Goal: Task Accomplishment & Management: Complete application form

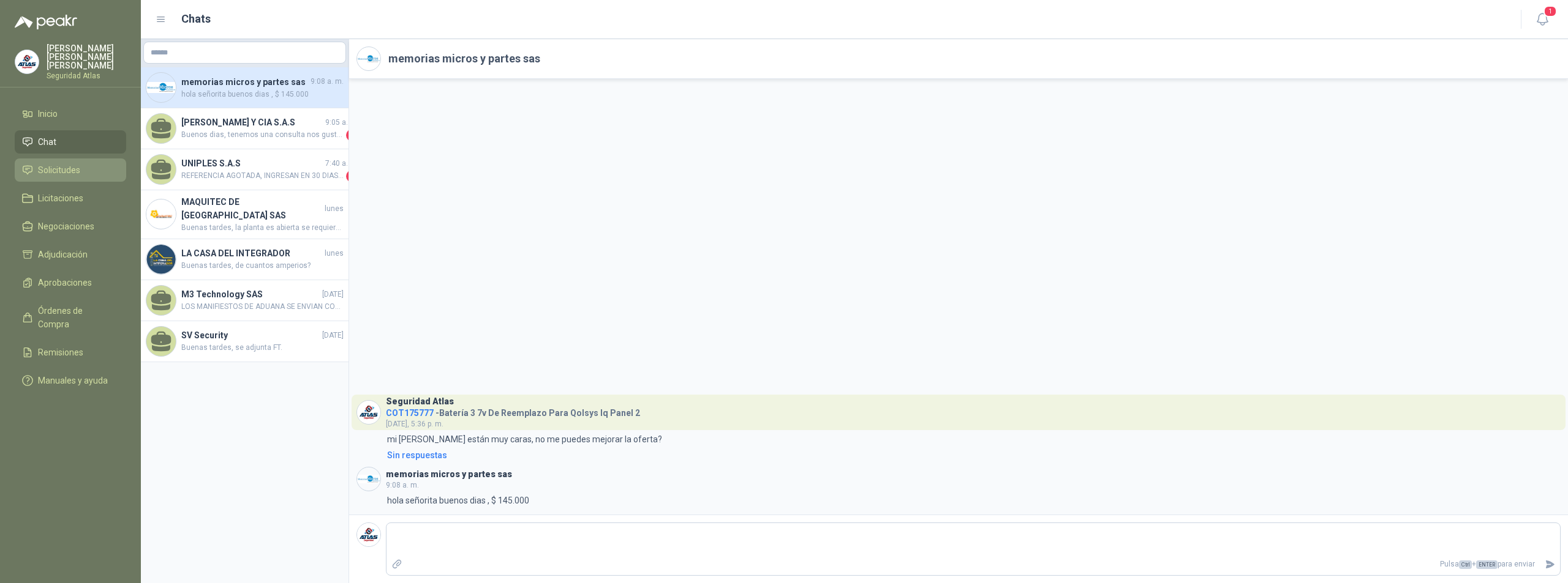
click at [59, 167] on span "Solicitudes" at bounding box center [59, 170] width 42 height 14
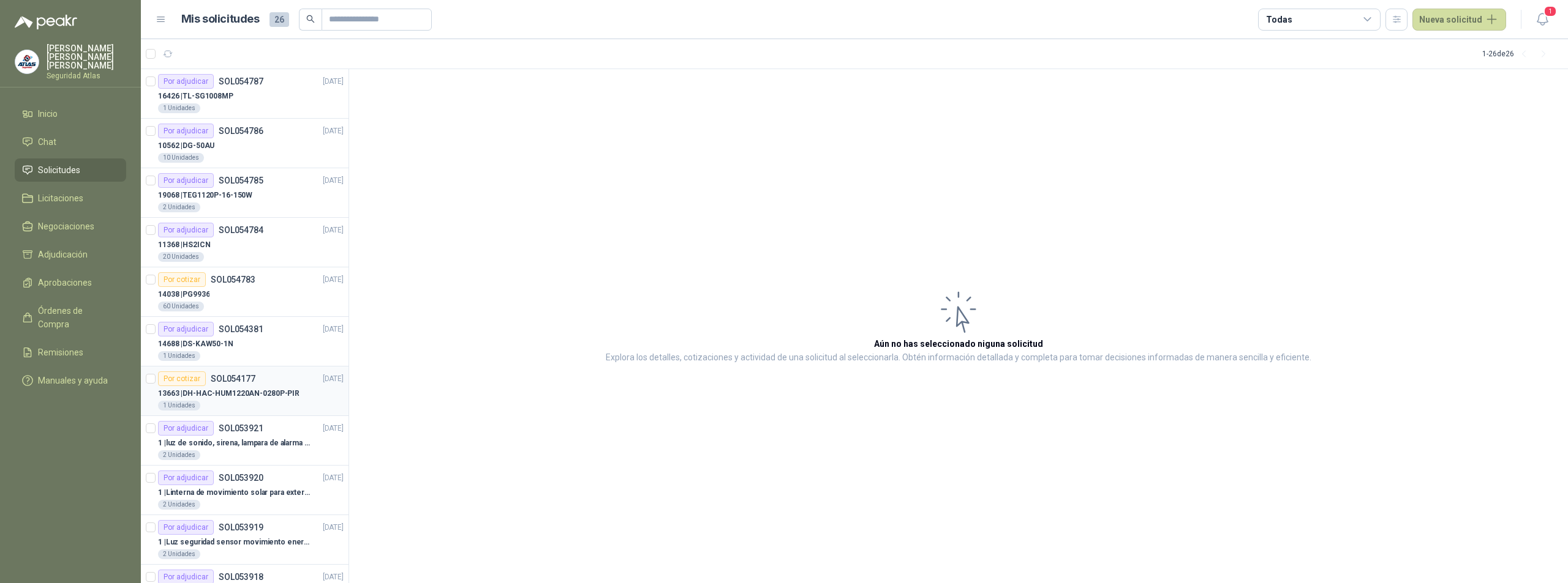
click at [250, 388] on p "13663 | DH-HAC-HUM1220AN-0280P-PIR" at bounding box center [229, 394] width 142 height 11
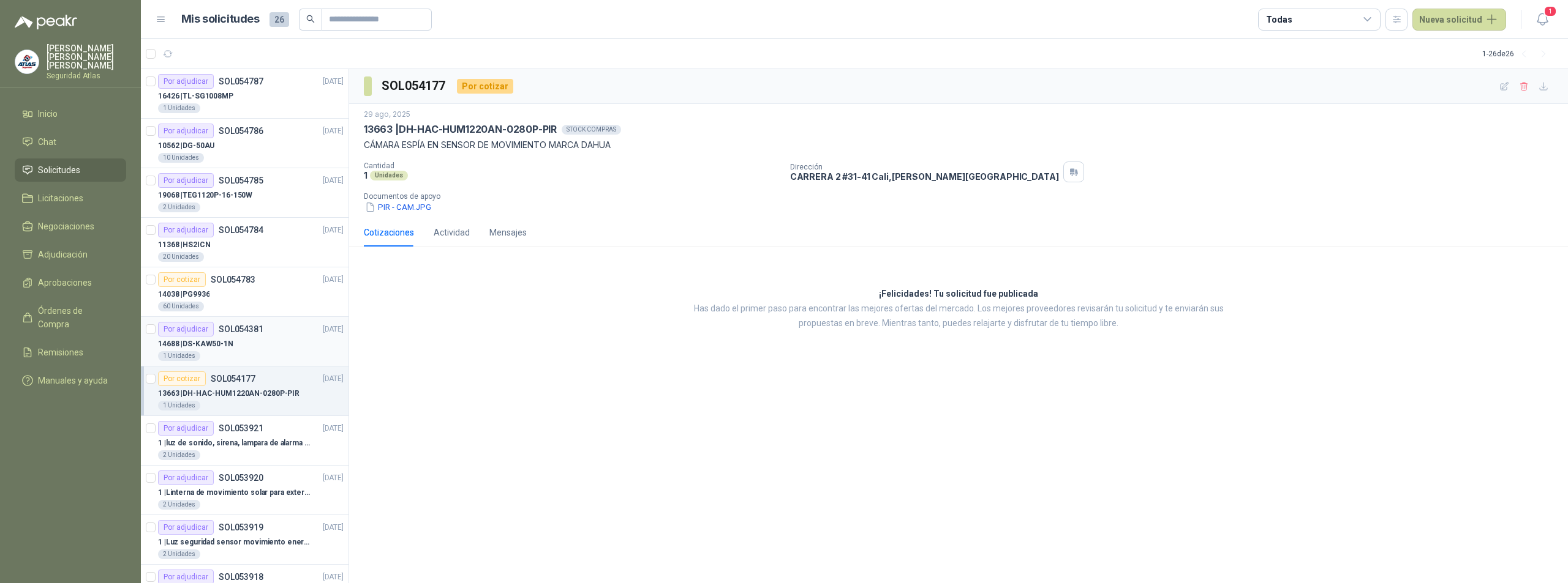
click at [251, 344] on div "14688 | DS-KAW50-1N" at bounding box center [250, 344] width 186 height 15
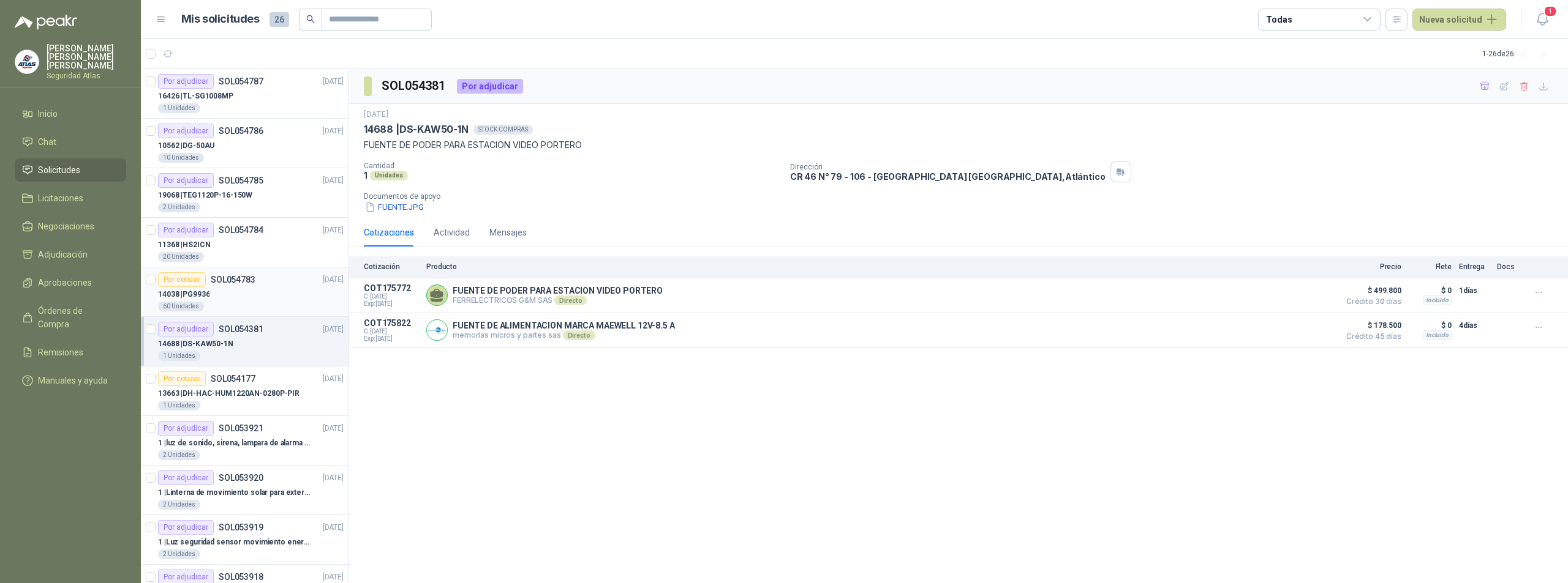
click at [250, 297] on div "14038 | PG9936" at bounding box center [250, 295] width 186 height 15
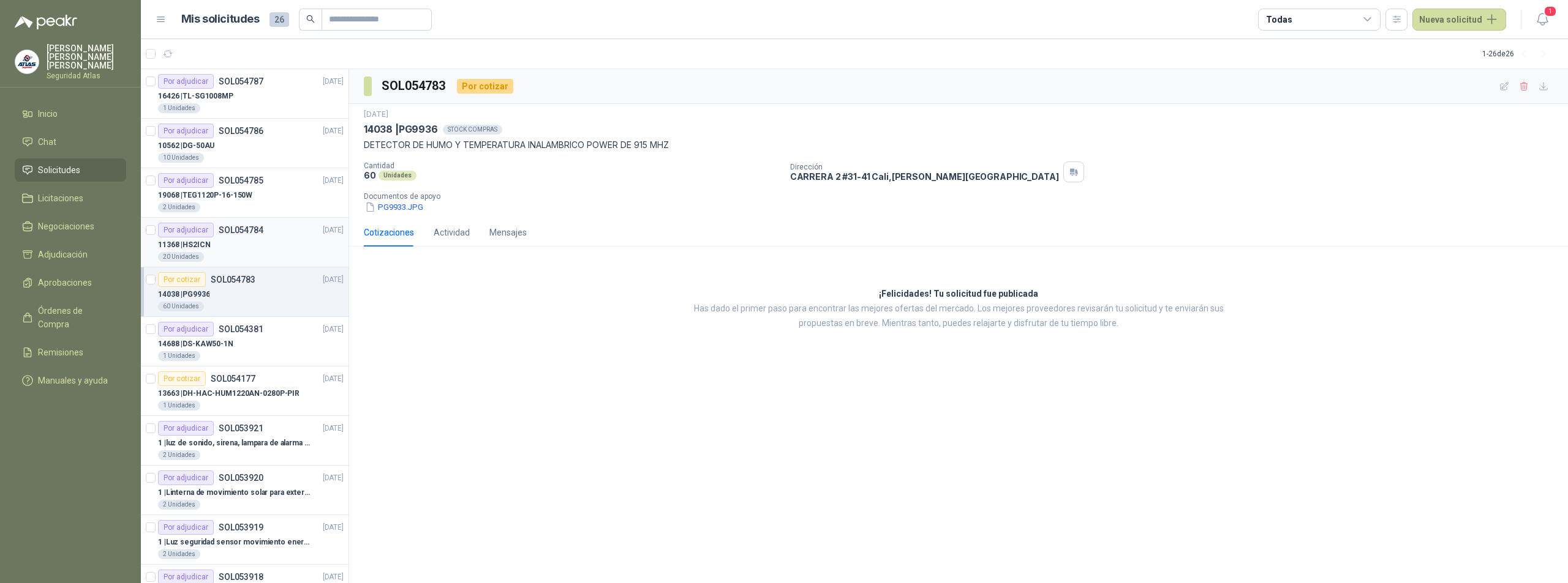
click at [250, 242] on div "11368 | HS2ICN" at bounding box center [250, 245] width 186 height 15
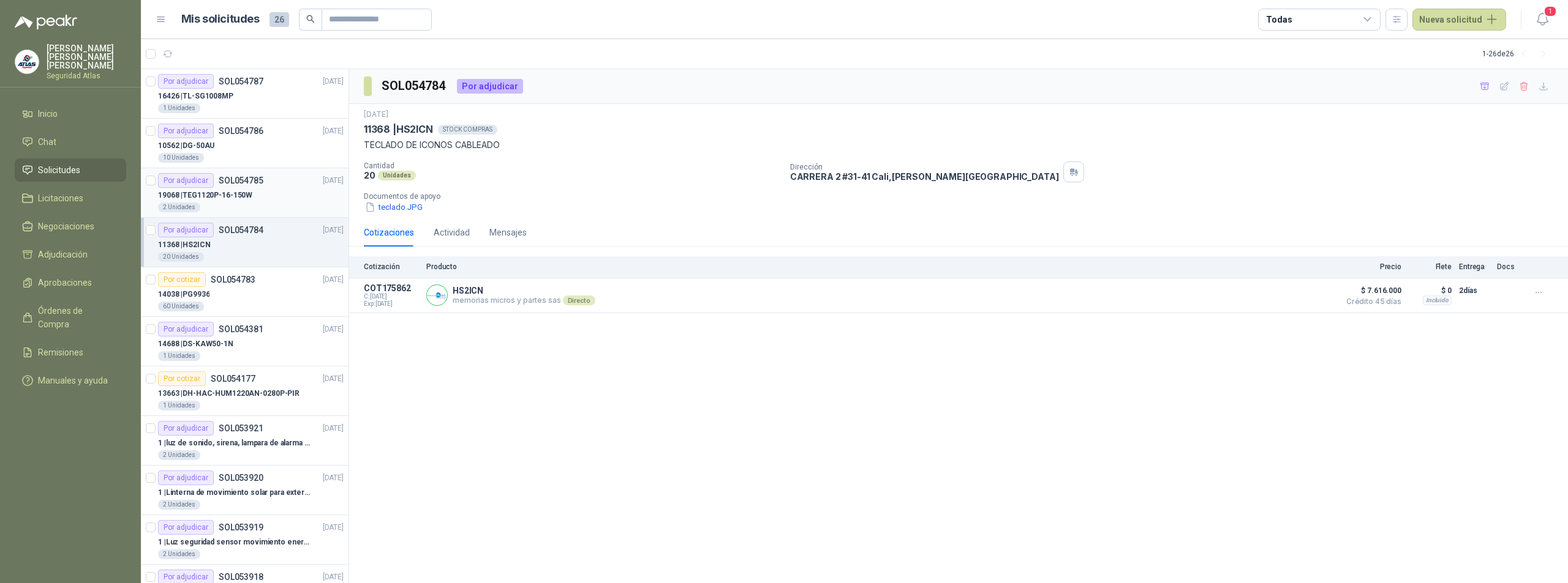
click at [243, 185] on p "SOL054785" at bounding box center [241, 181] width 45 height 9
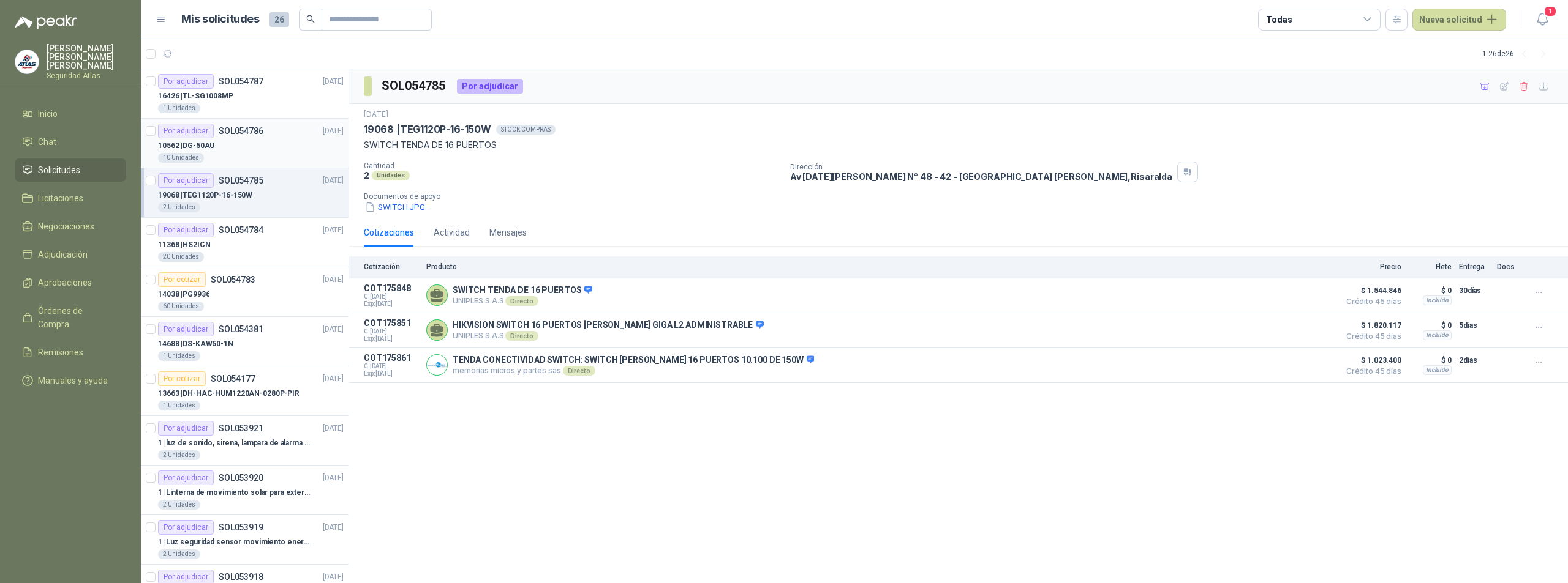
click at [262, 141] on div "10562 | DG-50AU" at bounding box center [250, 146] width 186 height 15
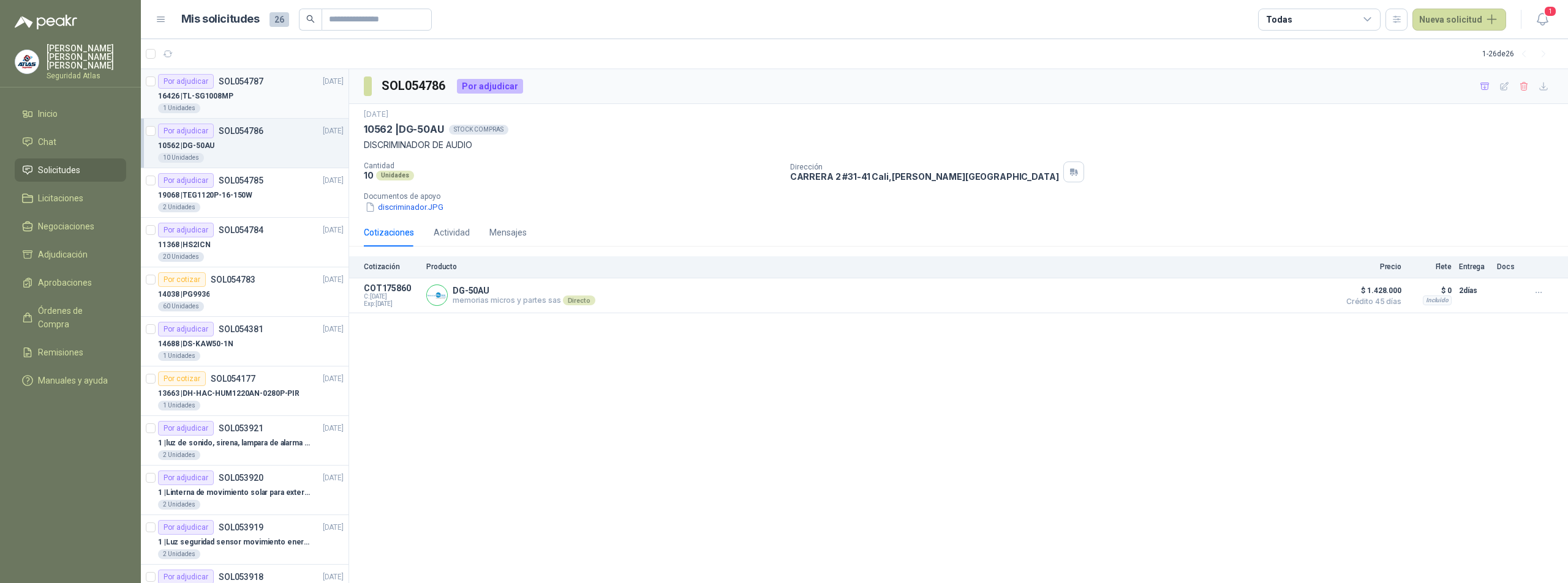
click at [257, 100] on div "16426 | TL-SG1008MP" at bounding box center [250, 96] width 186 height 15
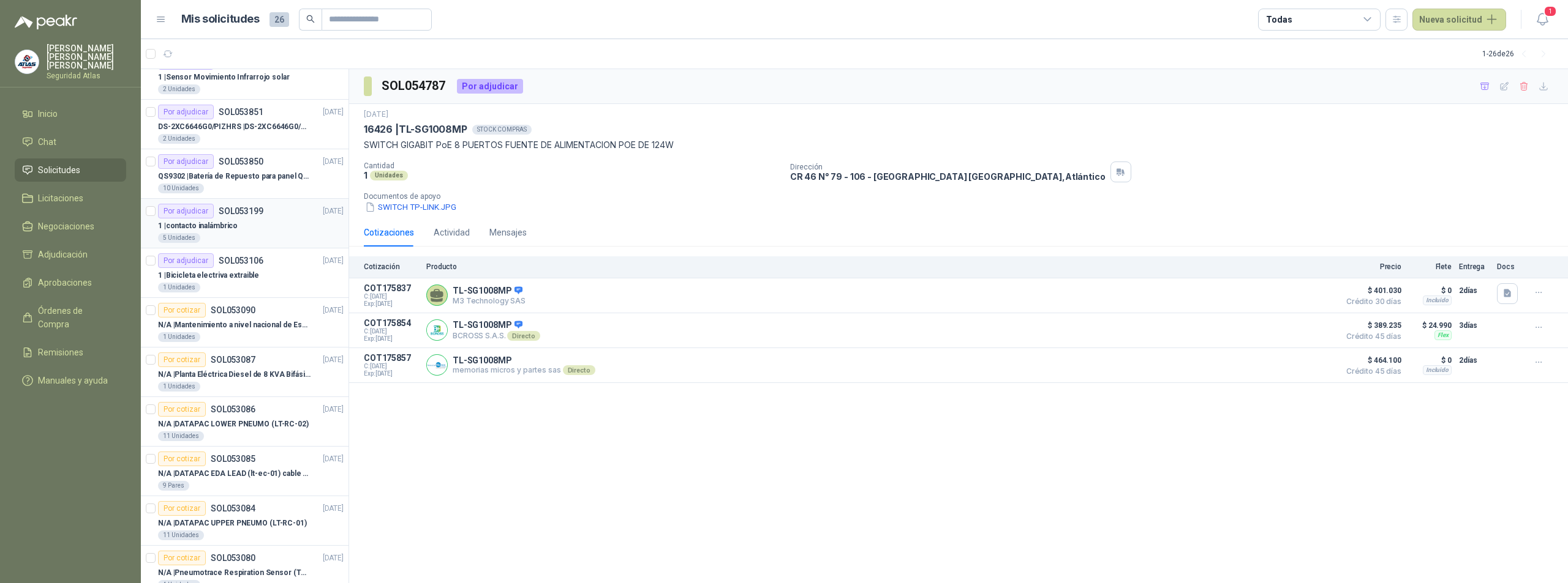
scroll to position [486, 0]
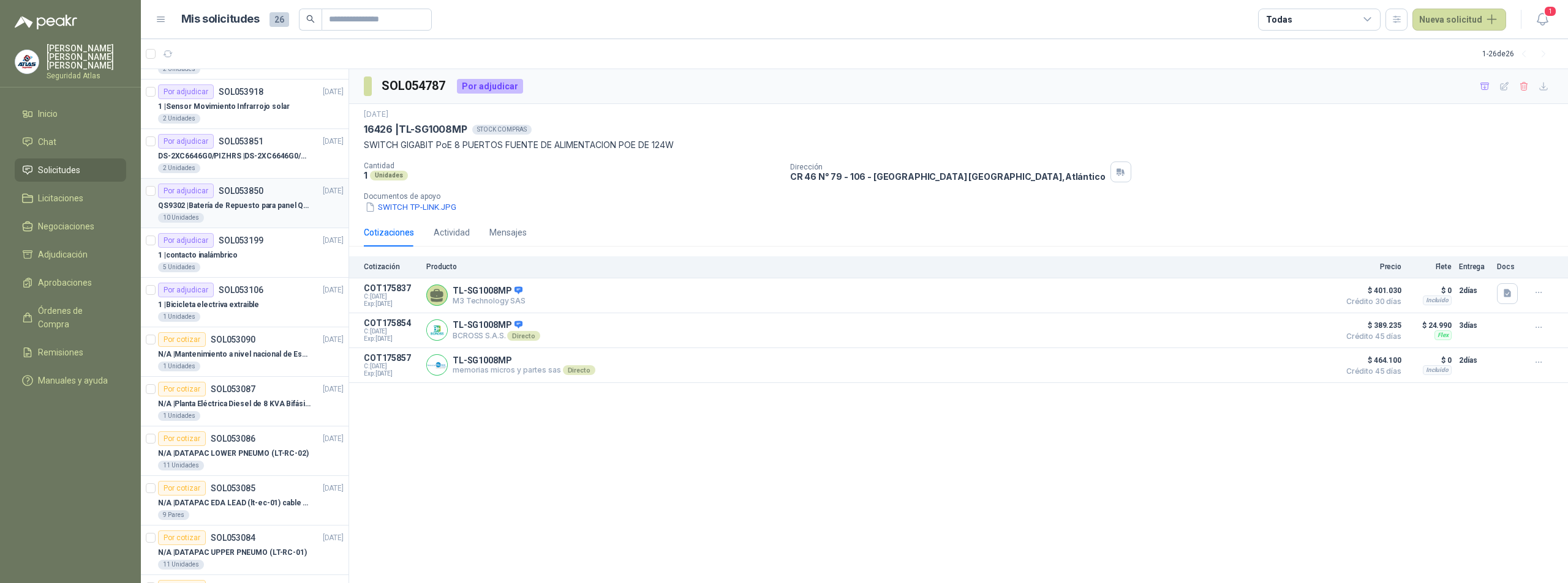
click at [261, 211] on p "QS9302 | Batería de Repuesto para panel Qolsys QS9302" at bounding box center [234, 206] width 152 height 11
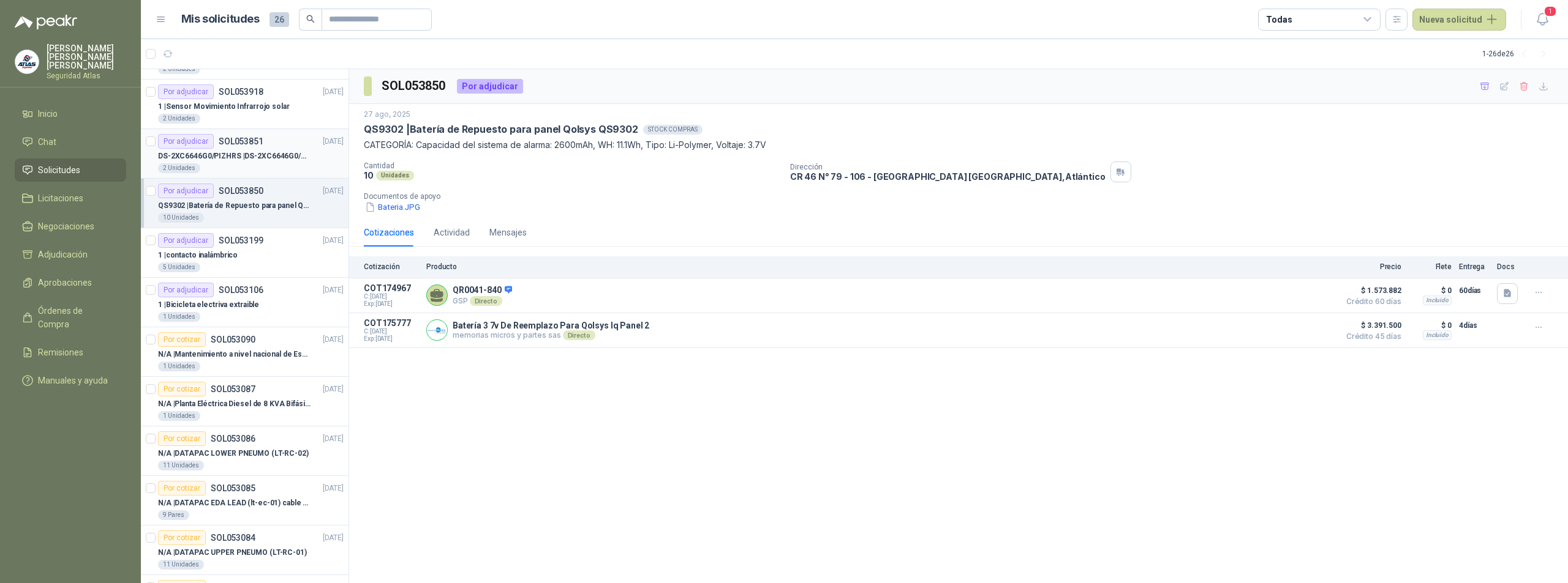
click at [253, 155] on p "DS-2XC6646G0/PIZHRS | DS-2XC6646G0/PIZHRS(2.8-12mm)(O-STD)" at bounding box center [234, 156] width 152 height 11
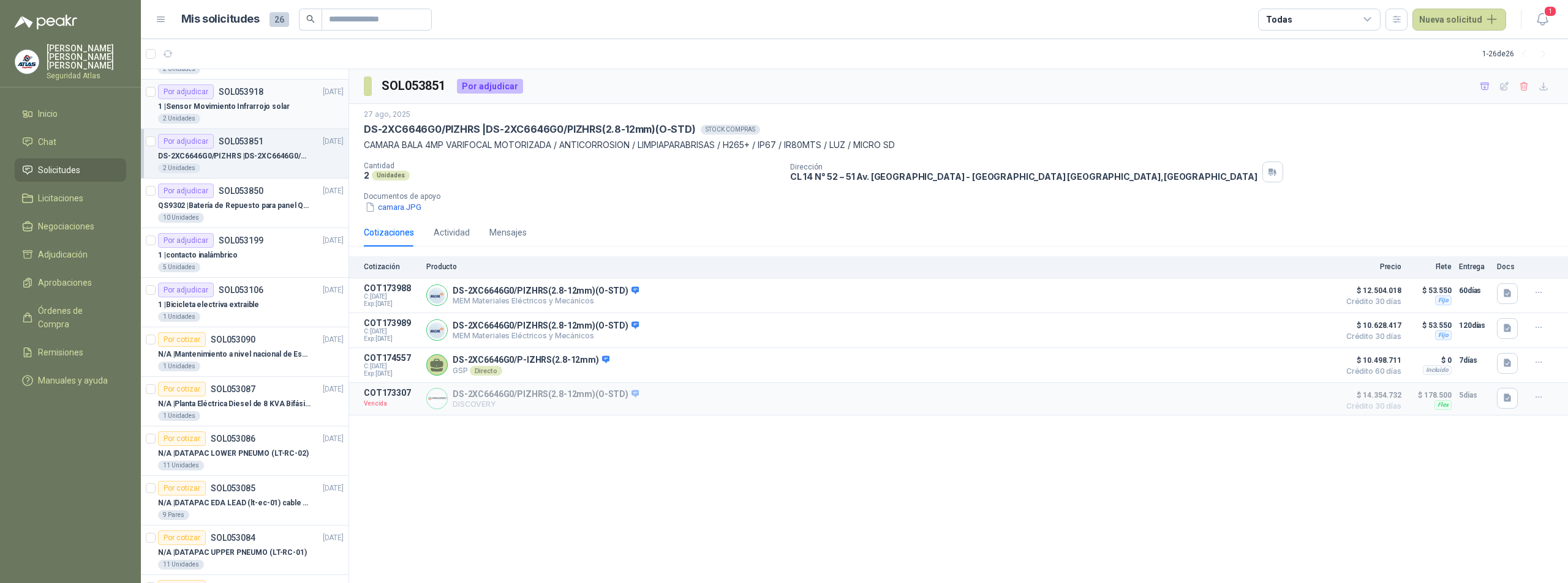
click at [269, 104] on p "1 | Sensor Movimiento Infrarrojo solar" at bounding box center [224, 107] width 132 height 11
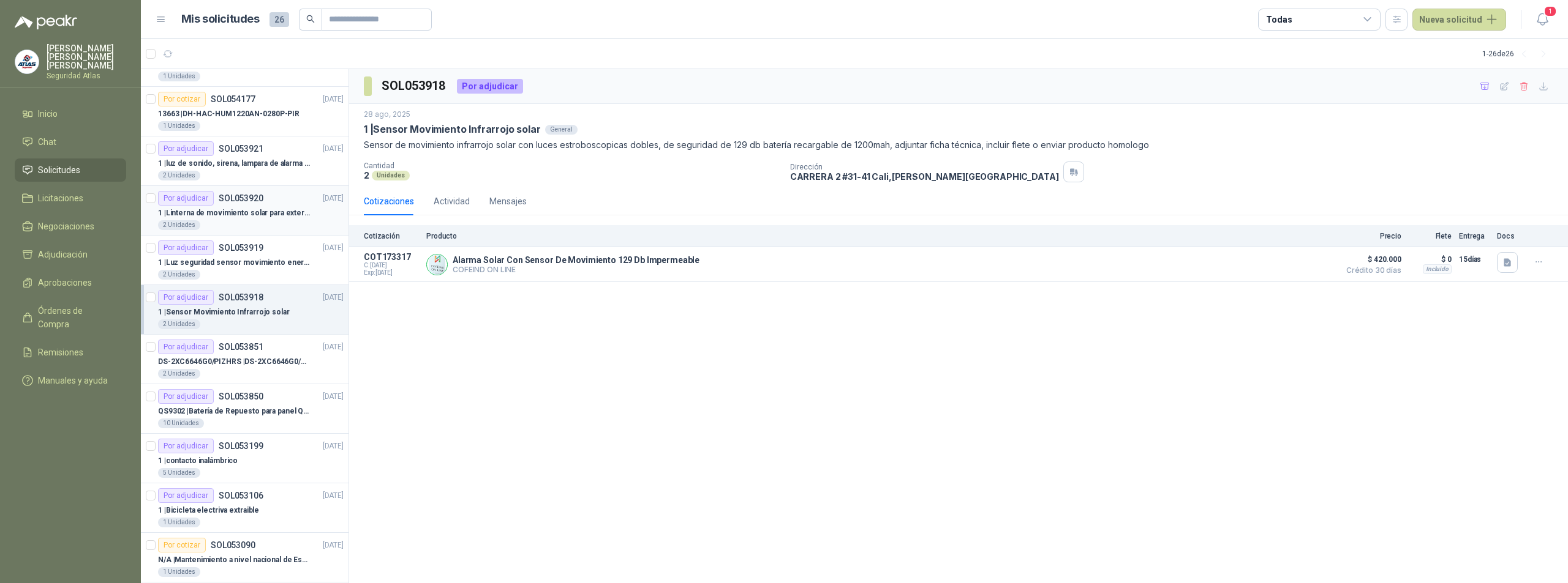
scroll to position [240, 0]
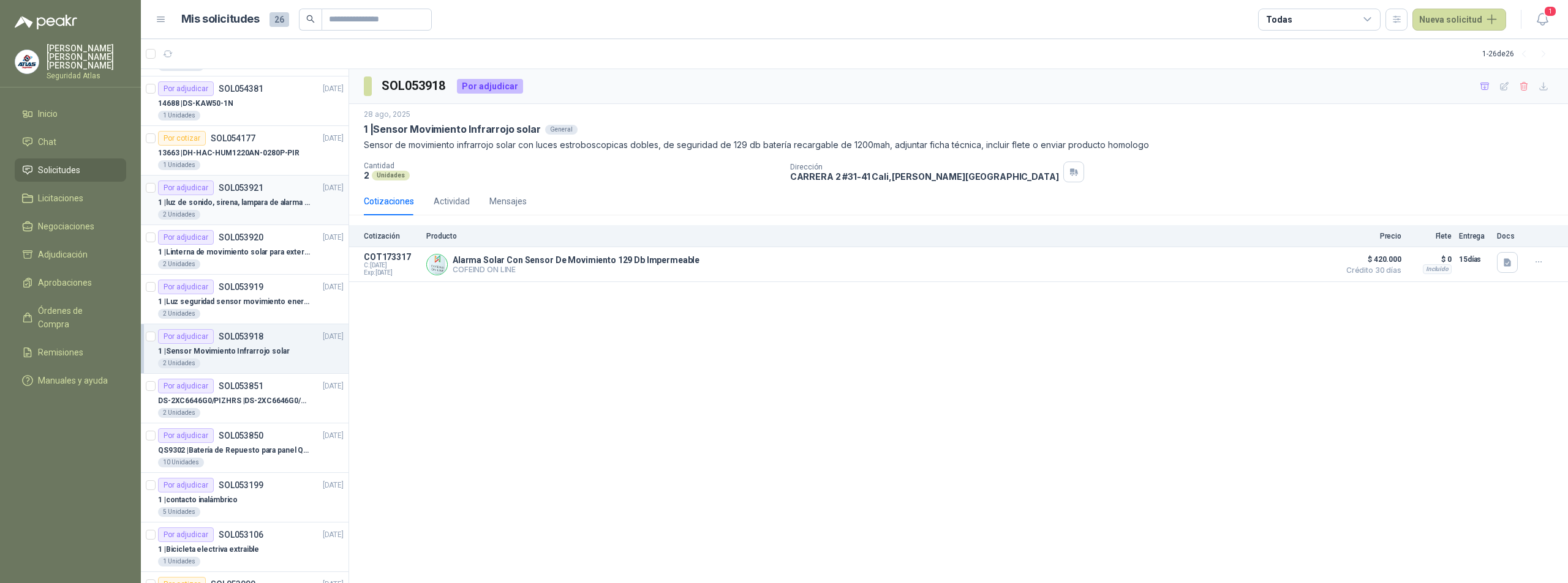
click at [242, 210] on div "1 | luz de sonido, sirena, lampara de alarma solar" at bounding box center [250, 202] width 186 height 15
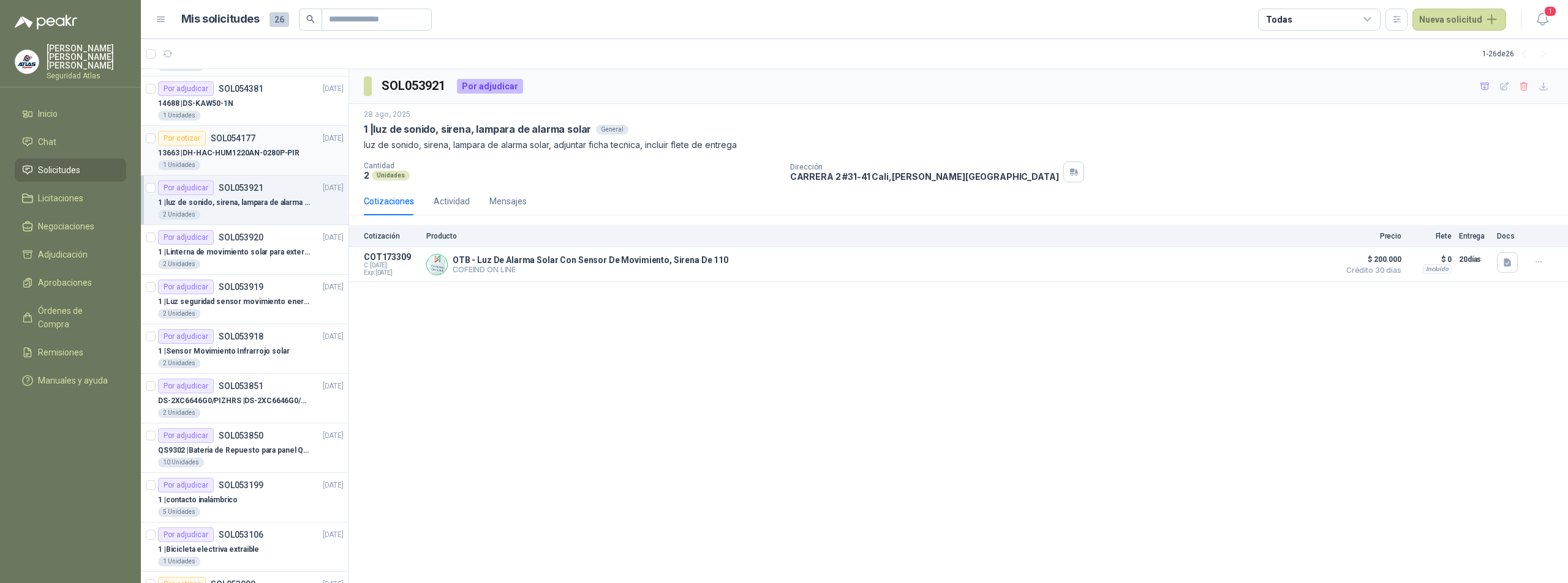
click at [270, 154] on p "13663 | DH-HAC-HUM1220AN-0280P-PIR" at bounding box center [229, 153] width 142 height 11
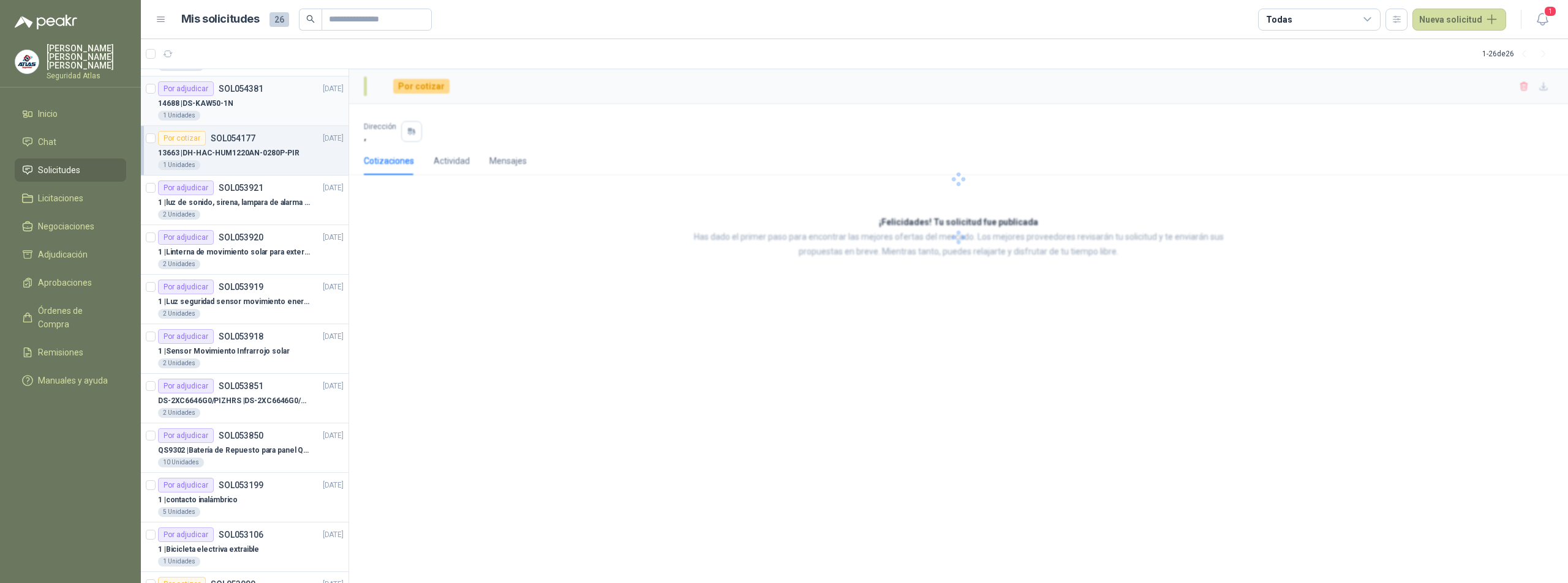
click at [242, 102] on div "14688 | DS-KAW50-1N" at bounding box center [250, 104] width 186 height 15
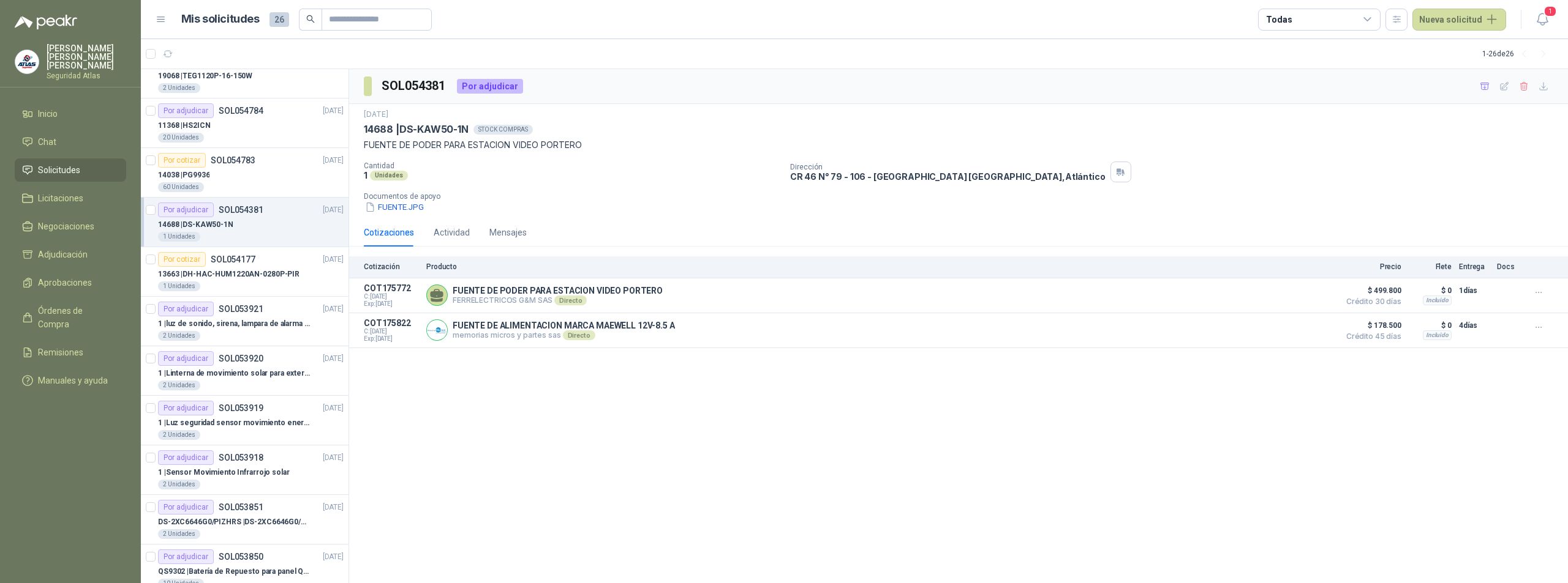
scroll to position [118, 0]
click at [246, 177] on div "14038 | PG9936" at bounding box center [250, 177] width 186 height 15
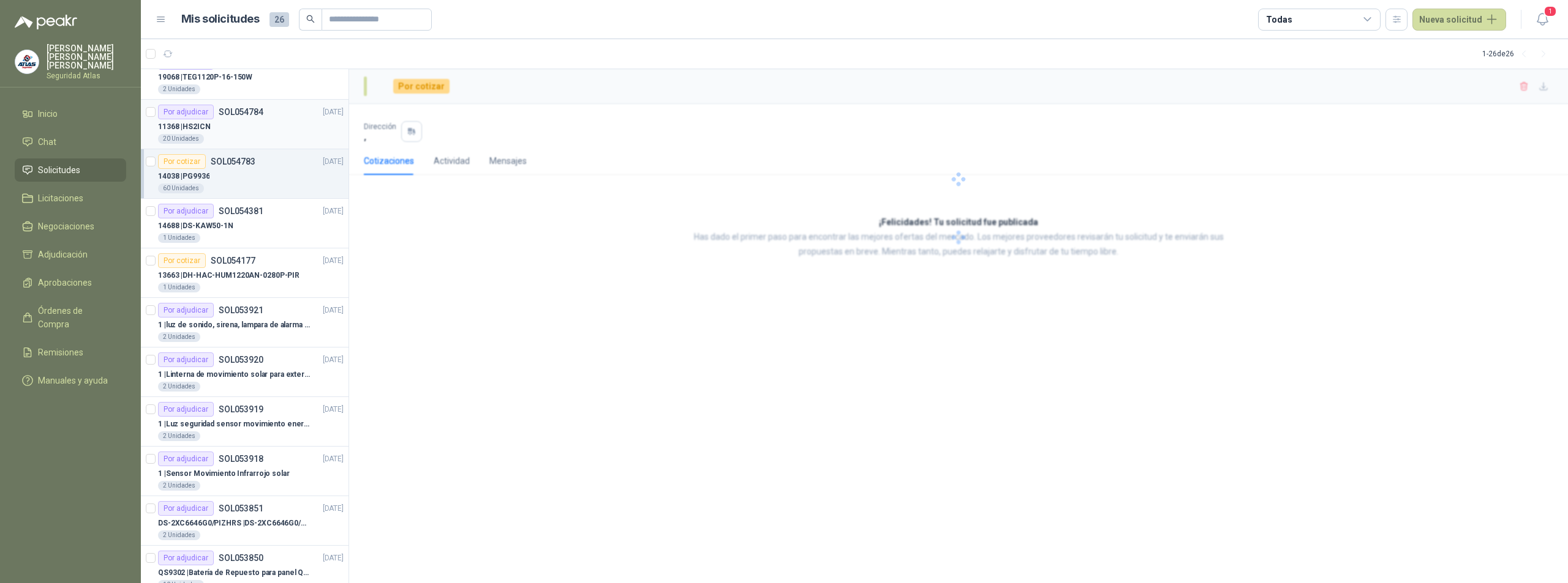
click at [237, 125] on div "11368 | HS2ICN" at bounding box center [250, 126] width 186 height 15
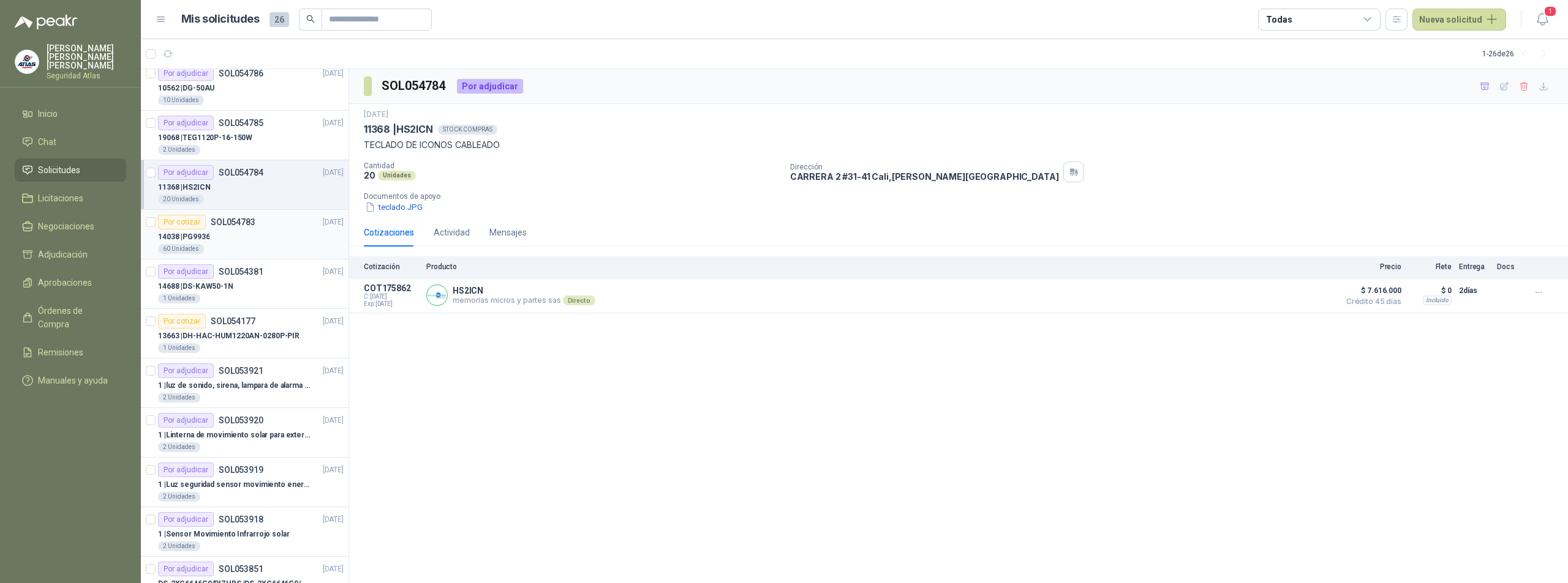
scroll to position [57, 0]
click at [245, 135] on p "19068 | TEG1120P-16-150W" at bounding box center [205, 138] width 94 height 11
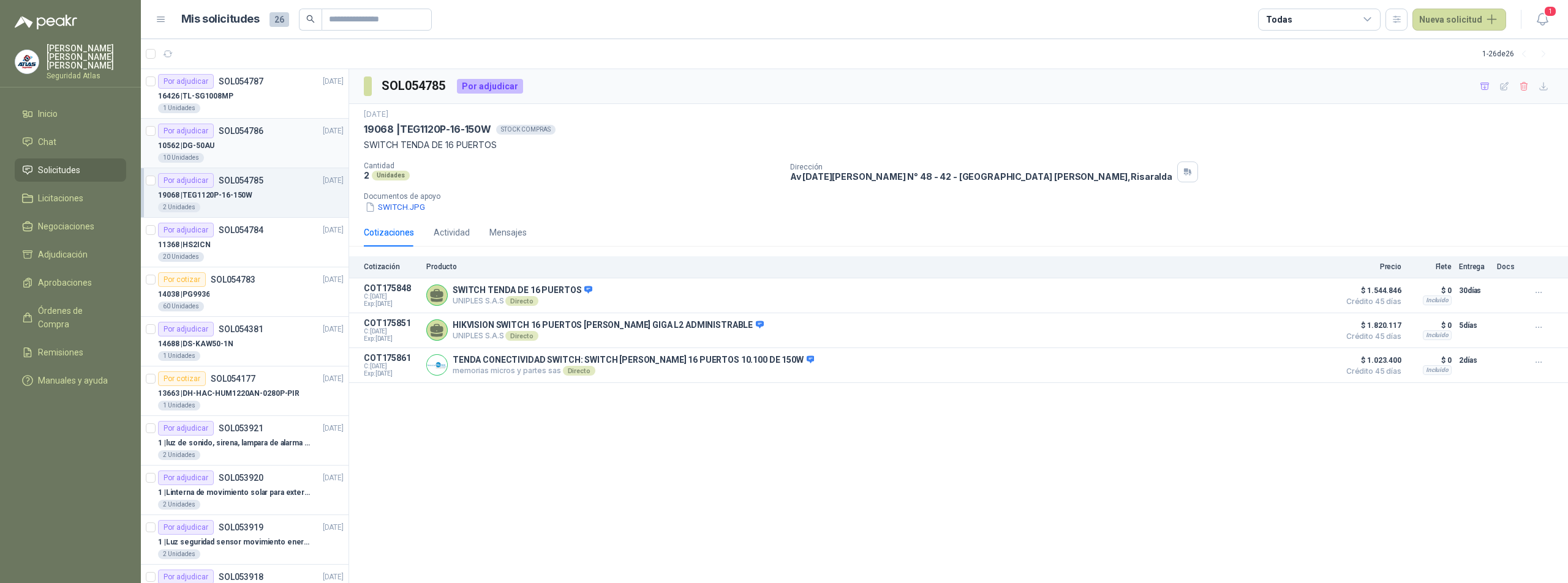
click at [250, 147] on div "10562 | DG-50AU" at bounding box center [250, 146] width 186 height 15
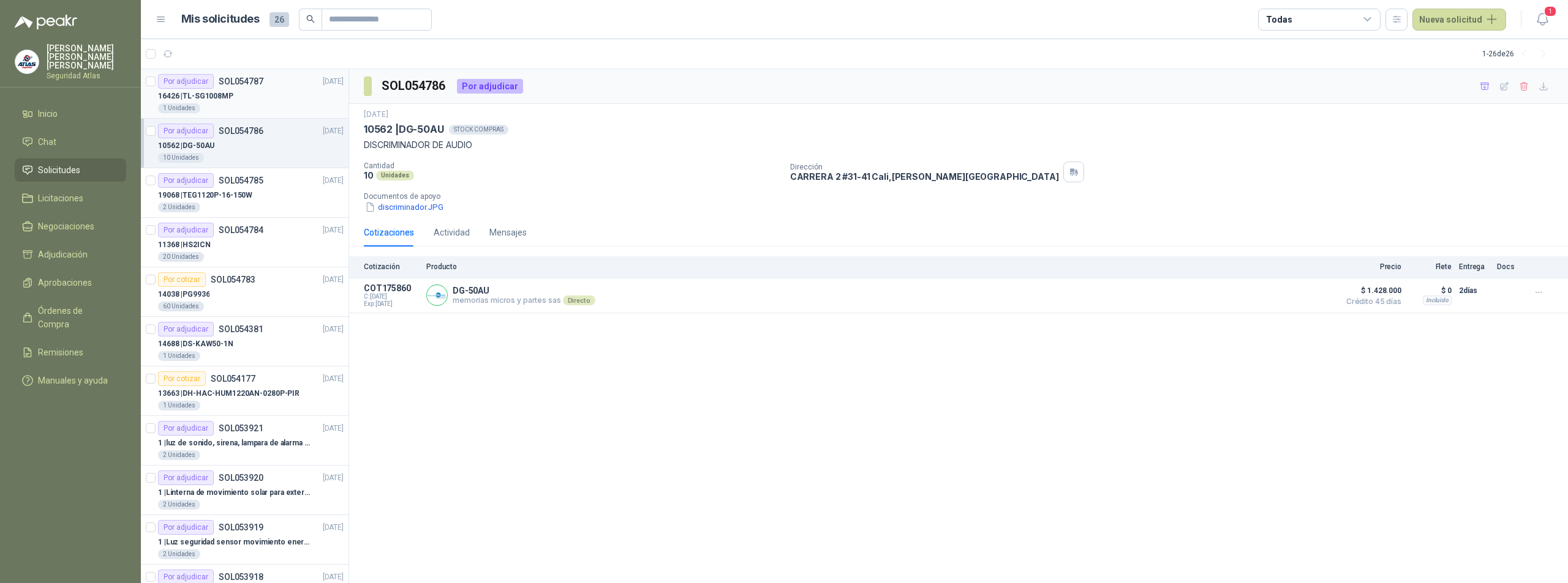
click at [253, 101] on div "16426 | TL-SG1008MP" at bounding box center [250, 96] width 186 height 15
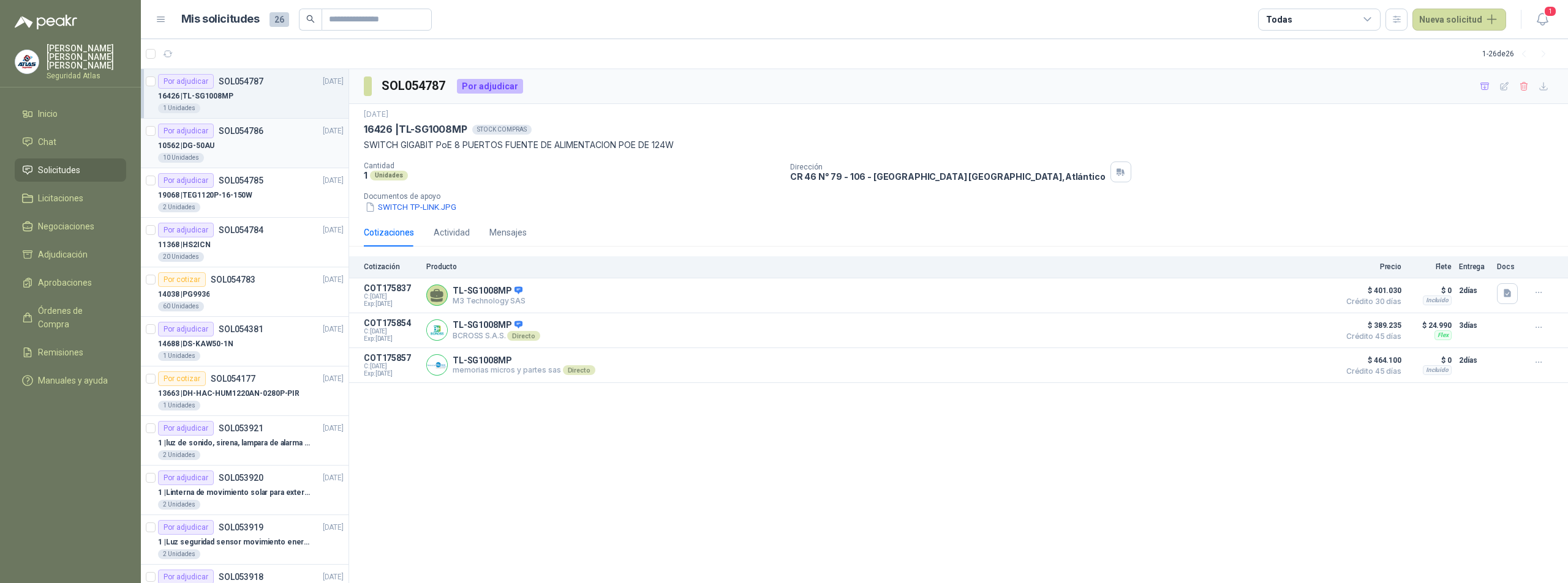
click at [250, 143] on div "10562 | DG-50AU" at bounding box center [250, 146] width 186 height 15
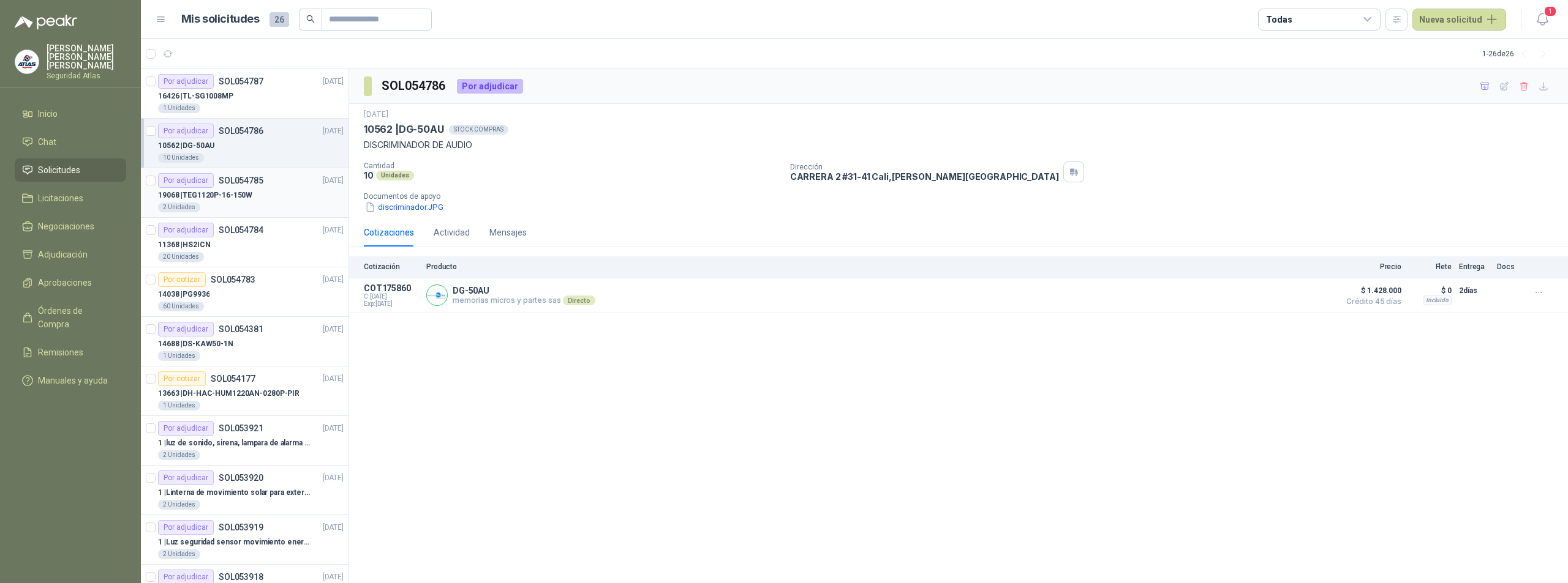
click at [250, 194] on p "19068 | TEG1120P-16-150W" at bounding box center [205, 195] width 94 height 11
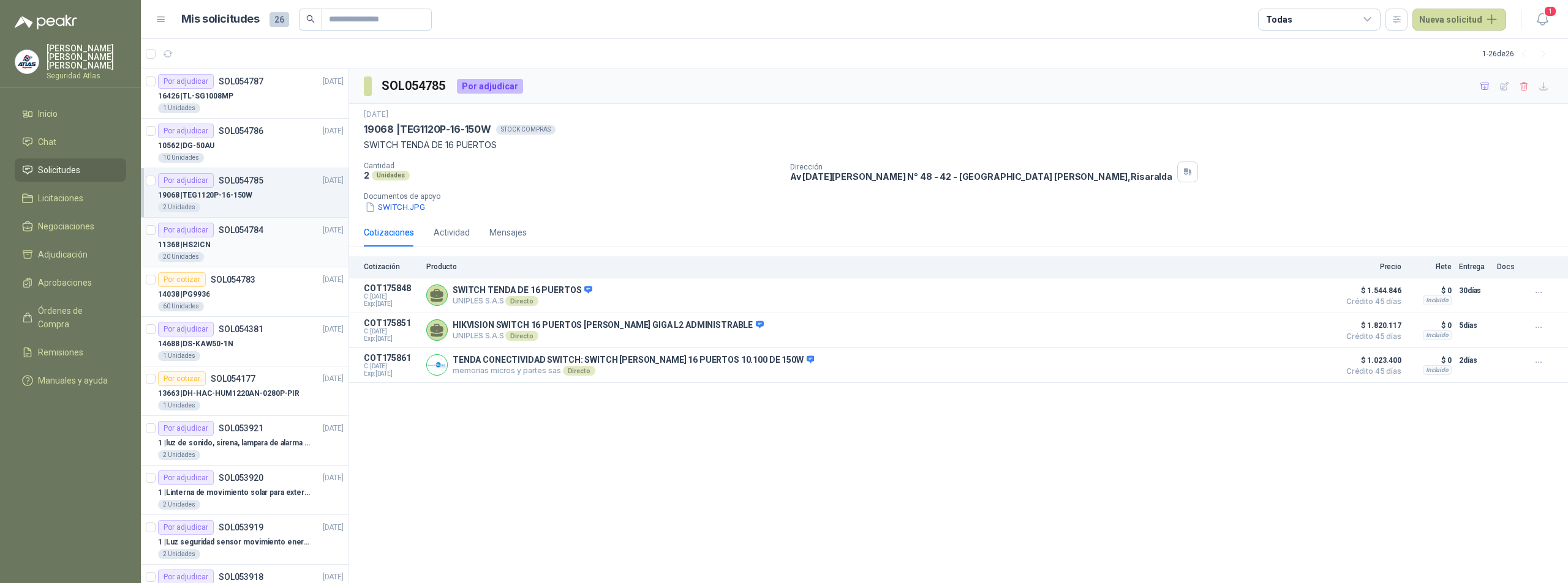
click at [233, 254] on div "20 Unidades" at bounding box center [250, 257] width 186 height 10
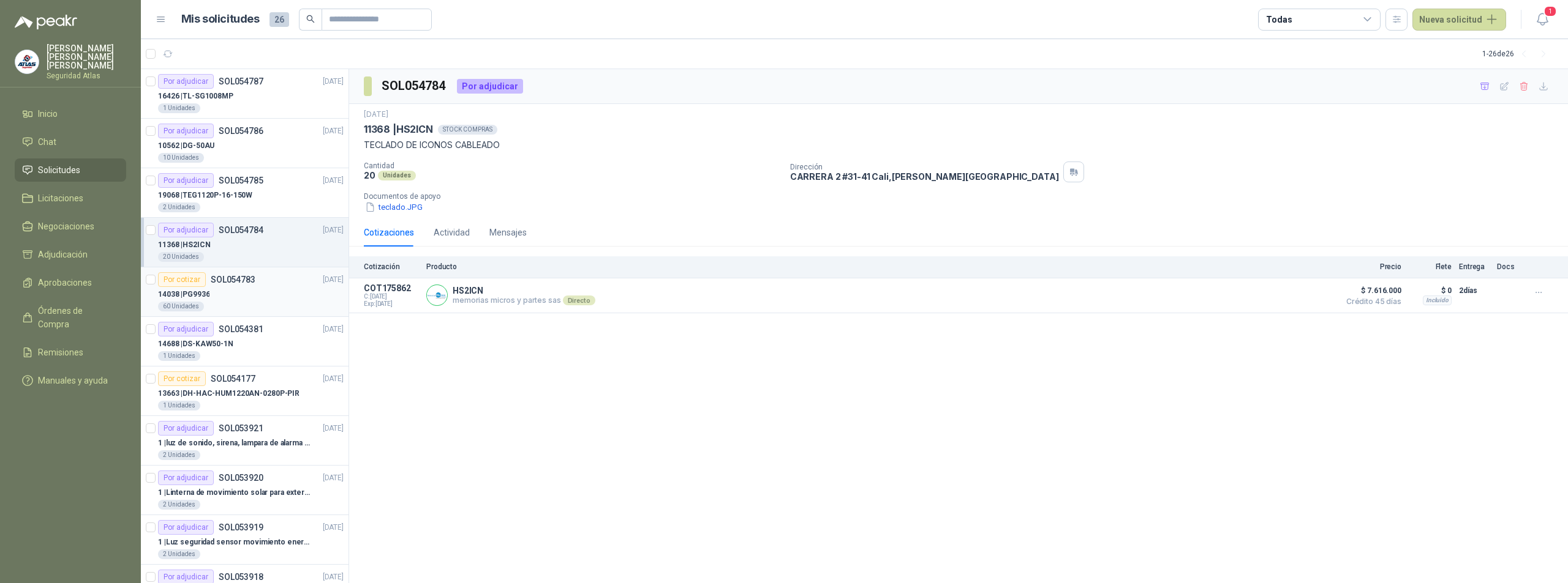
click at [237, 291] on div "14038 | PG9936" at bounding box center [250, 295] width 186 height 15
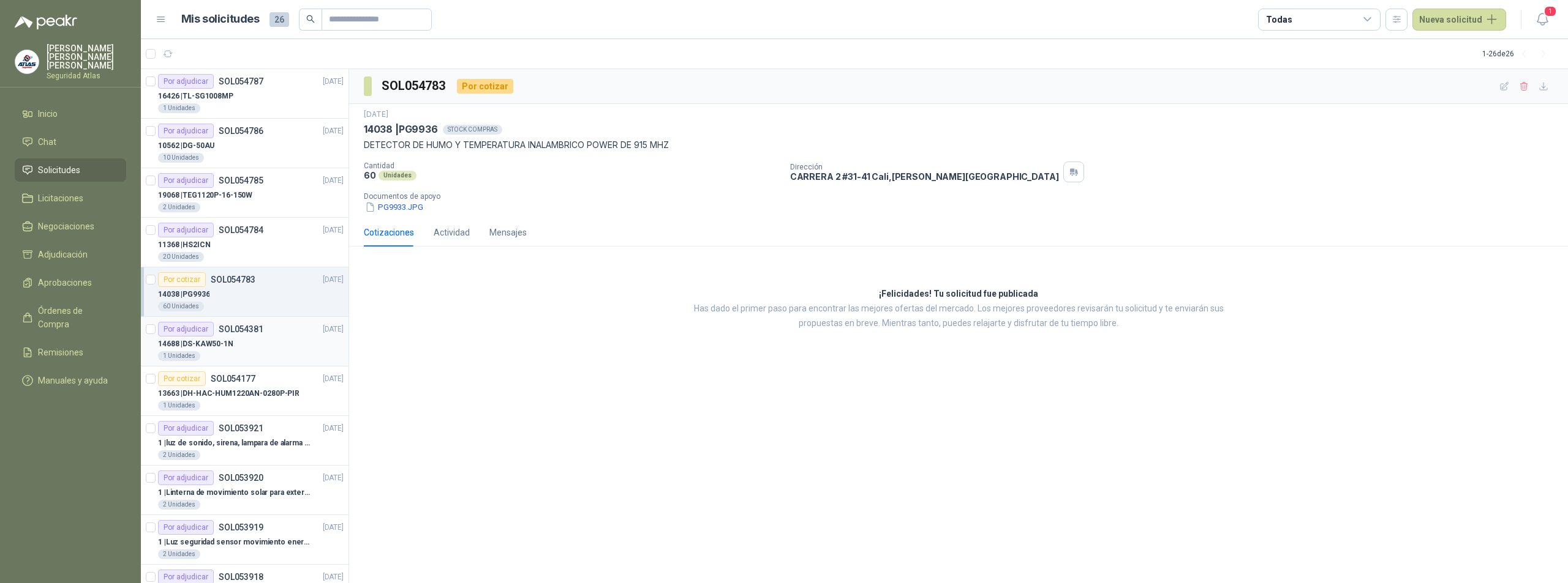
click at [247, 350] on div "14688 | DS-KAW50-1N" at bounding box center [250, 344] width 186 height 15
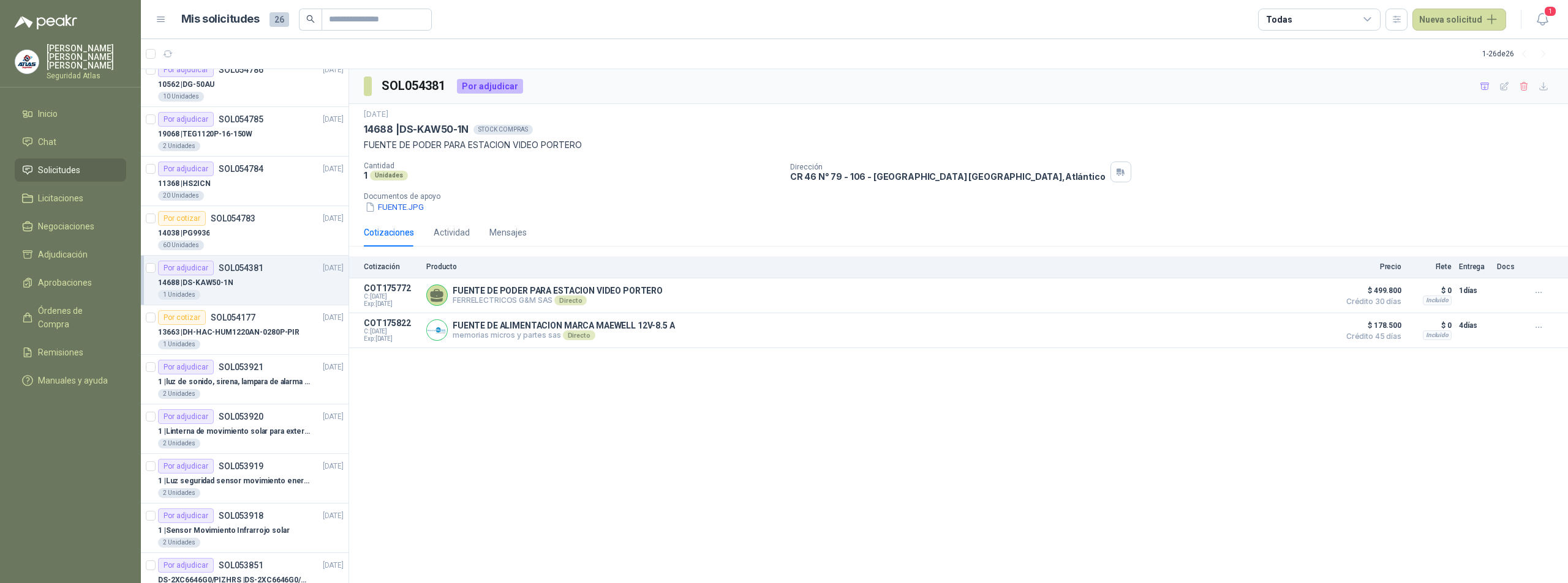
scroll to position [122, 0]
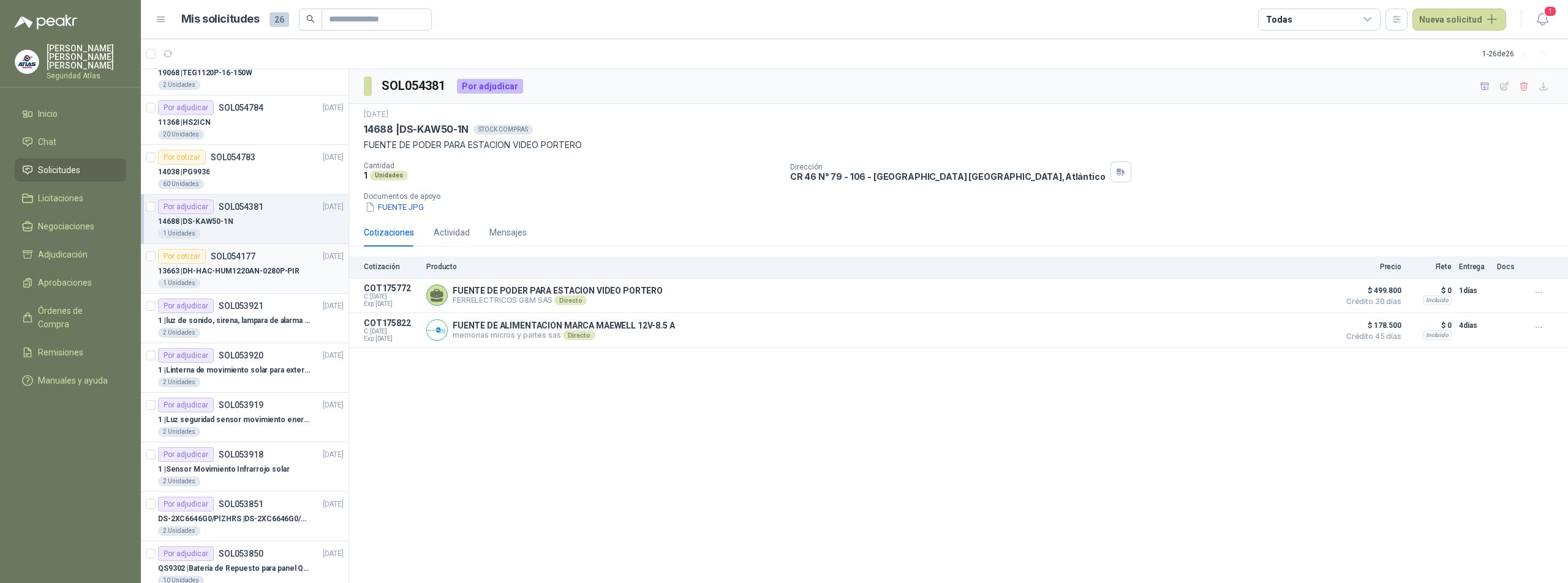
click at [229, 272] on p "13663 | DH-HAC-HUM1220AN-0280P-PIR" at bounding box center [229, 271] width 142 height 11
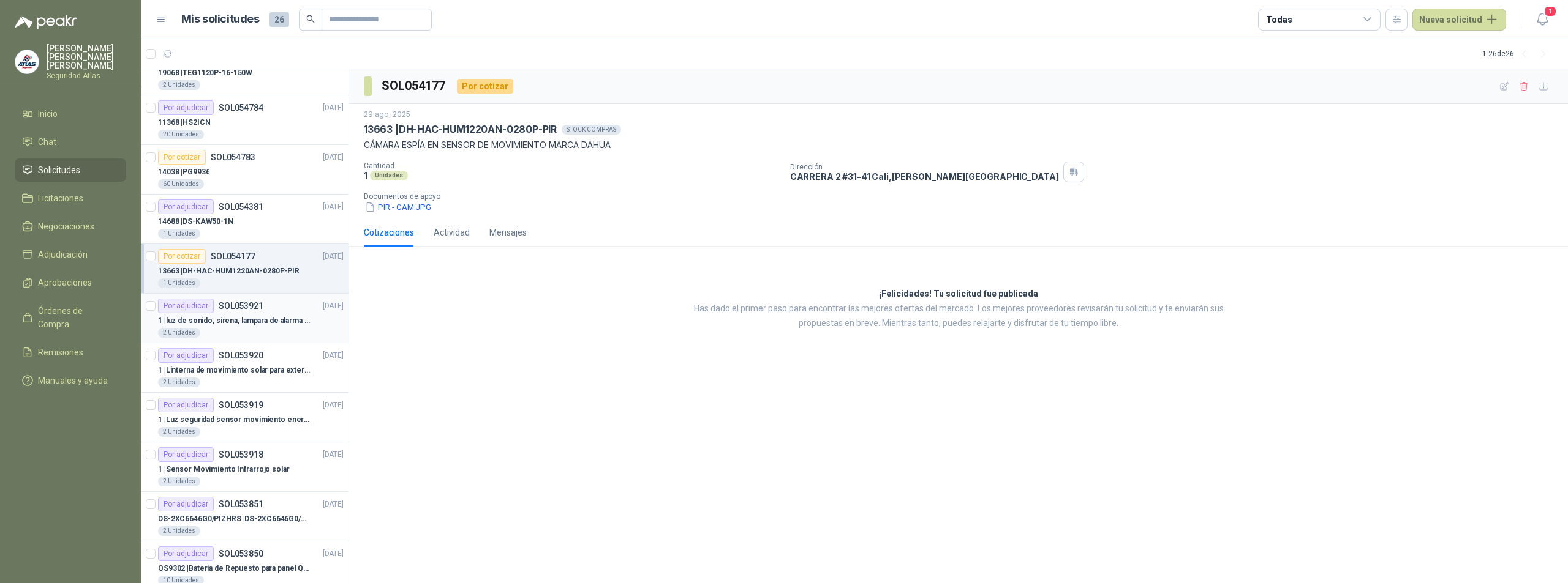
click at [252, 328] on div "2 Unidades" at bounding box center [250, 333] width 186 height 10
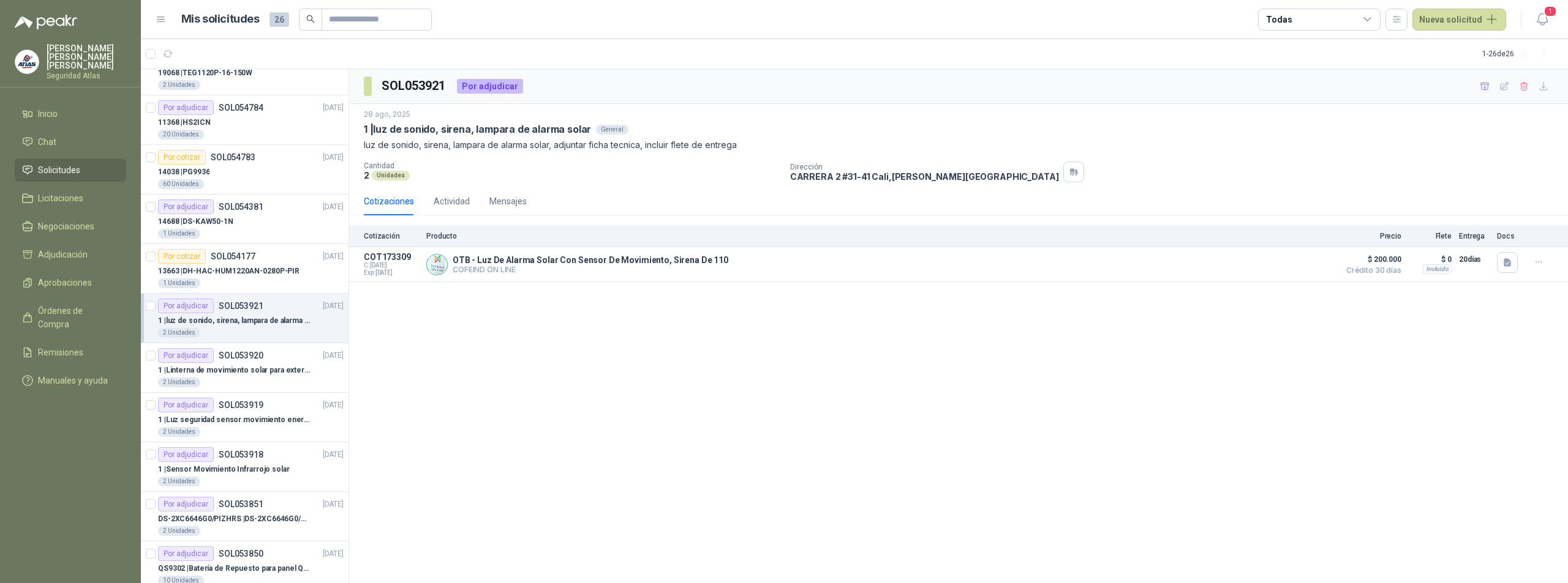
click at [481, 342] on div "SOL053921 Por adjudicar 28 ago, 2025 1 | luz de sonido, sirena, lampara de alar…" at bounding box center [959, 326] width 1219 height 515
click at [250, 365] on p "1 | Linterna de movimiento solar para exteriores con 77 leds" at bounding box center [234, 371] width 152 height 11
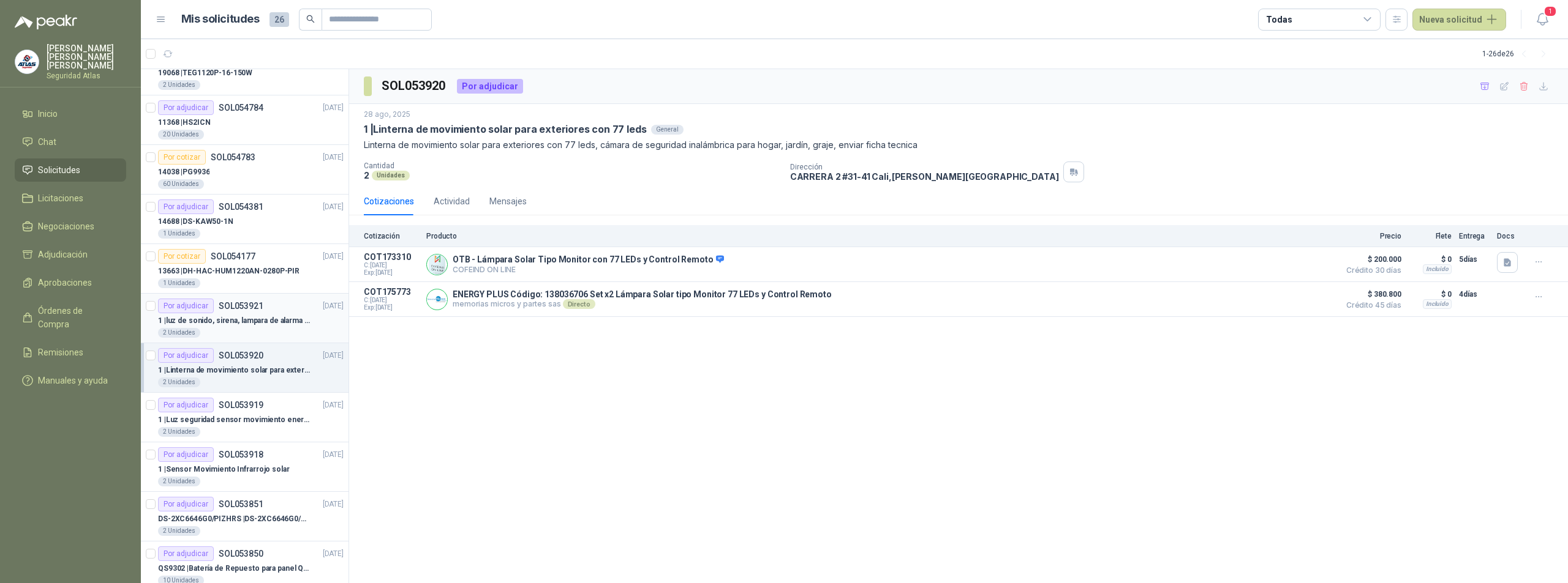
click at [243, 304] on p "SOL053921" at bounding box center [241, 306] width 45 height 9
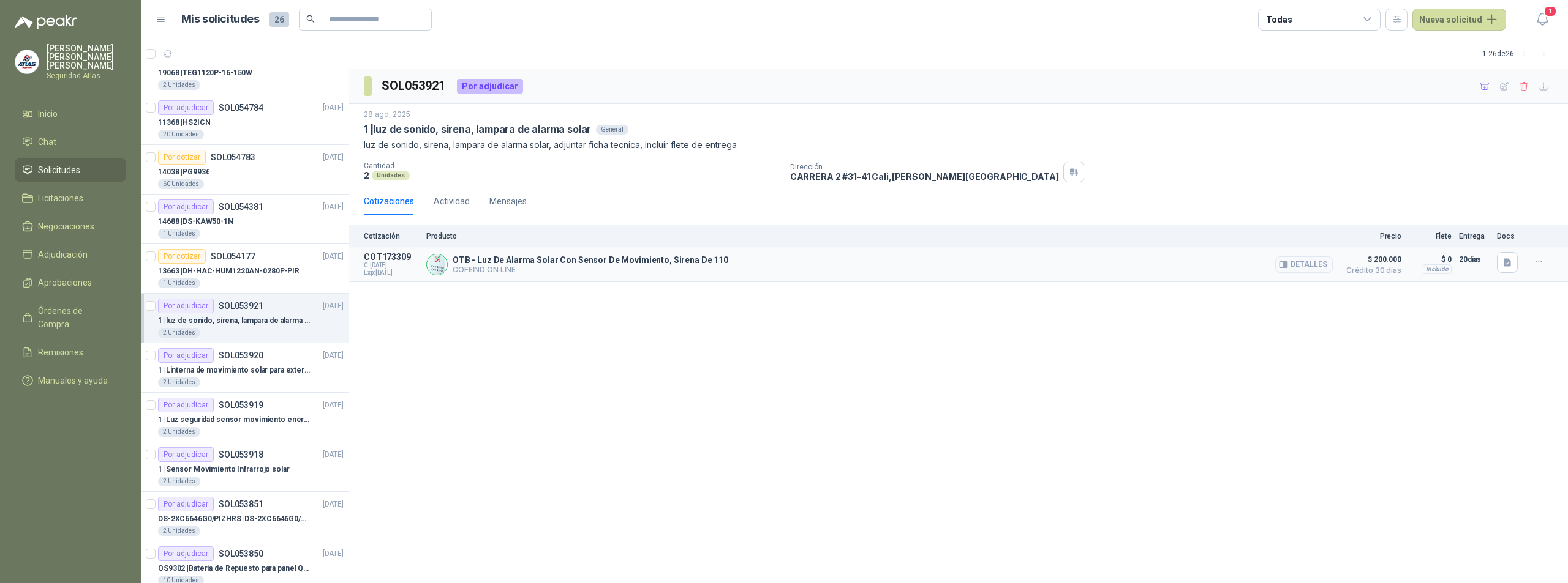
click at [510, 274] on p "COFEIND ON LINE" at bounding box center [591, 269] width 276 height 9
click at [860, 404] on div "SOL053921 Por adjudicar 28 ago, 2025 1 | luz de sonido, sirena, lampara de alar…" at bounding box center [959, 326] width 1219 height 515
click at [699, 296] on div "SOL053921 Por adjudicar 28 ago, 2025 1 | luz de sonido, sirena, lampara de alar…" at bounding box center [959, 326] width 1219 height 515
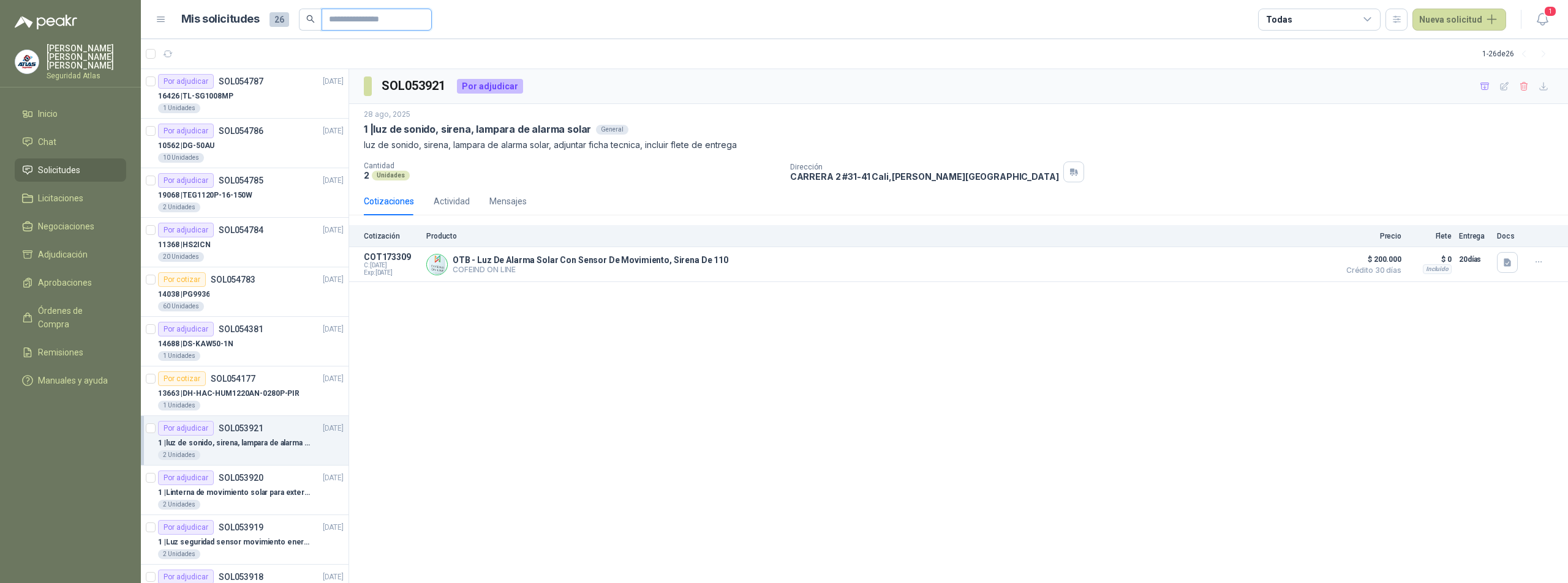
click at [375, 19] on input "text" at bounding box center [372, 19] width 86 height 21
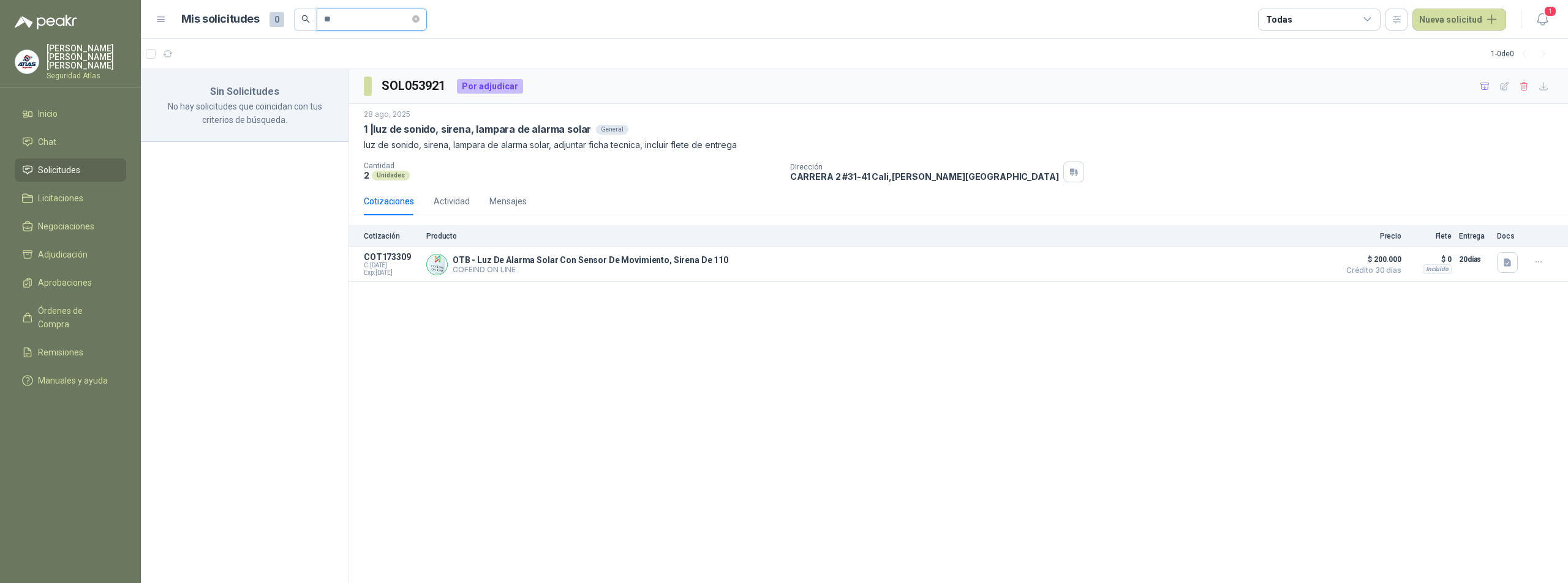
type input "*"
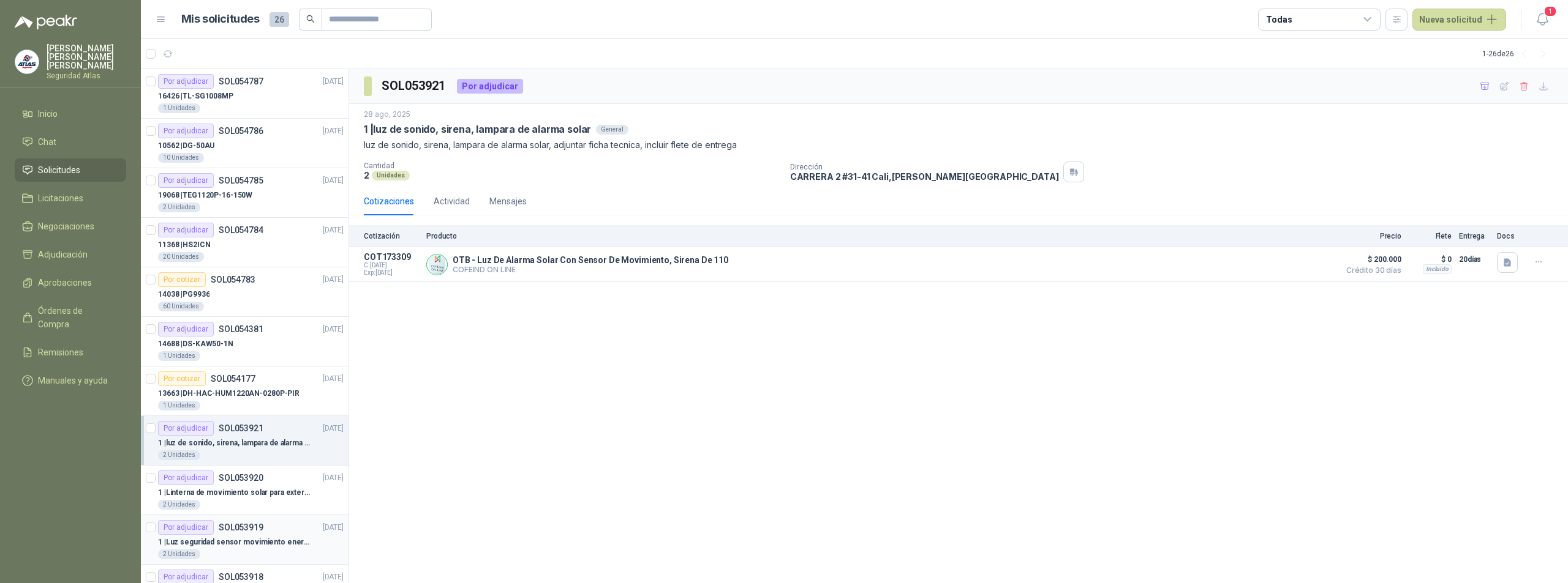
click at [244, 545] on p "1 | Luz seguridad sensor movimiento energia solar" at bounding box center [234, 543] width 152 height 11
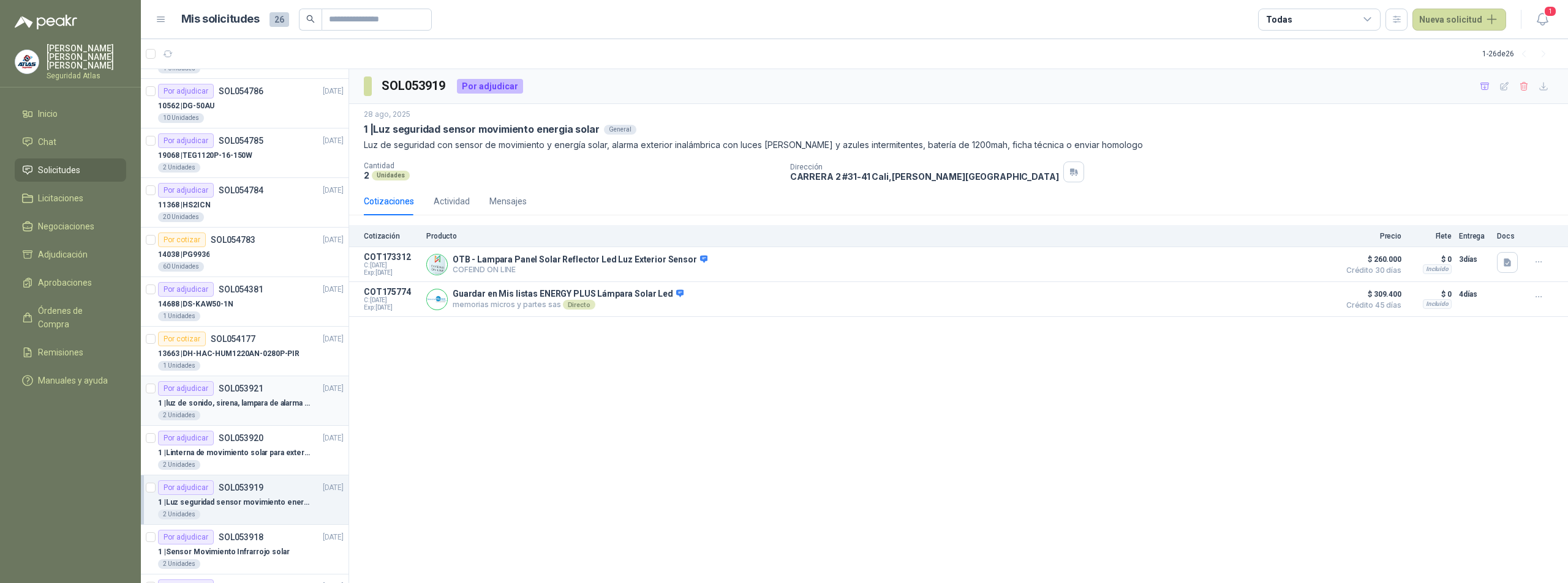
scroll to position [62, 0]
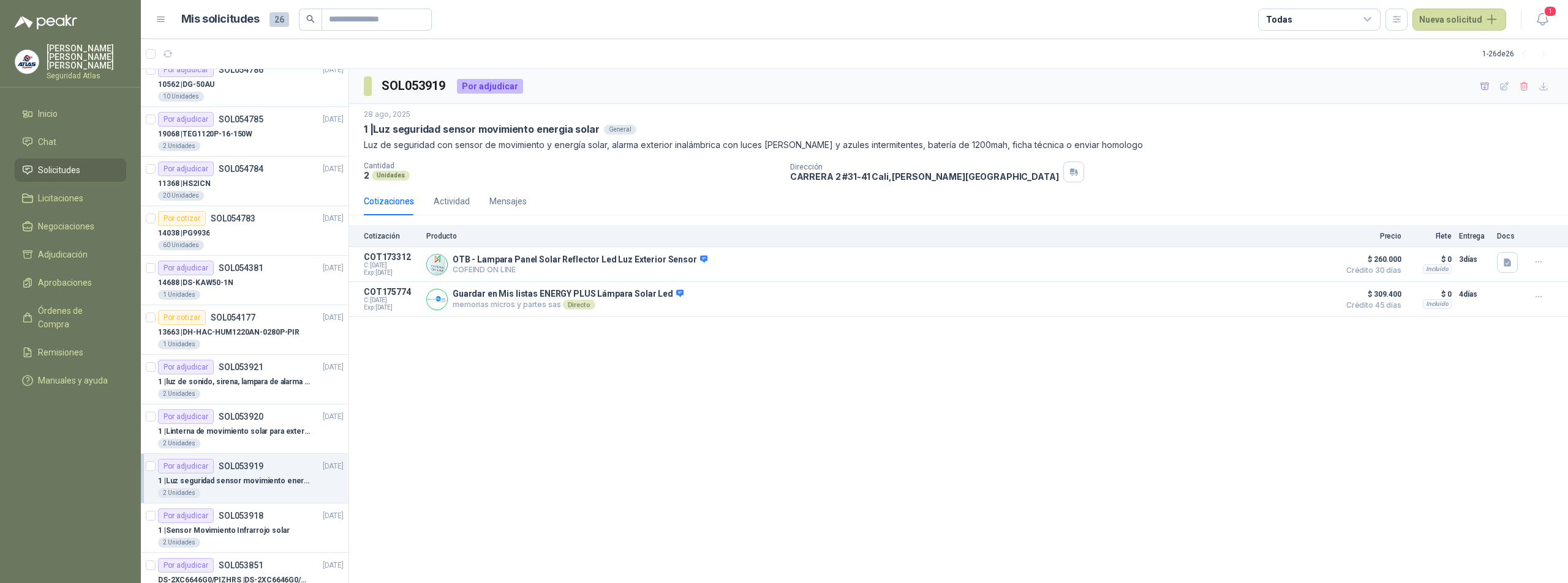
click at [828, 480] on div "SOL053919 Por adjudicar 28 ago, 2025 1 | Luz seguridad sensor movimiento energi…" at bounding box center [959, 326] width 1219 height 515
click at [235, 518] on p "SOL053918" at bounding box center [241, 516] width 45 height 9
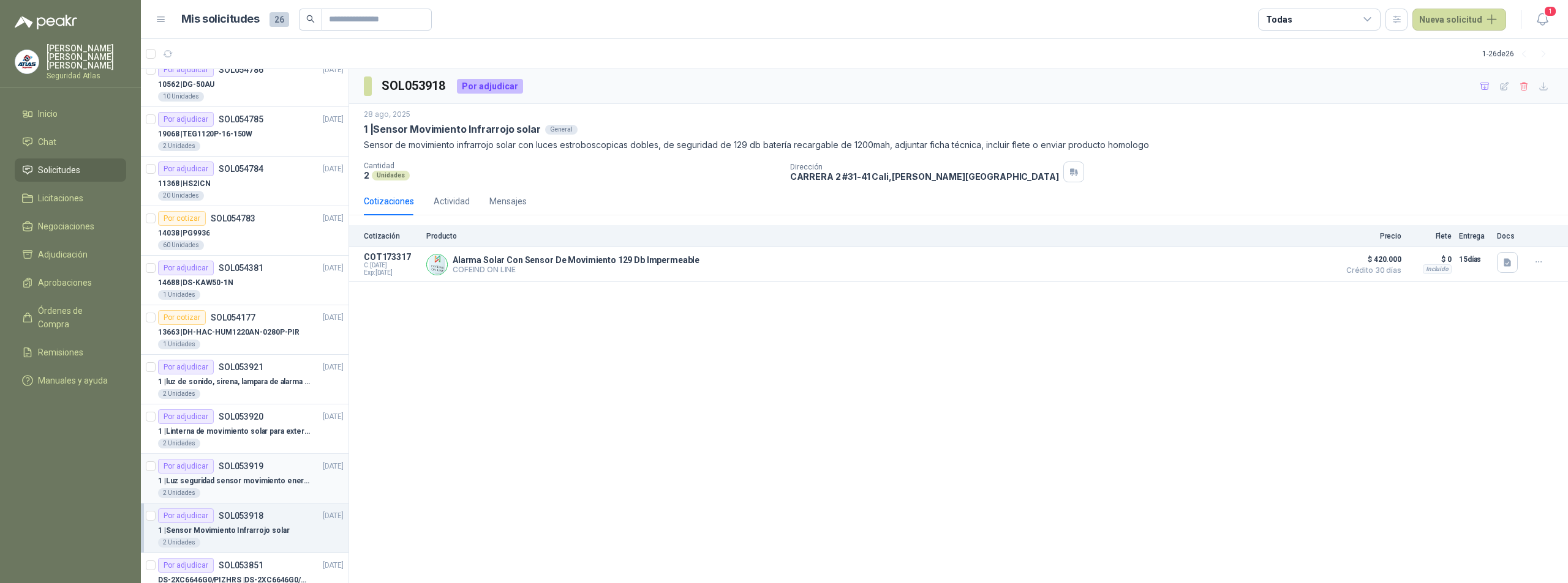
click at [242, 469] on p "SOL053919" at bounding box center [241, 466] width 45 height 9
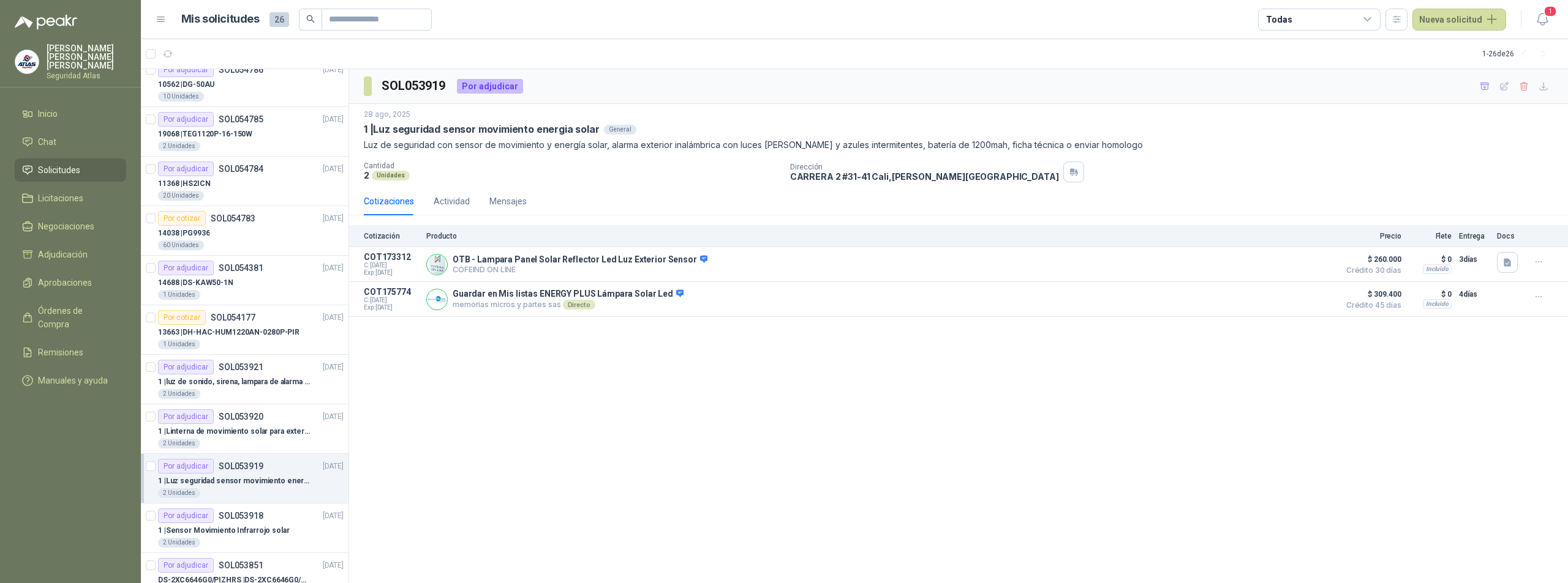
click at [890, 375] on div "SOL053919 Por adjudicar 28 ago, 2025 1 | Luz seguridad sensor movimiento energi…" at bounding box center [959, 326] width 1219 height 515
click at [508, 206] on div "Mensajes" at bounding box center [508, 201] width 37 height 14
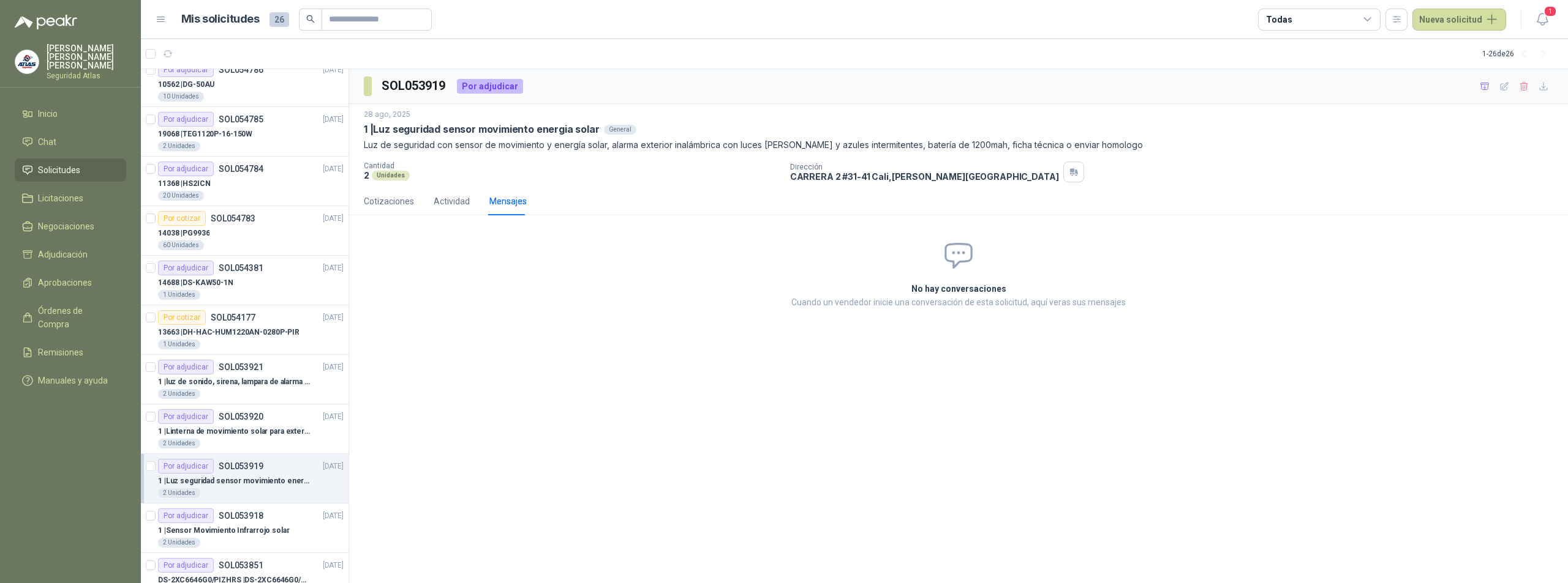
click at [937, 284] on h2 "No hay conversaciones" at bounding box center [959, 289] width 428 height 14
click at [985, 271] on span at bounding box center [959, 256] width 428 height 32
drag, startPoint x: 967, startPoint y: 249, endPoint x: 966, endPoint y: 277, distance: 28.0
click at [967, 257] on icon at bounding box center [959, 256] width 32 height 32
click at [964, 279] on div "No hay conversaciones Cuando un vendedor inicie una conversación de esta solici…" at bounding box center [959, 274] width 457 height 99
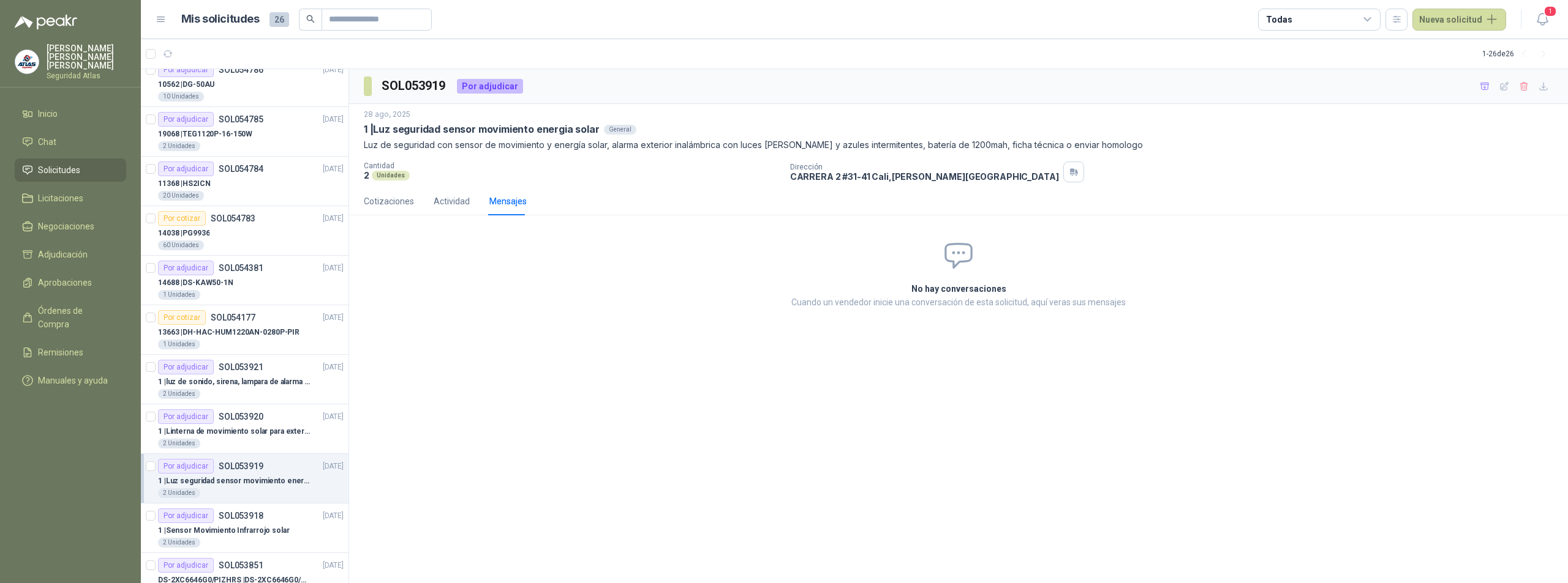
click at [958, 287] on h2 "No hay conversaciones" at bounding box center [959, 289] width 428 height 14
click at [960, 247] on icon at bounding box center [959, 256] width 32 height 32
click at [892, 304] on p "Cuando un vendedor inicie una conversación de esta solicitud, aquí veras sus me…" at bounding box center [959, 302] width 428 height 14
click at [921, 297] on p "Cuando un vendedor inicie una conversación de esta solicitud, aquí veras sus me…" at bounding box center [959, 302] width 428 height 14
click at [923, 296] on p "Cuando un vendedor inicie una conversación de esta solicitud, aquí veras sus me…" at bounding box center [959, 302] width 428 height 14
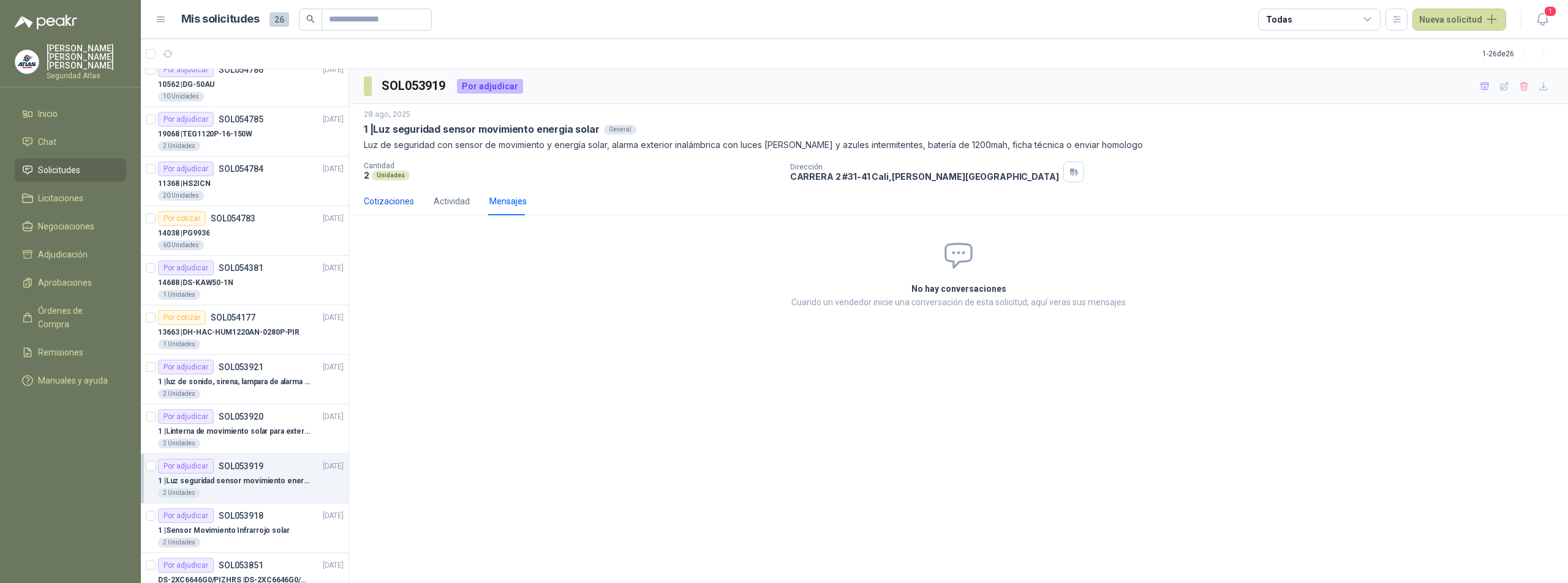
click at [386, 197] on div "Cotizaciones" at bounding box center [389, 201] width 50 height 14
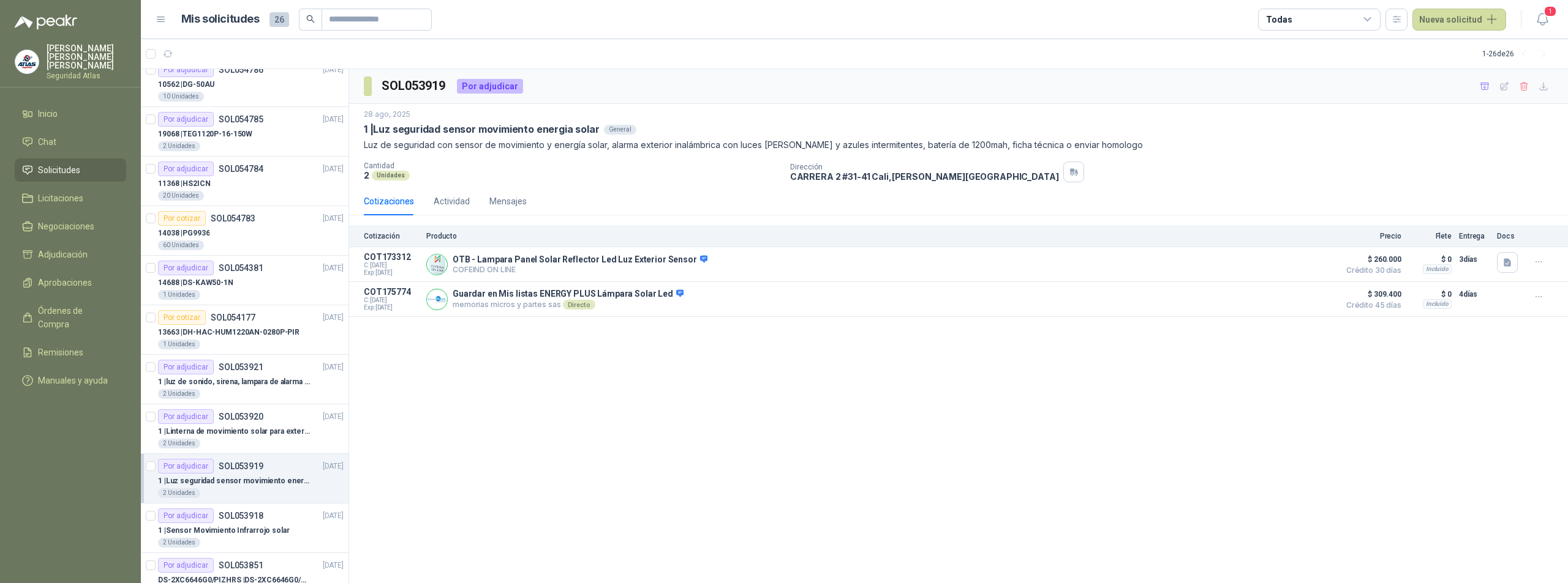
click at [1190, 513] on div "SOL053919 Por adjudicar 28 ago, 2025 1 | Luz seguridad sensor movimiento energi…" at bounding box center [959, 326] width 1219 height 515
click at [1516, 262] on button "button" at bounding box center [1508, 262] width 21 height 21
click at [1458, 212] on button "lampara2.png" at bounding box center [1456, 211] width 64 height 13
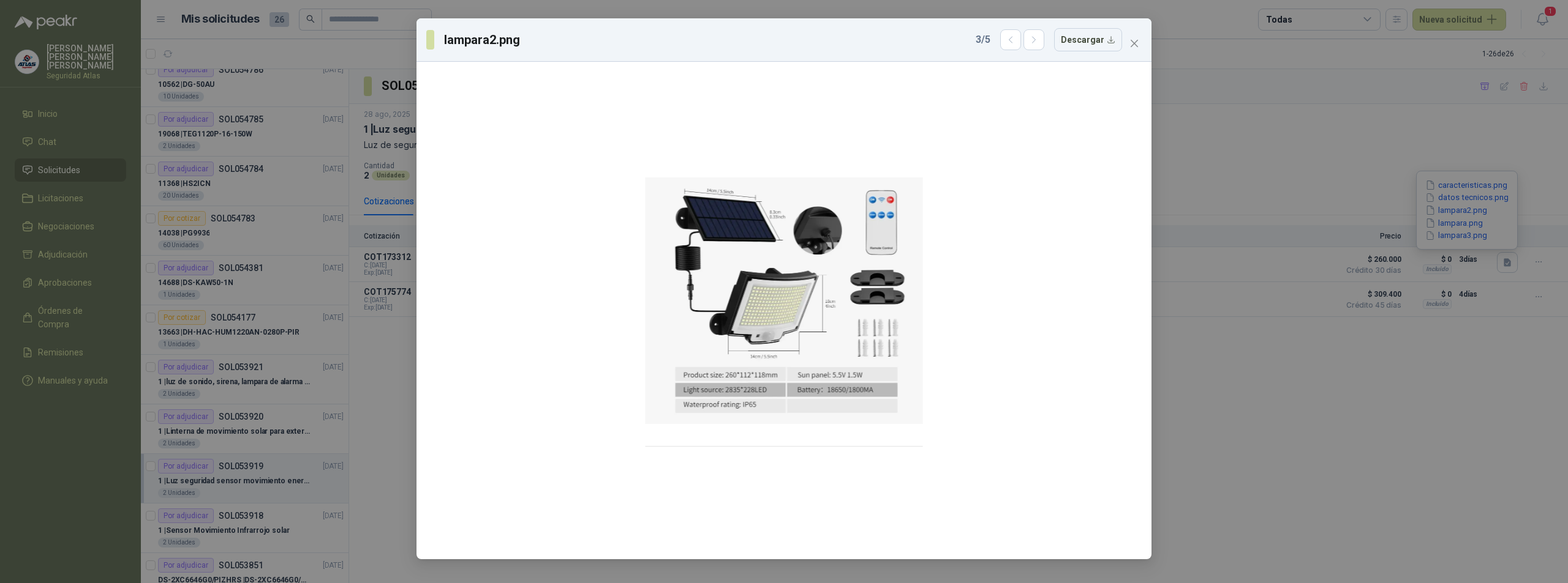
click at [1429, 385] on div "lampara2.png 3 / 5 Descargar" at bounding box center [784, 292] width 1568 height 583
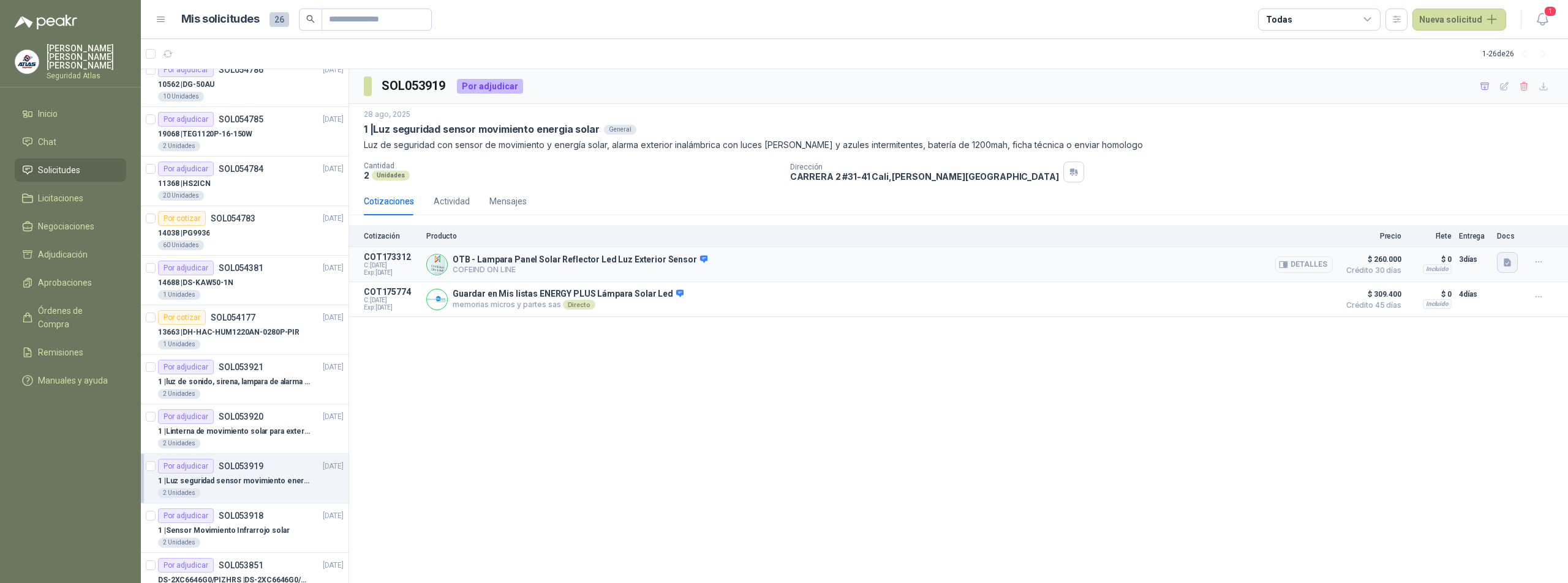
click at [1507, 262] on icon "button" at bounding box center [1507, 262] width 7 height 8
click at [1470, 184] on button "caracteristicas.png" at bounding box center [1467, 185] width 84 height 13
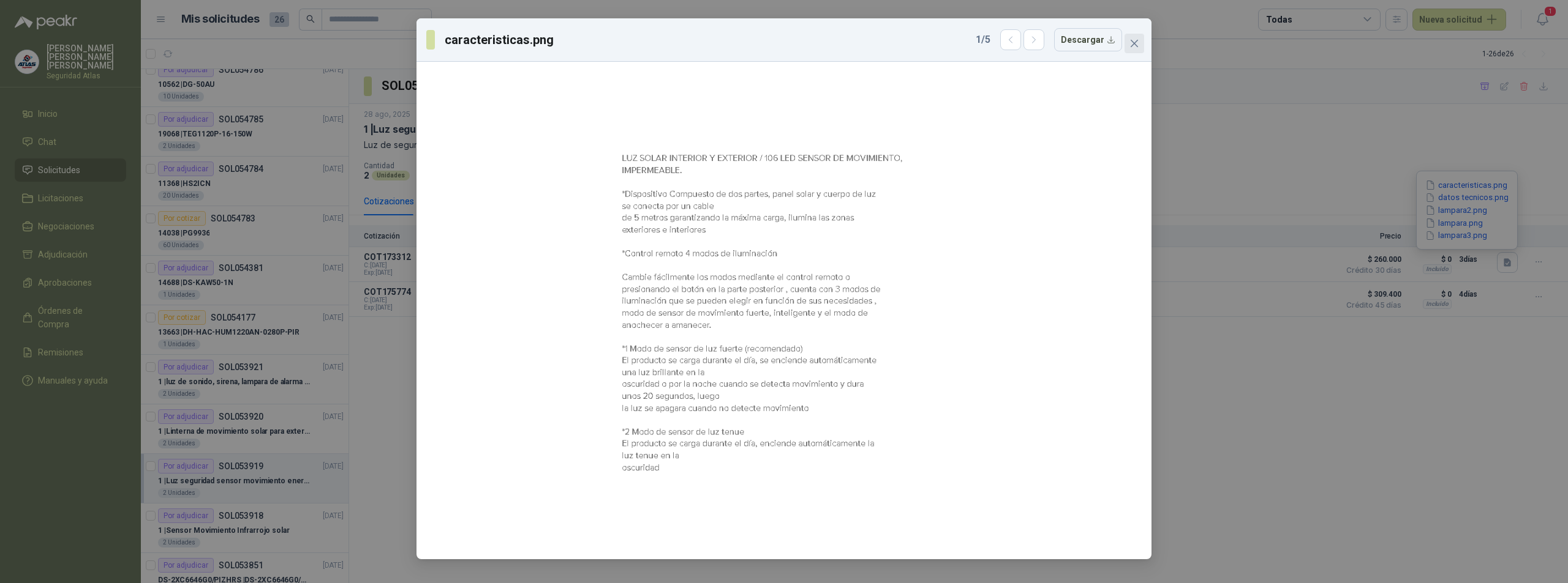
click at [1138, 39] on icon "close" at bounding box center [1134, 44] width 10 height 10
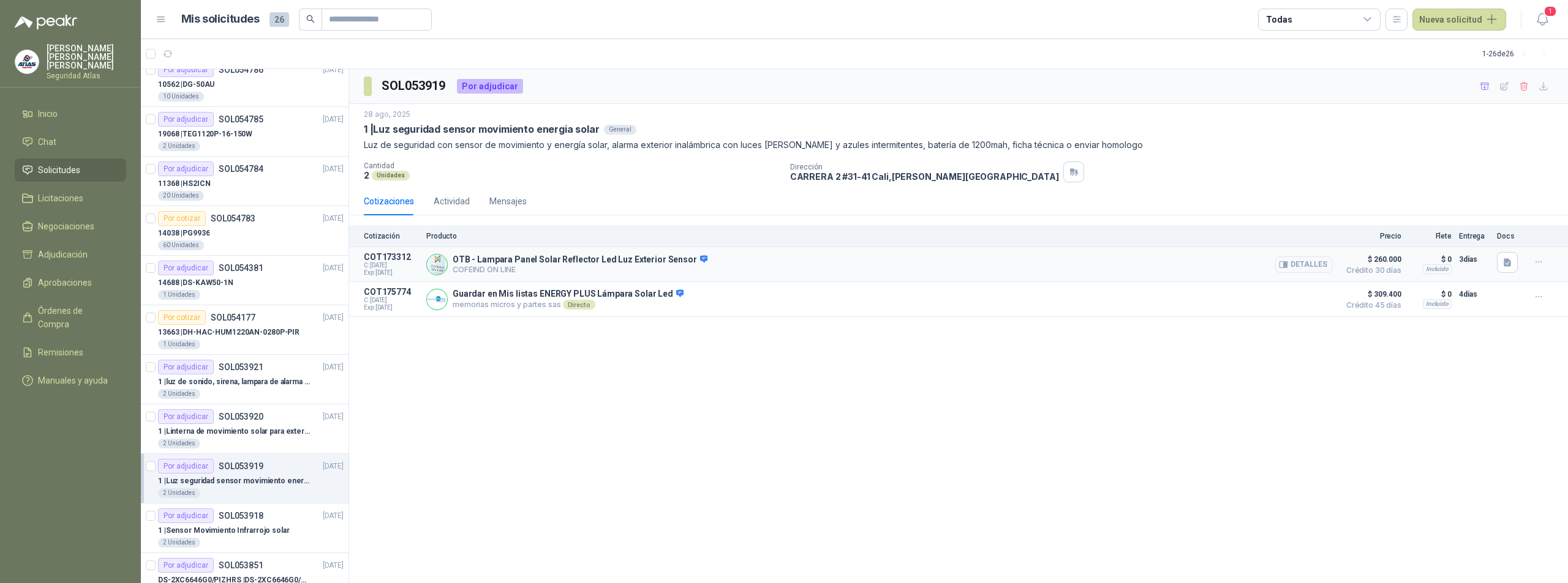
click at [731, 271] on div "OTB - Lampara Panel Solar Reflector Led Luz Exterior Sensor COFEIND ON LINE Det…" at bounding box center [879, 264] width 907 height 24
click at [711, 257] on div "OTB - Lampara Panel Solar Reflector Led Luz Exterior Sensor COFEIND ON LINE Det…" at bounding box center [879, 264] width 907 height 24
click at [394, 259] on p "COT173312" at bounding box center [391, 257] width 55 height 10
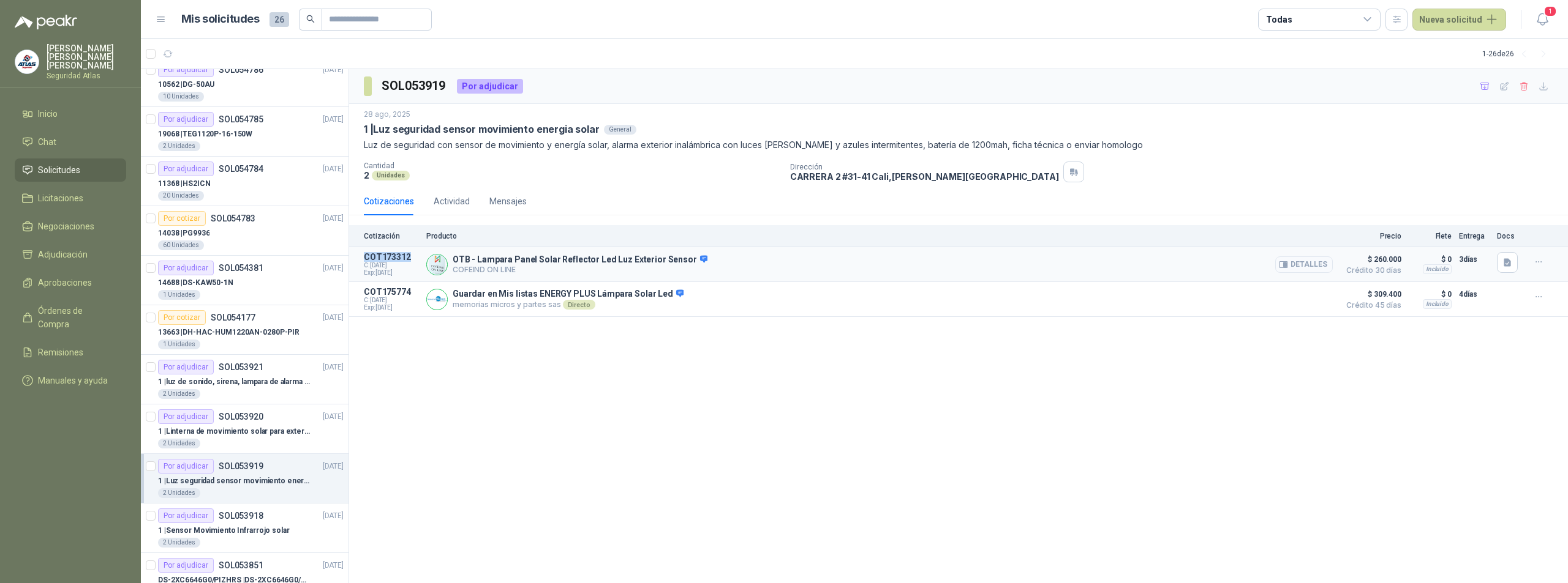
click at [1287, 264] on icon "button" at bounding box center [1286, 265] width 3 height 5
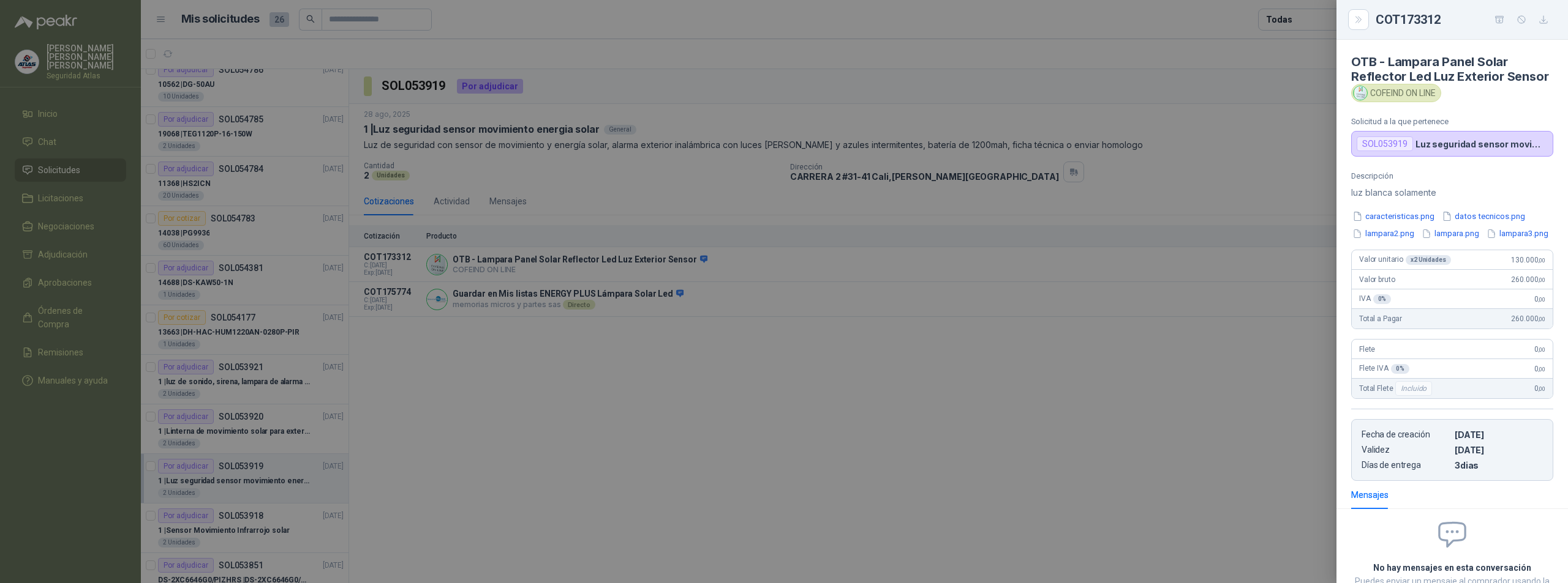
click at [882, 409] on div at bounding box center [784, 292] width 1568 height 583
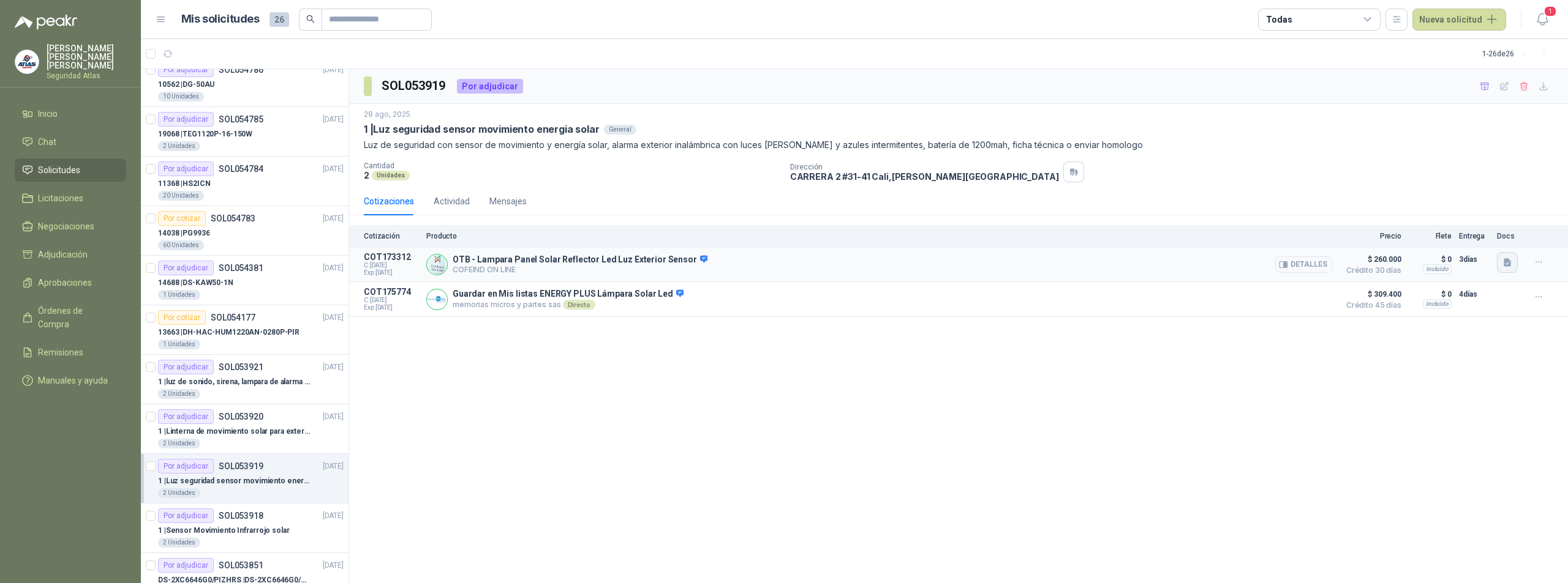
click at [1504, 261] on icon "button" at bounding box center [1507, 262] width 11 height 11
click at [1475, 187] on button "caracteristicas.png" at bounding box center [1467, 185] width 84 height 13
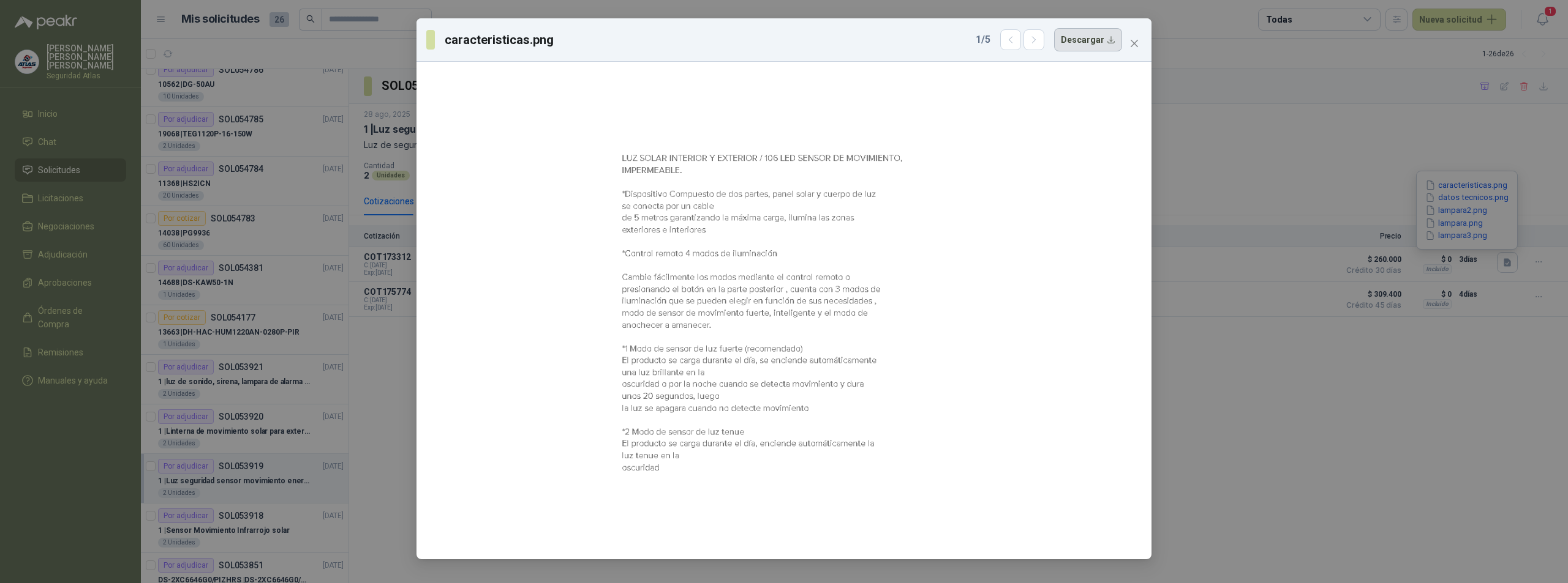
click at [1101, 45] on button "Descargar" at bounding box center [1088, 40] width 68 height 23
click at [1417, 398] on div "caracteristicas.png 1 / 5 Descargar" at bounding box center [784, 292] width 1568 height 583
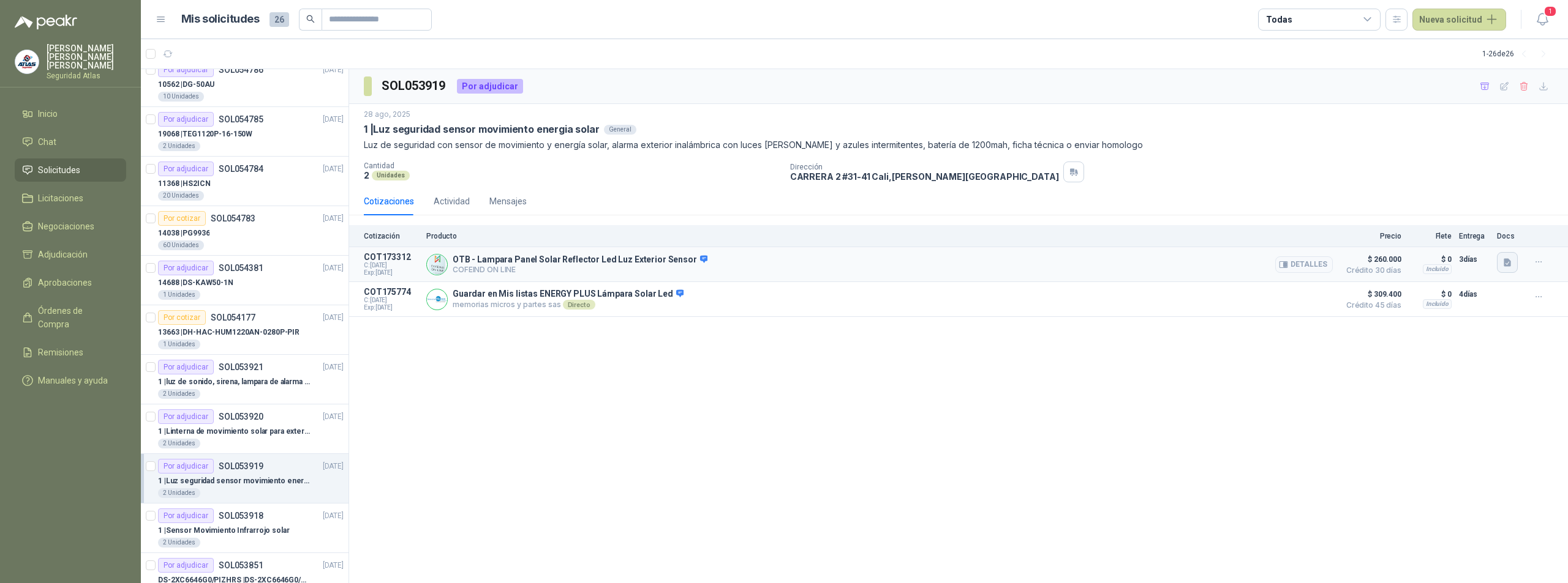
click at [1506, 262] on icon "button" at bounding box center [1507, 262] width 7 height 8
click at [1489, 197] on button "datos tecnicos.png" at bounding box center [1468, 198] width 86 height 13
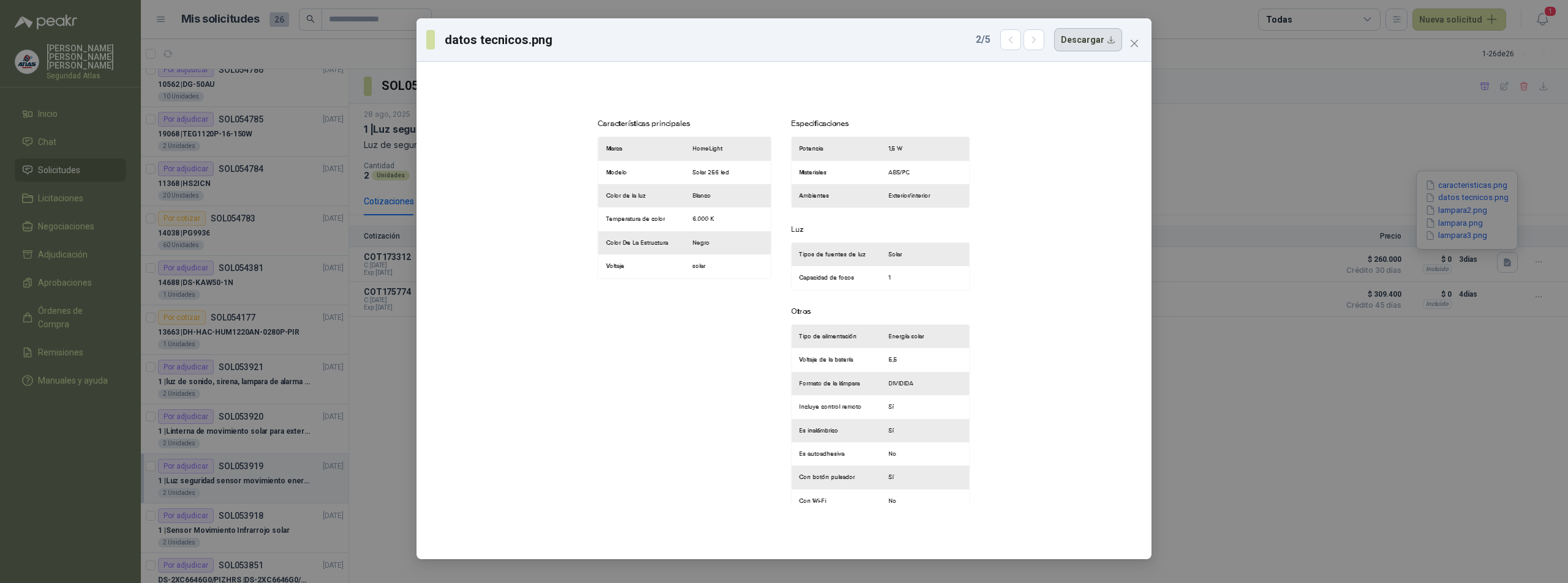
drag, startPoint x: 1096, startPoint y: 44, endPoint x: 1103, endPoint y: 45, distance: 7.1
click at [1097, 43] on button "Descargar" at bounding box center [1088, 40] width 68 height 23
click at [1513, 260] on div "datos tecnicos.png 2 / 5 Descargar" at bounding box center [784, 292] width 1568 height 583
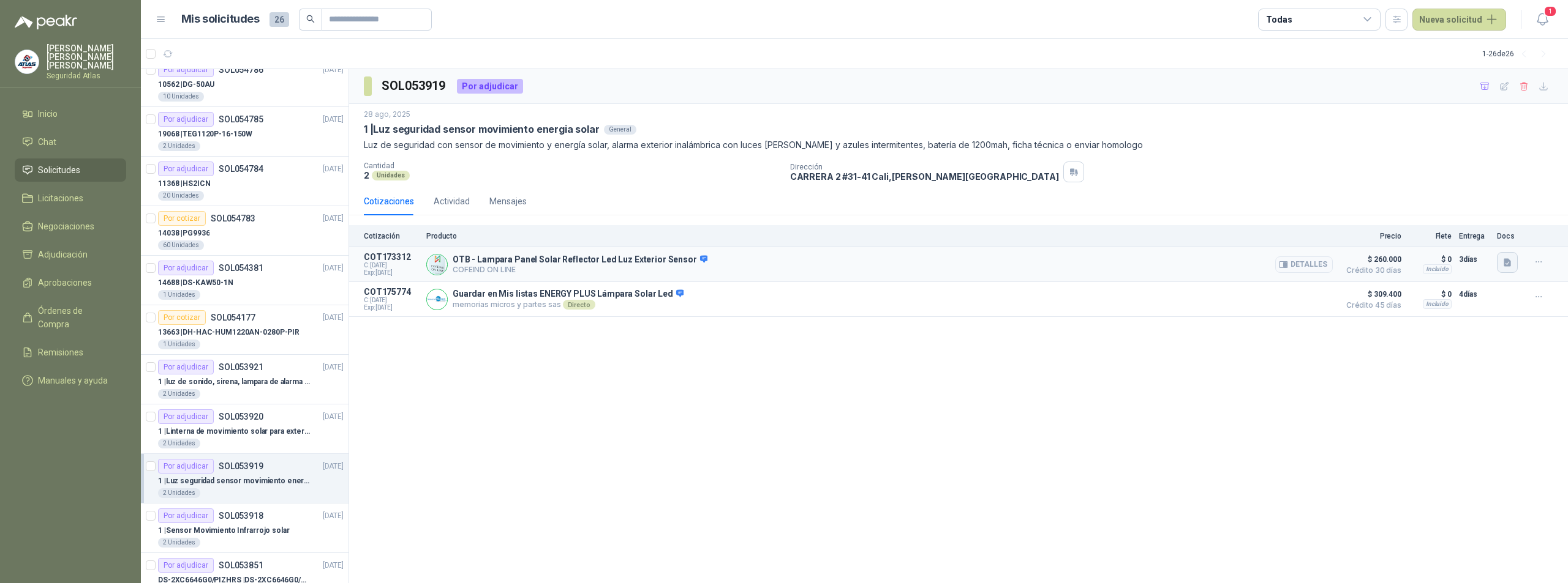
click at [1506, 266] on icon "button" at bounding box center [1507, 262] width 7 height 8
click at [1462, 212] on button "lampara2.png" at bounding box center [1456, 211] width 64 height 13
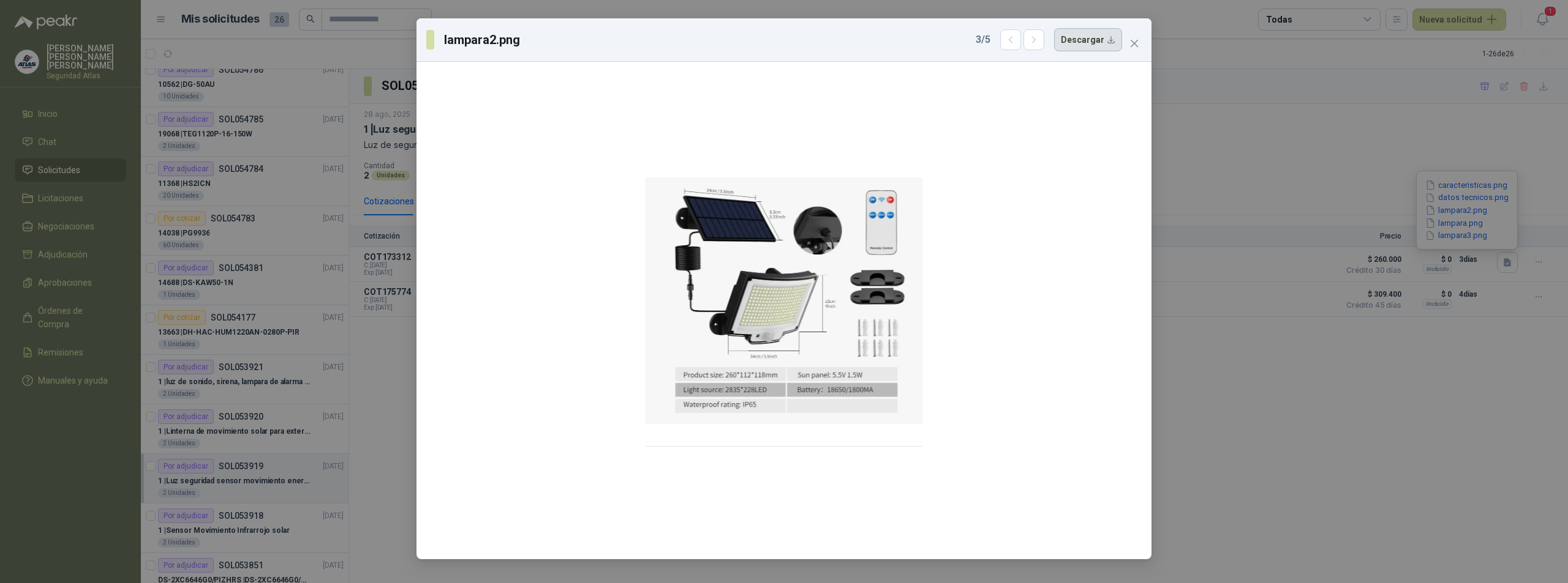
click at [1092, 44] on button "Descargar" at bounding box center [1088, 40] width 68 height 23
click at [1378, 425] on div "lampara2.png 3 / 5 Descargar" at bounding box center [784, 292] width 1568 height 583
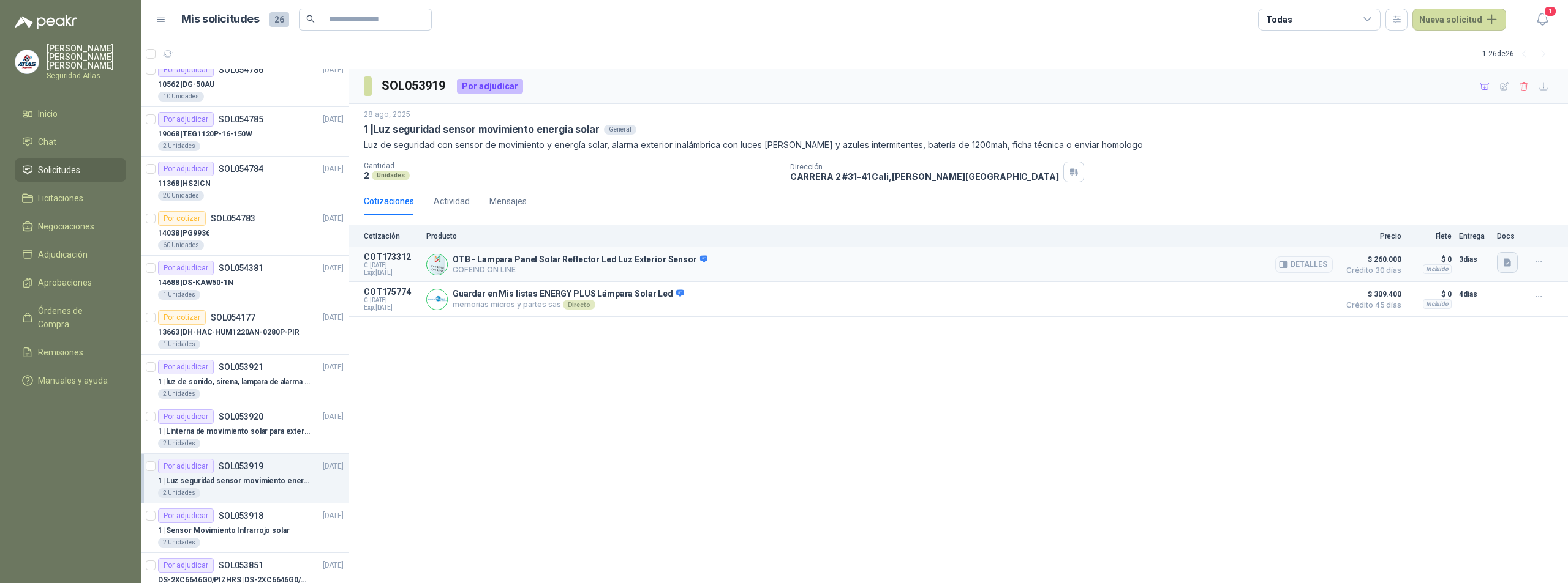
click at [1510, 262] on icon "button" at bounding box center [1507, 262] width 7 height 8
click at [1455, 237] on button "lampara3.png" at bounding box center [1456, 236] width 64 height 13
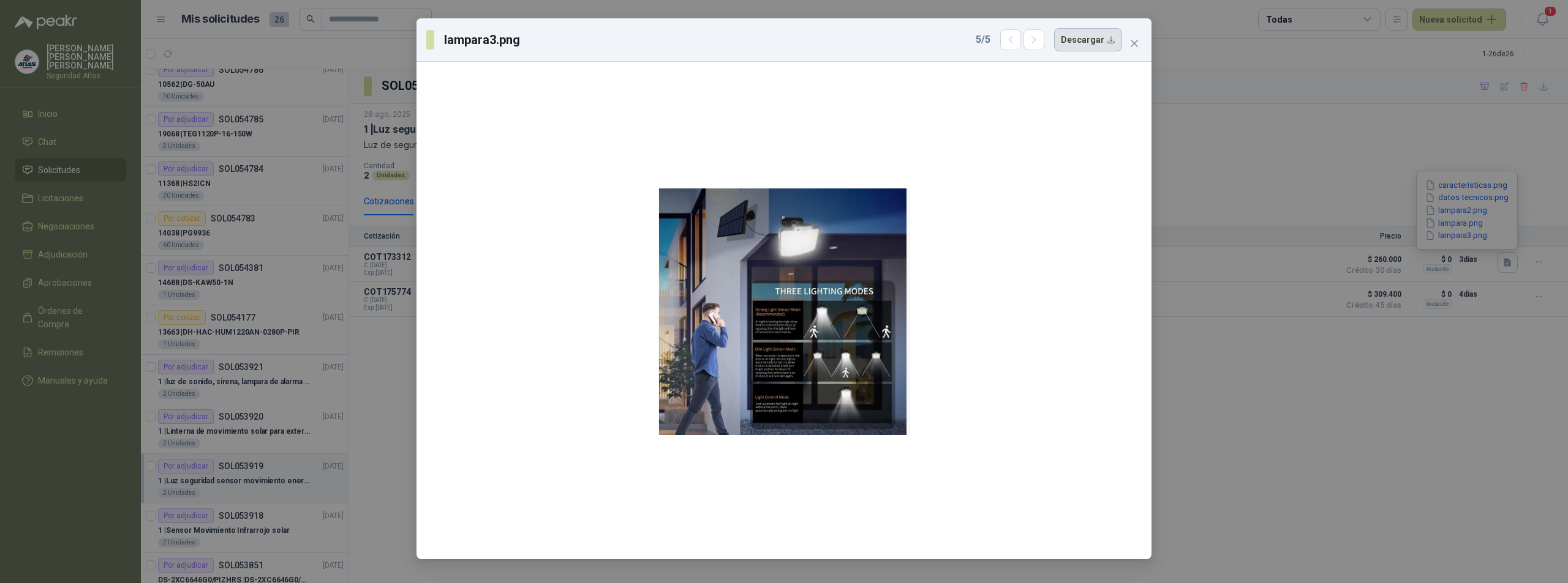
click at [1085, 38] on button "Descargar" at bounding box center [1088, 40] width 68 height 23
click at [1279, 365] on div "lampara3.png 5 / 5 Descargar" at bounding box center [784, 292] width 1568 height 583
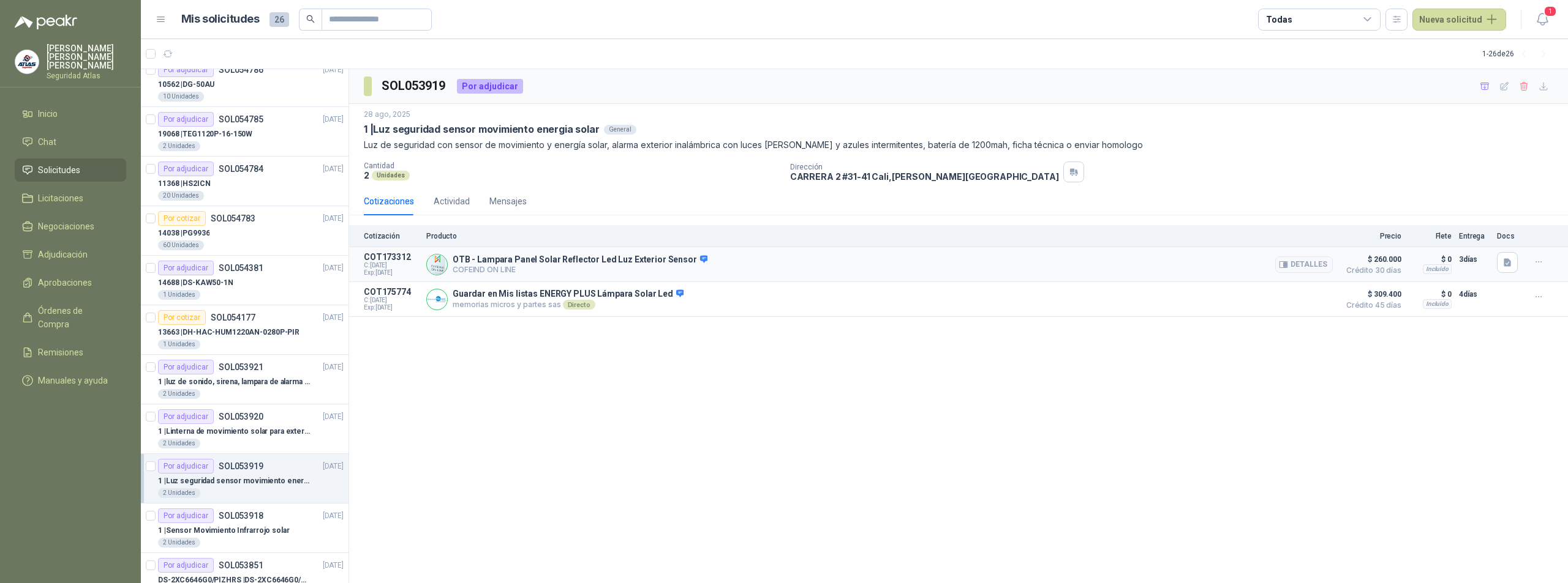
click at [620, 274] on p "COFEIND ON LINE" at bounding box center [580, 269] width 254 height 9
click at [1314, 265] on button "Detalles" at bounding box center [1304, 265] width 58 height 16
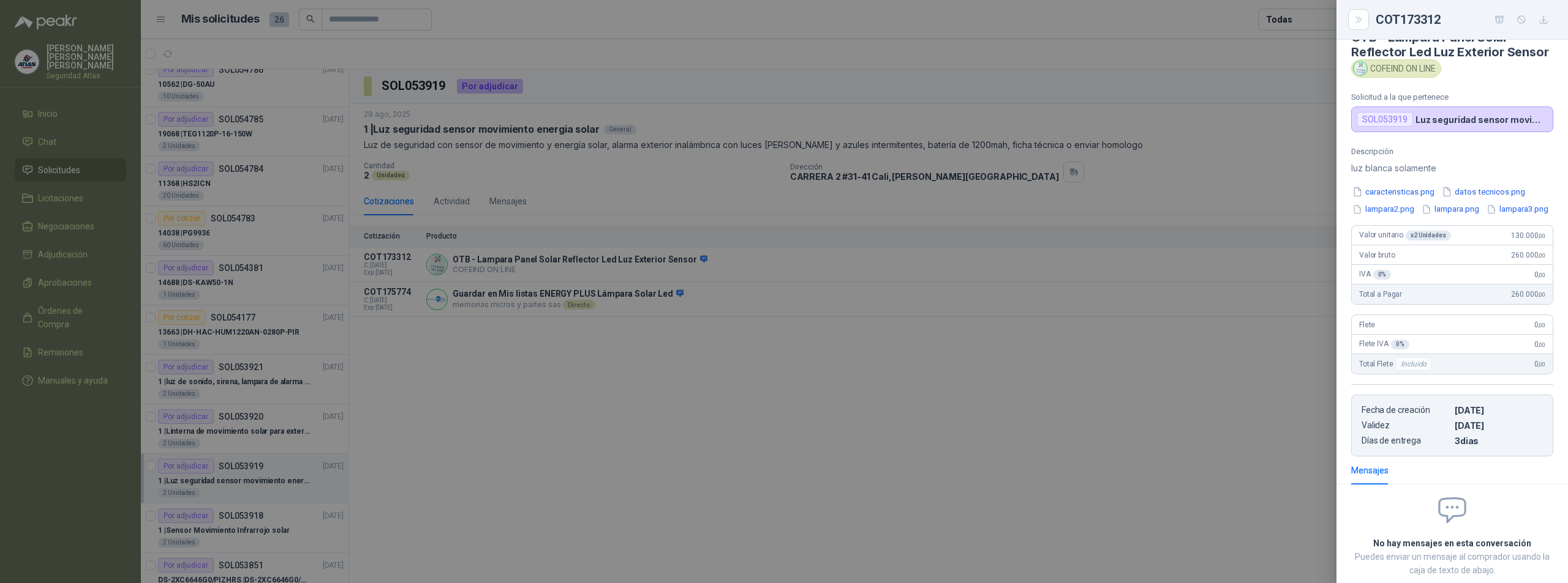
scroll to position [0, 0]
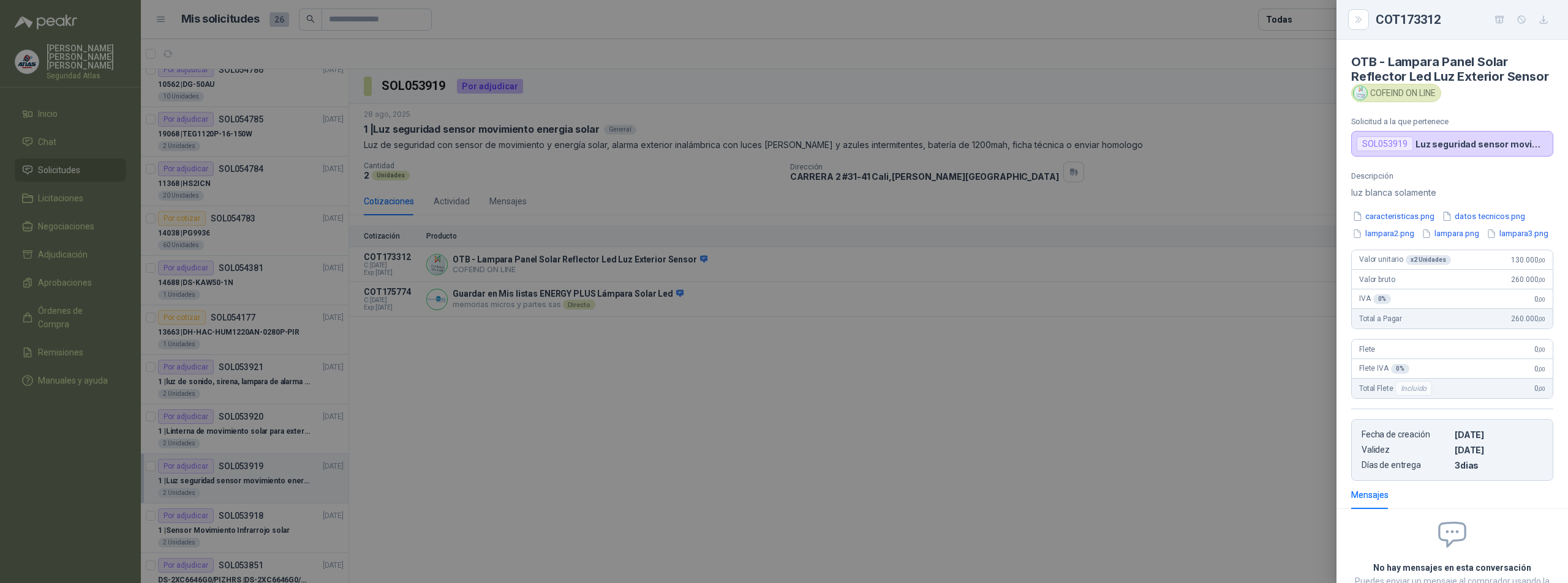
click at [1422, 265] on div "x 2 Unidades" at bounding box center [1429, 260] width 45 height 10
click at [1540, 12] on button "button" at bounding box center [1544, 19] width 19 height 19
click at [884, 100] on div at bounding box center [784, 292] width 1568 height 583
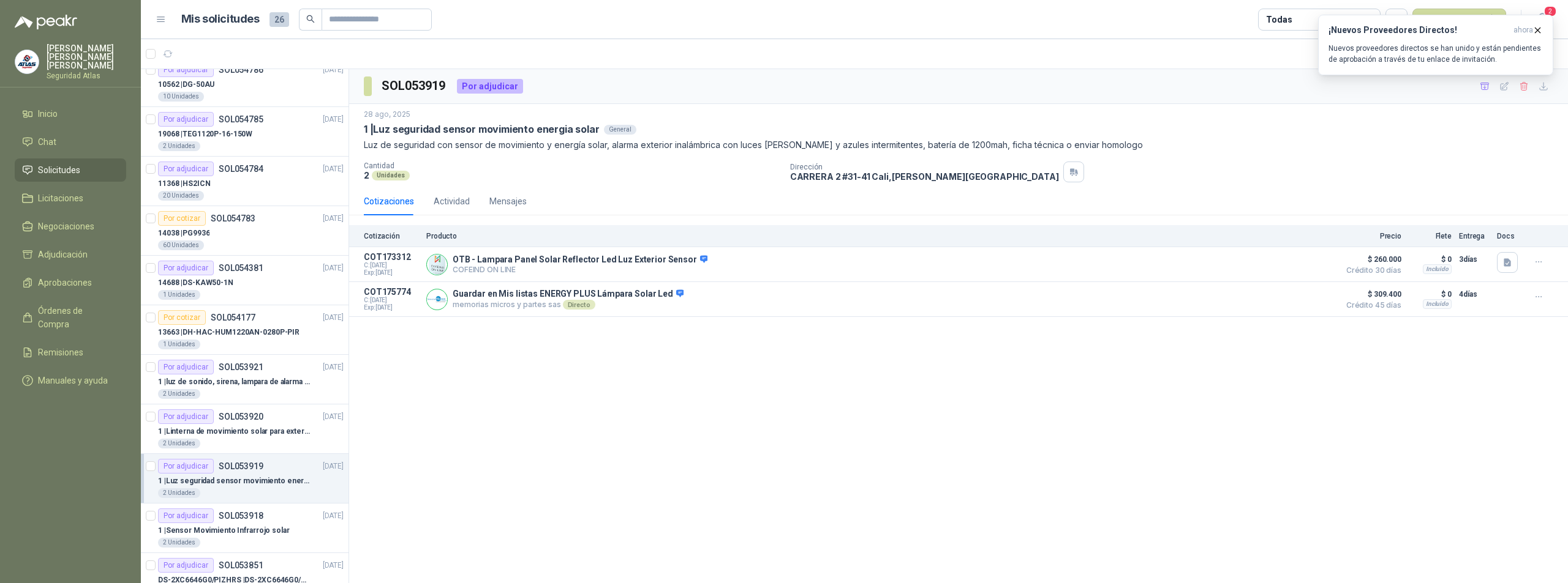
click at [66, 165] on span "Solicitudes" at bounding box center [59, 170] width 42 height 14
click at [603, 415] on div "SOL053919 Por adjudicar 28 ago, 2025 1 | Luz seguridad sensor movimiento energi…" at bounding box center [959, 326] width 1219 height 515
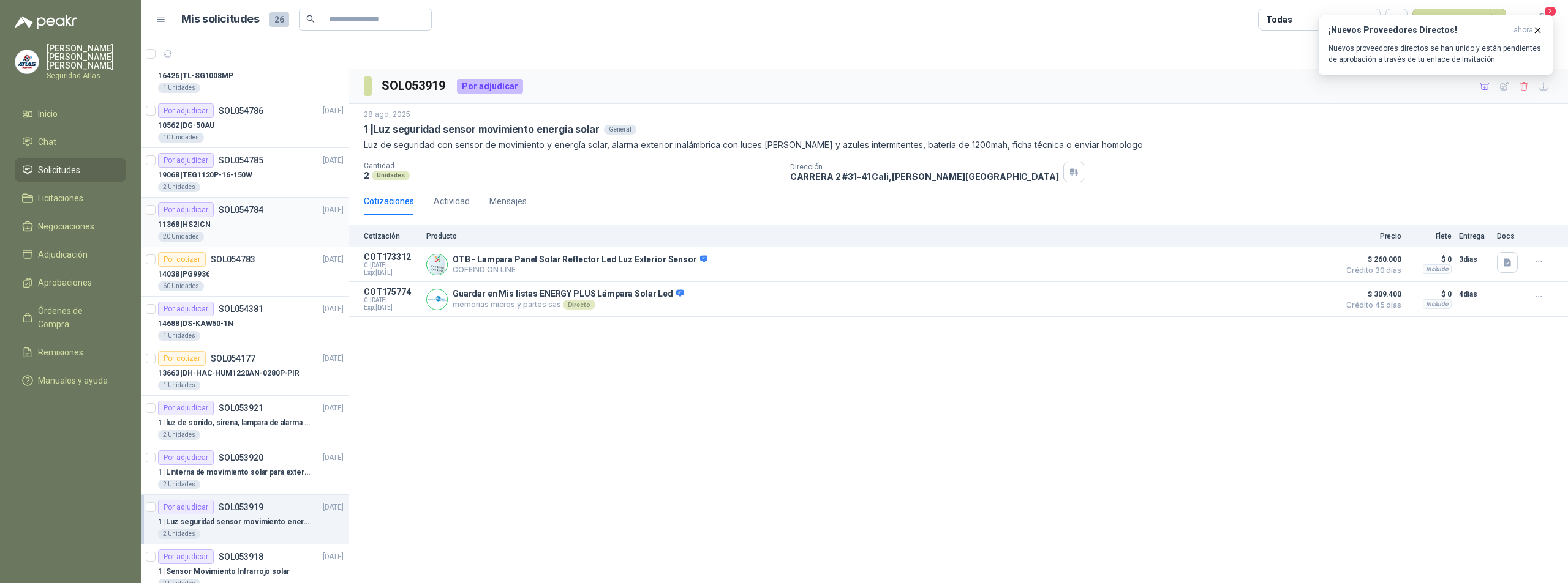
scroll to position [0, 0]
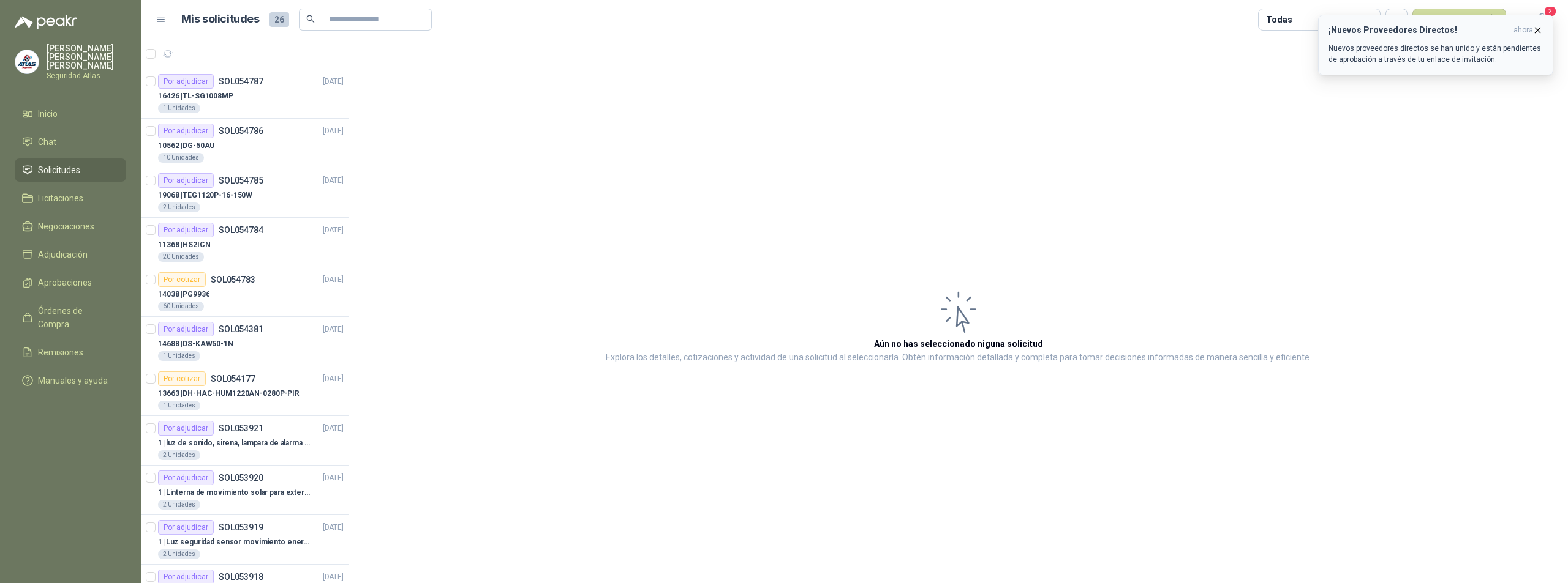
click at [1540, 27] on icon "button" at bounding box center [1537, 30] width 11 height 11
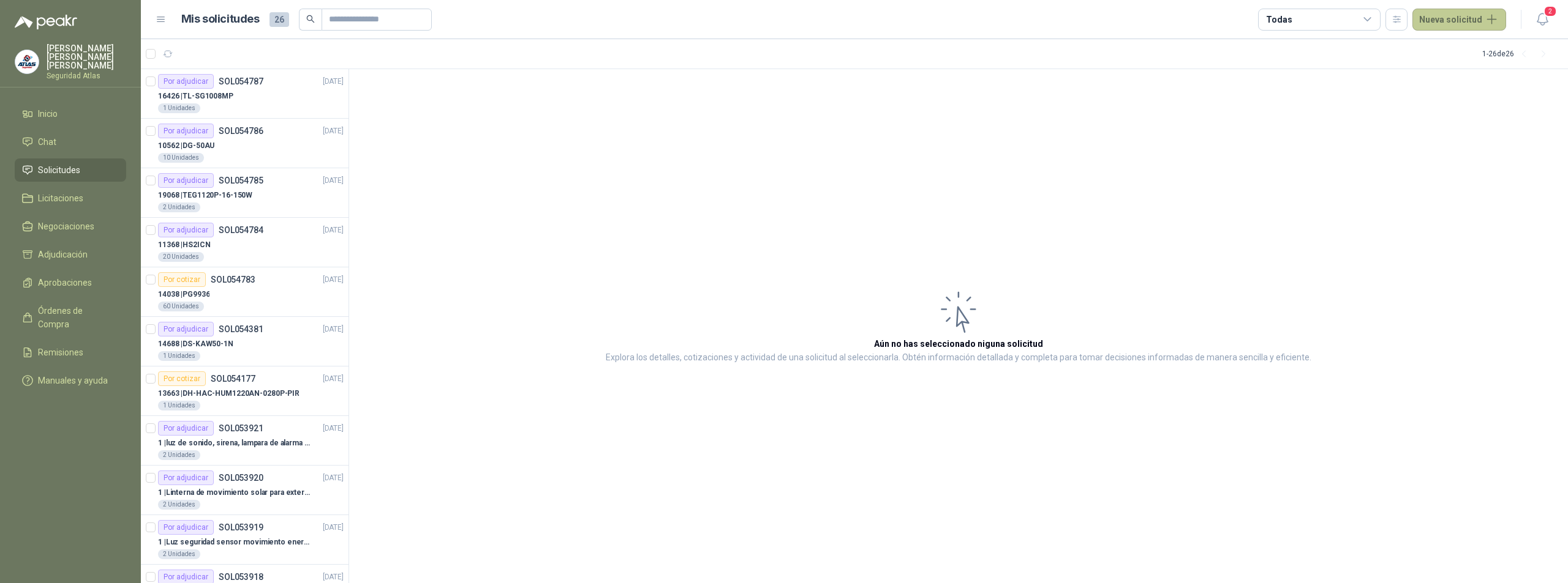
click at [1446, 23] on button "Nueva solicitud" at bounding box center [1459, 19] width 94 height 22
click at [1361, 26] on div "Todas" at bounding box center [1319, 19] width 122 height 22
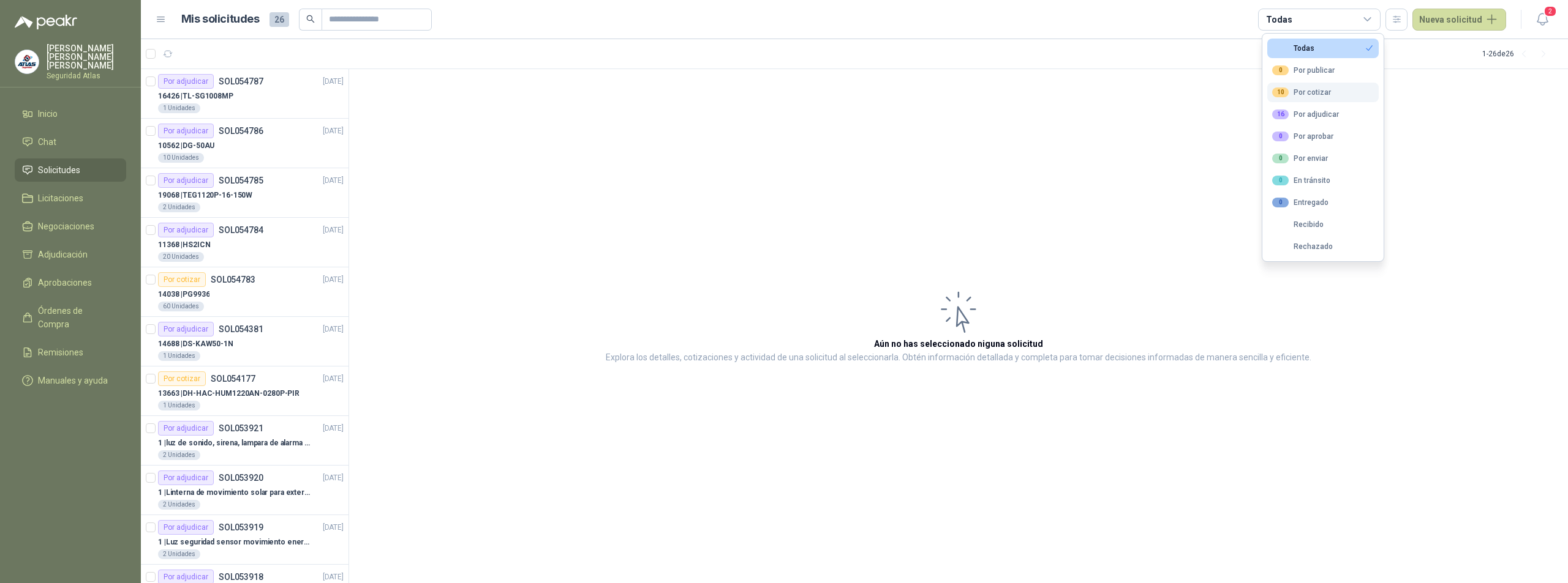
click at [1319, 96] on div "10 Por cotizar" at bounding box center [1301, 92] width 59 height 10
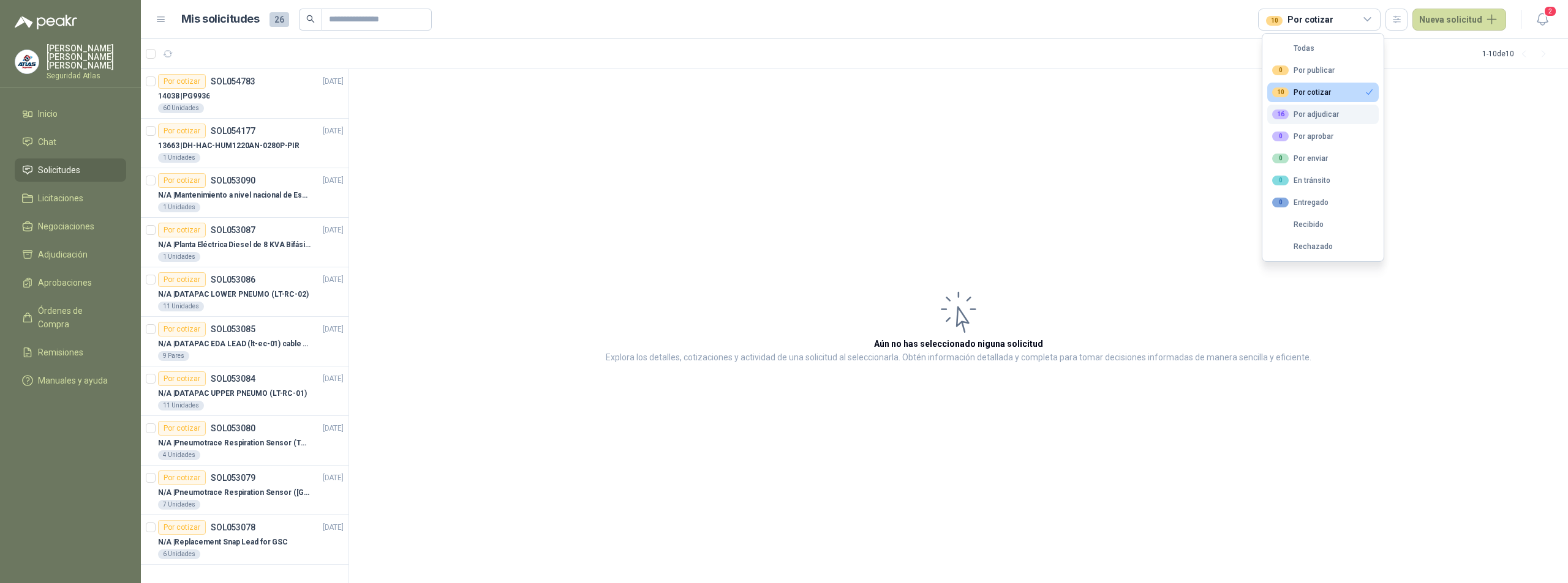
click at [1318, 121] on button "16 Por adjudicar" at bounding box center [1323, 114] width 112 height 19
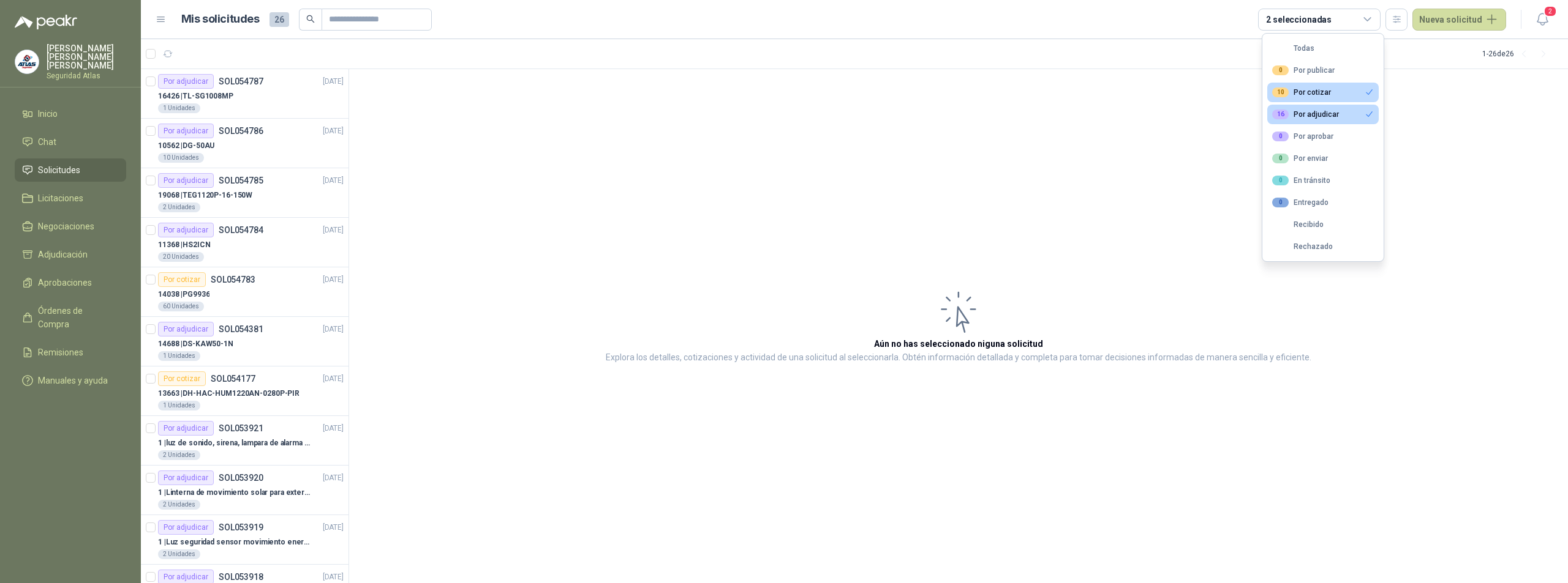
click at [1143, 151] on article "Aún no has seleccionado niguna solicitud Explora los detalles, cotizaciones y a…" at bounding box center [959, 326] width 1219 height 515
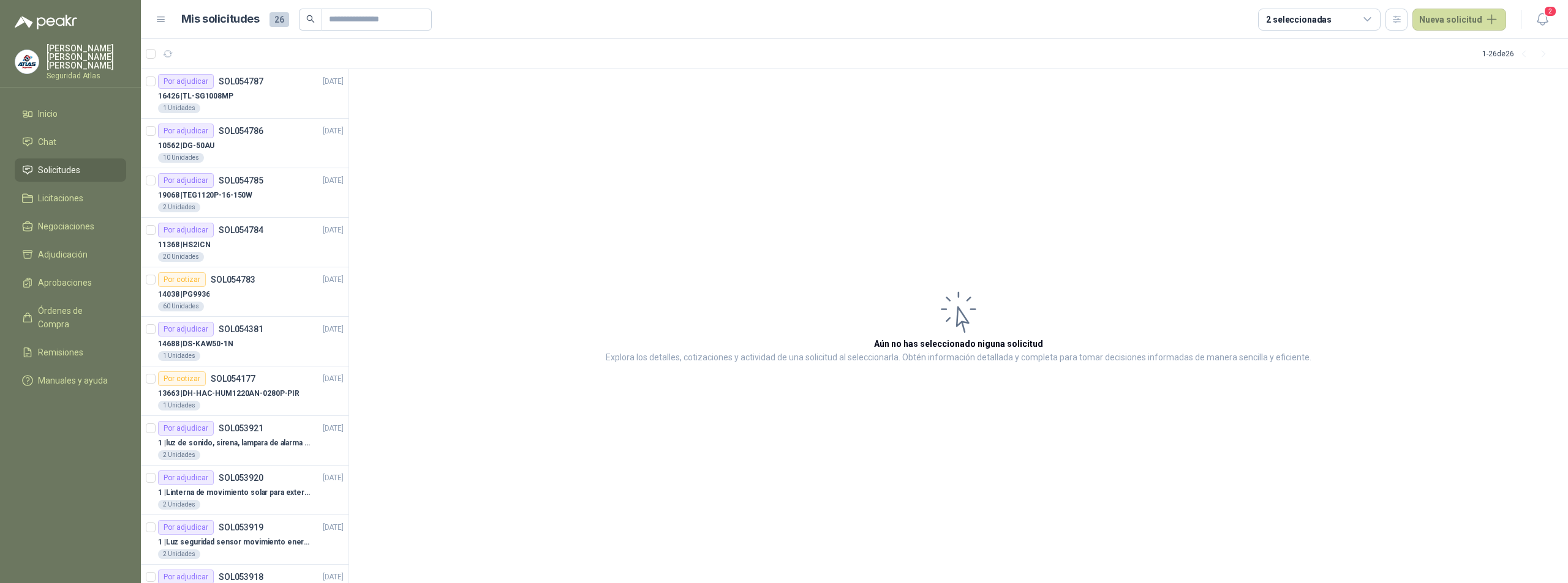
click at [1371, 20] on icon at bounding box center [1368, 19] width 6 height 3
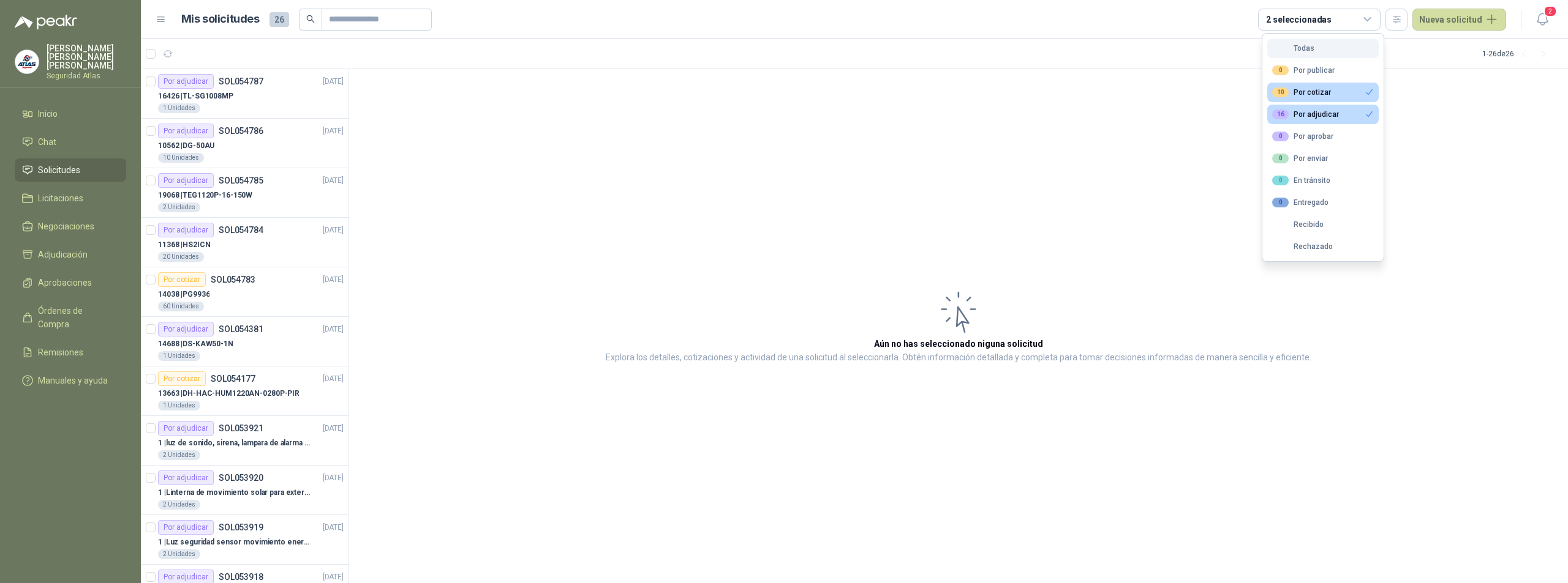
click at [1314, 45] on button "Todas" at bounding box center [1323, 49] width 112 height 19
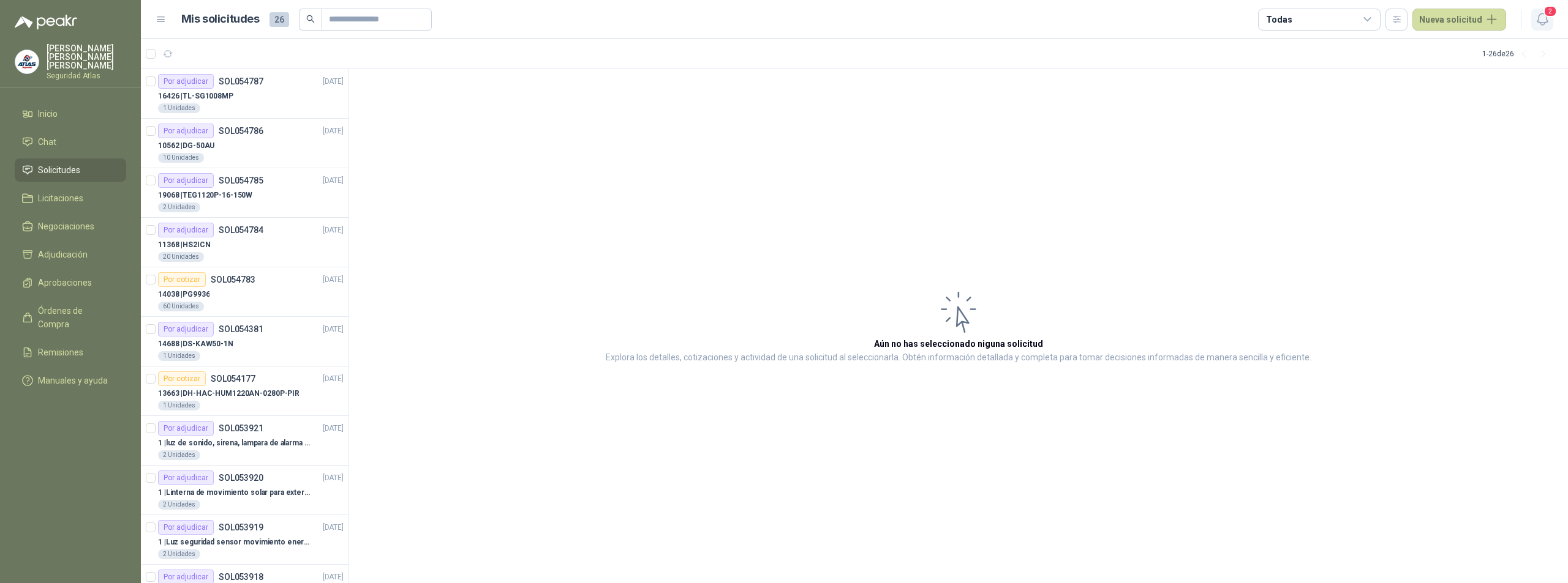
click at [1549, 21] on icon "button" at bounding box center [1543, 19] width 15 height 15
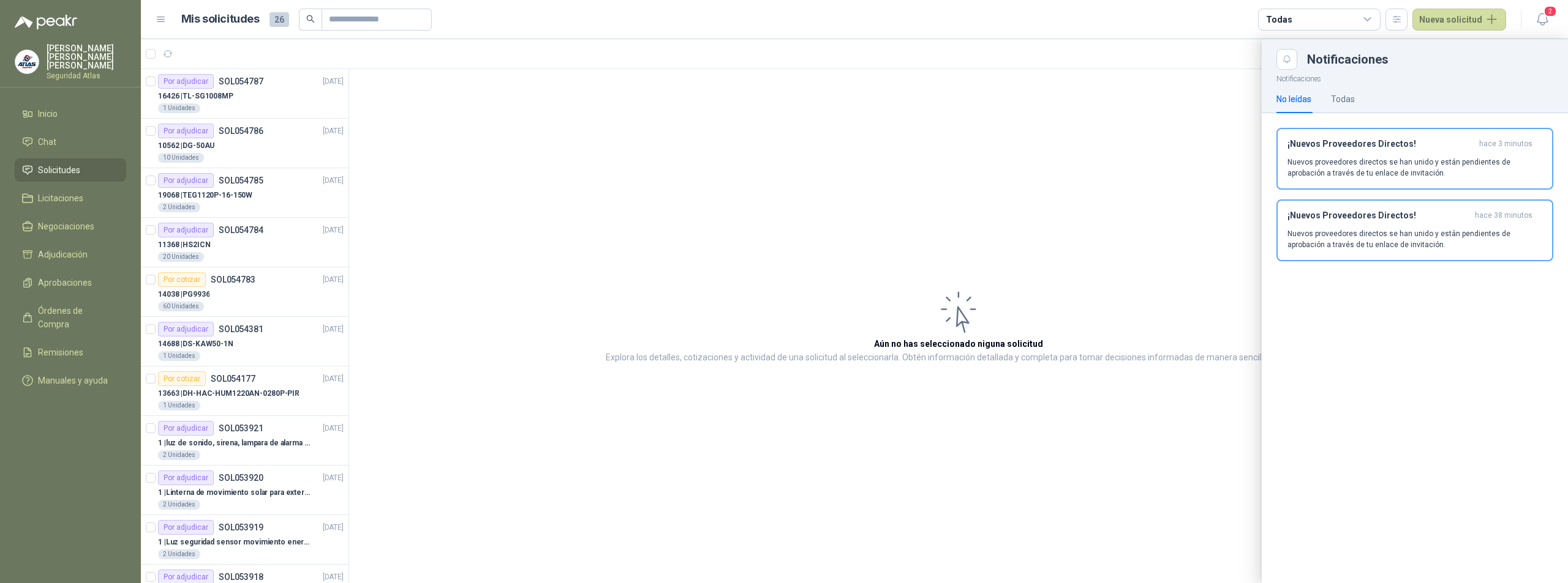
click at [1381, 165] on p "Nuevos proveedores directos se han unido y están pendientes de aprobación a tra…" at bounding box center [1415, 168] width 254 height 22
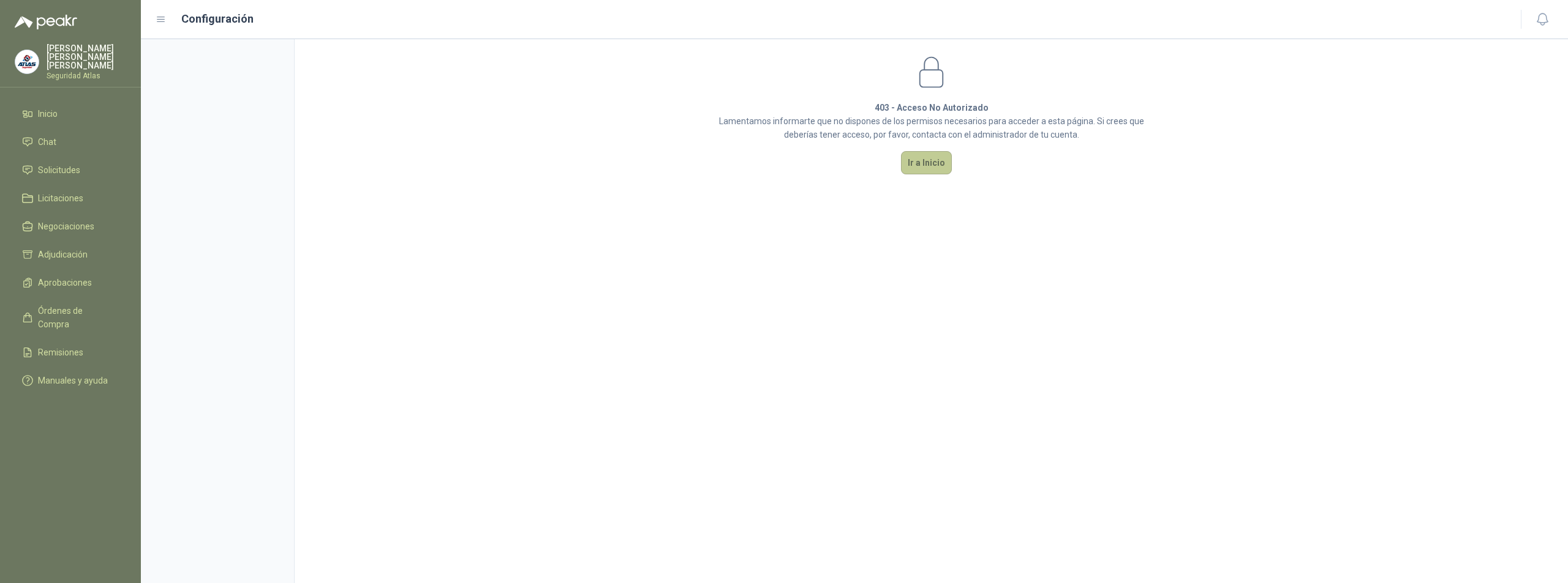
click at [934, 167] on button "Ir a Inicio" at bounding box center [926, 163] width 51 height 23
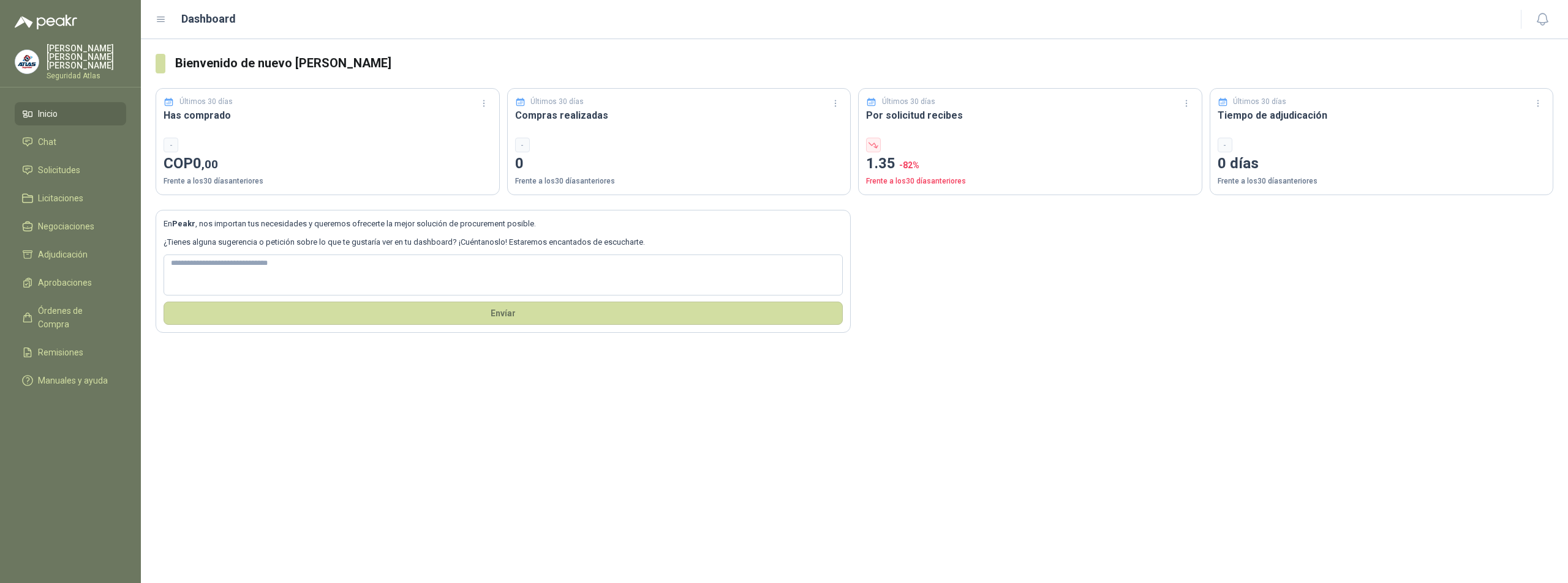
click at [1173, 334] on div "En Peakr , nos importan tus necesidades y queremos ofrecerte la mejor solución …" at bounding box center [854, 264] width 1398 height 138
click at [1023, 266] on div "En Peakr , nos importan tus necesidades y queremos ofrecerte la mejor solución …" at bounding box center [854, 264] width 1398 height 138
click at [73, 168] on span "Solicitudes" at bounding box center [59, 170] width 42 height 14
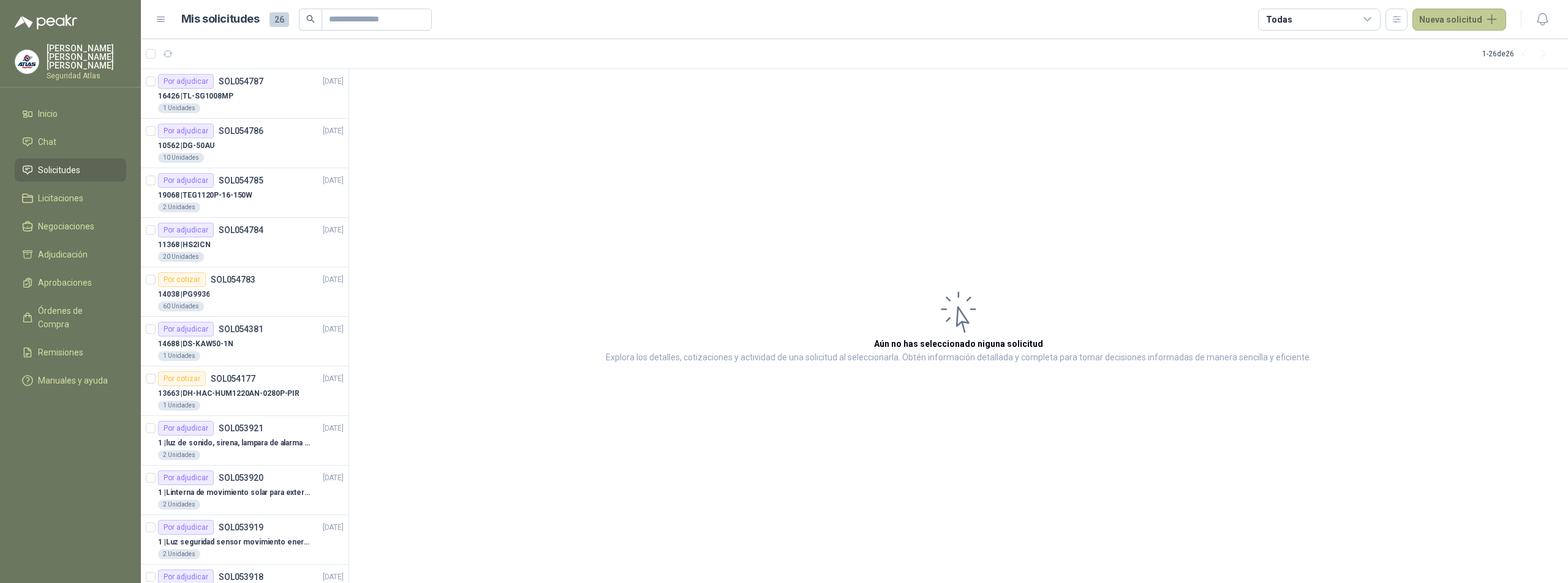
click at [1446, 21] on button "Nueva solicitud" at bounding box center [1459, 19] width 94 height 22
drag, startPoint x: 1434, startPoint y: 43, endPoint x: 1425, endPoint y: 53, distance: 13.5
click at [1434, 42] on link "Solicitud" at bounding box center [1474, 49] width 105 height 21
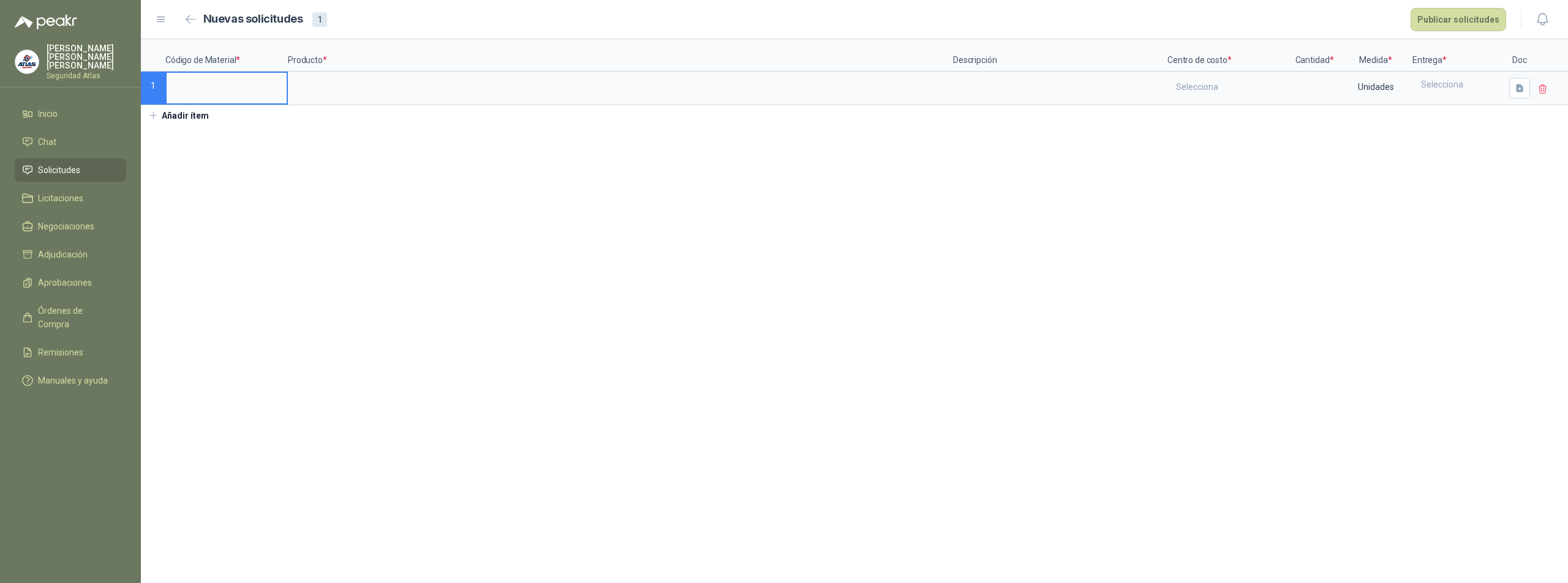
click at [224, 84] on input at bounding box center [227, 84] width 120 height 23
type input "*****"
click at [348, 79] on input at bounding box center [621, 84] width 663 height 23
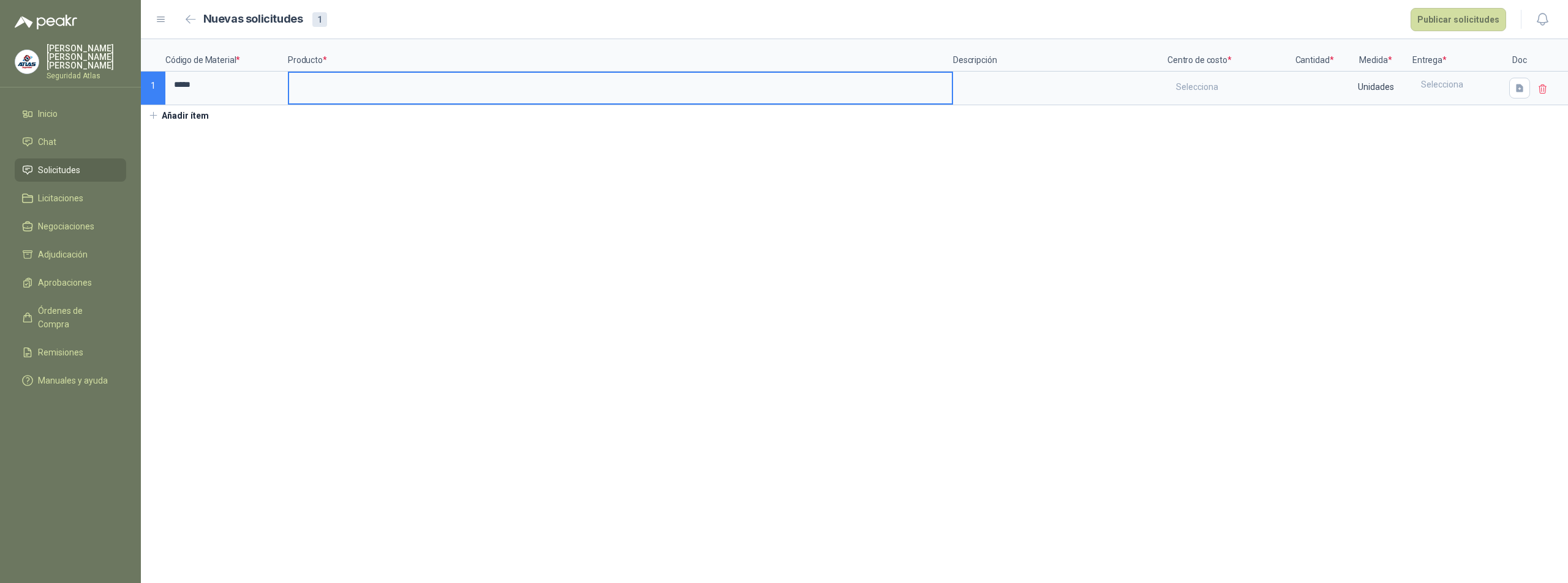
type input "*"
click at [352, 87] on input "**********" at bounding box center [621, 84] width 663 height 23
type input "**********"
click at [981, 91] on textarea at bounding box center [1061, 87] width 212 height 28
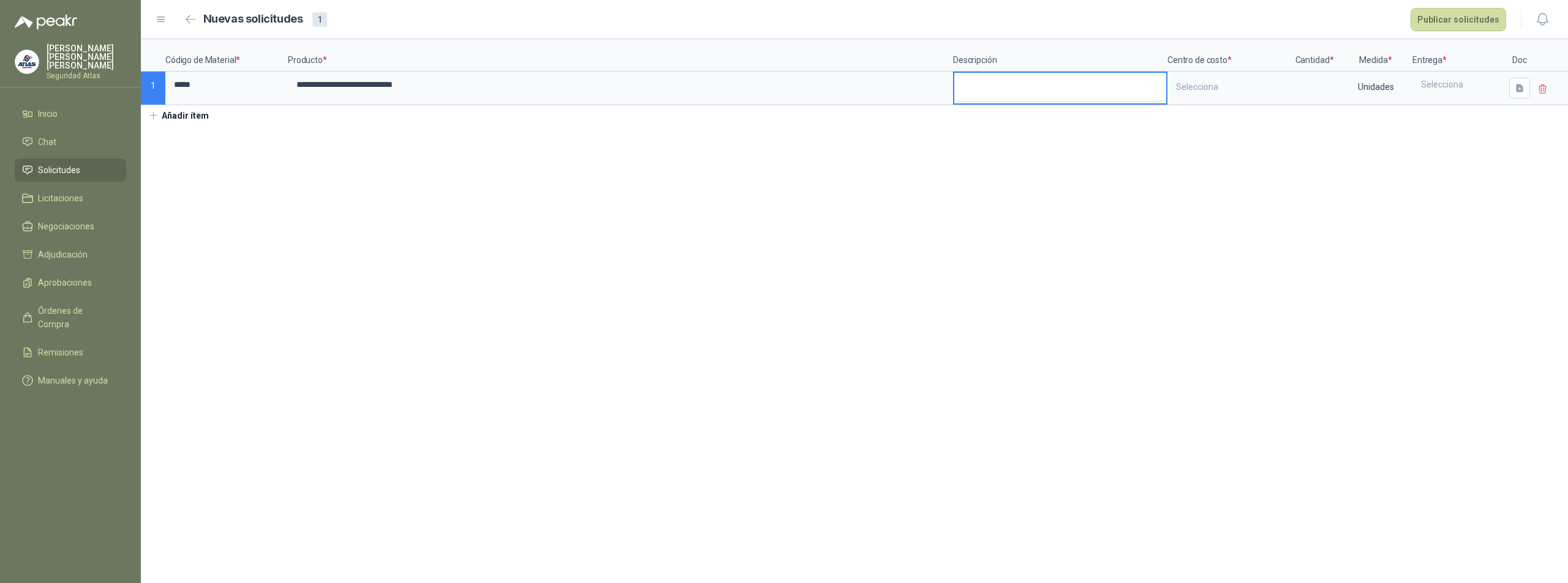
type textarea "*"
type textarea "**"
type textarea "***"
type textarea "**"
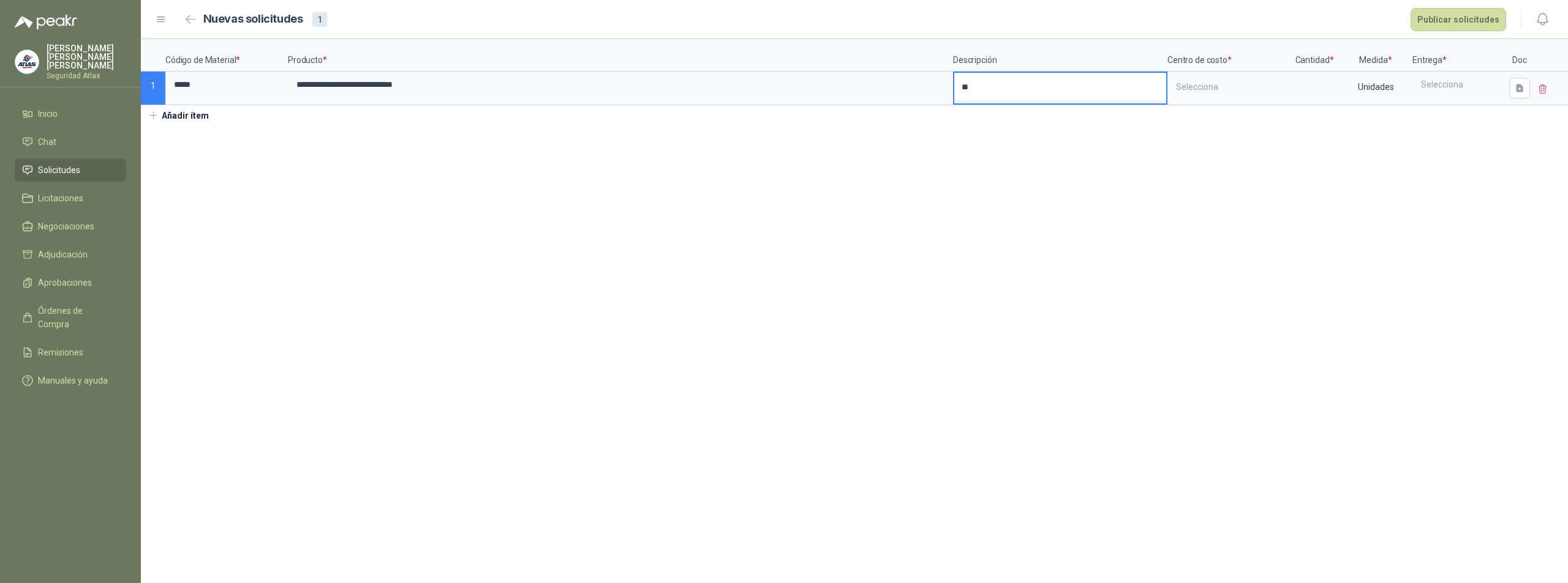
type textarea "***"
type textarea "****"
type textarea "*****"
type textarea "******"
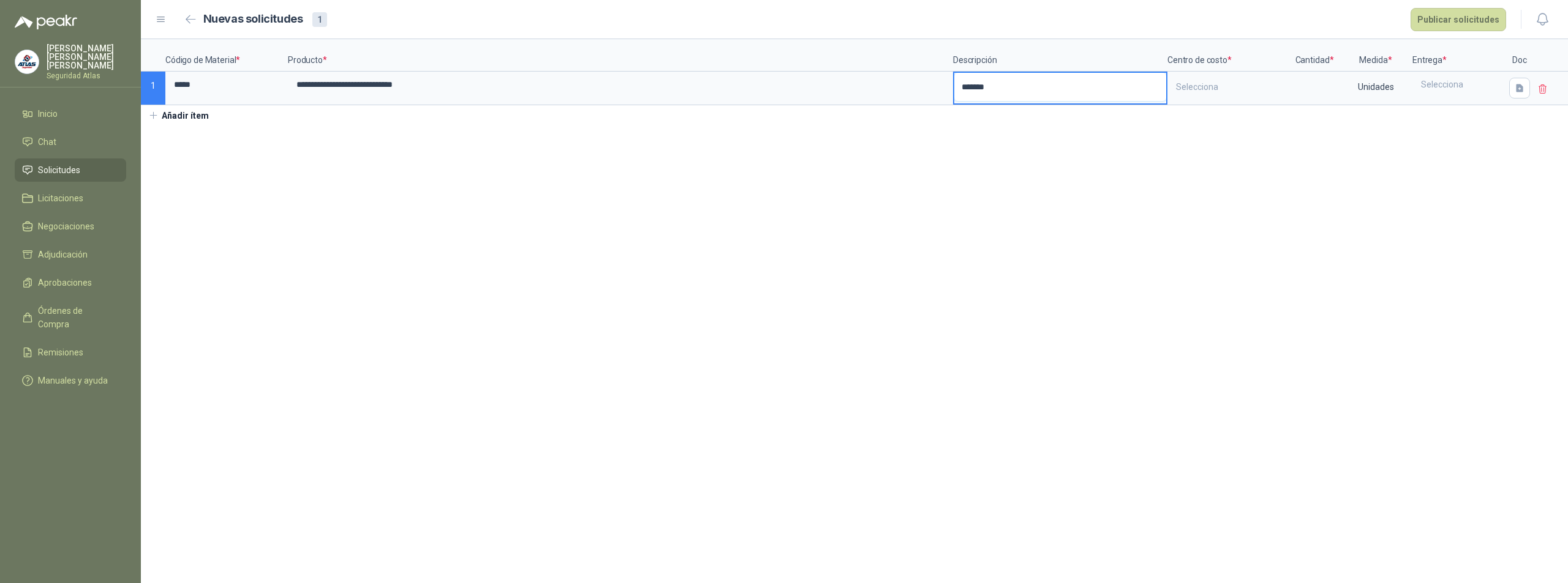
type textarea "********"
type textarea "*********"
type textarea "**********"
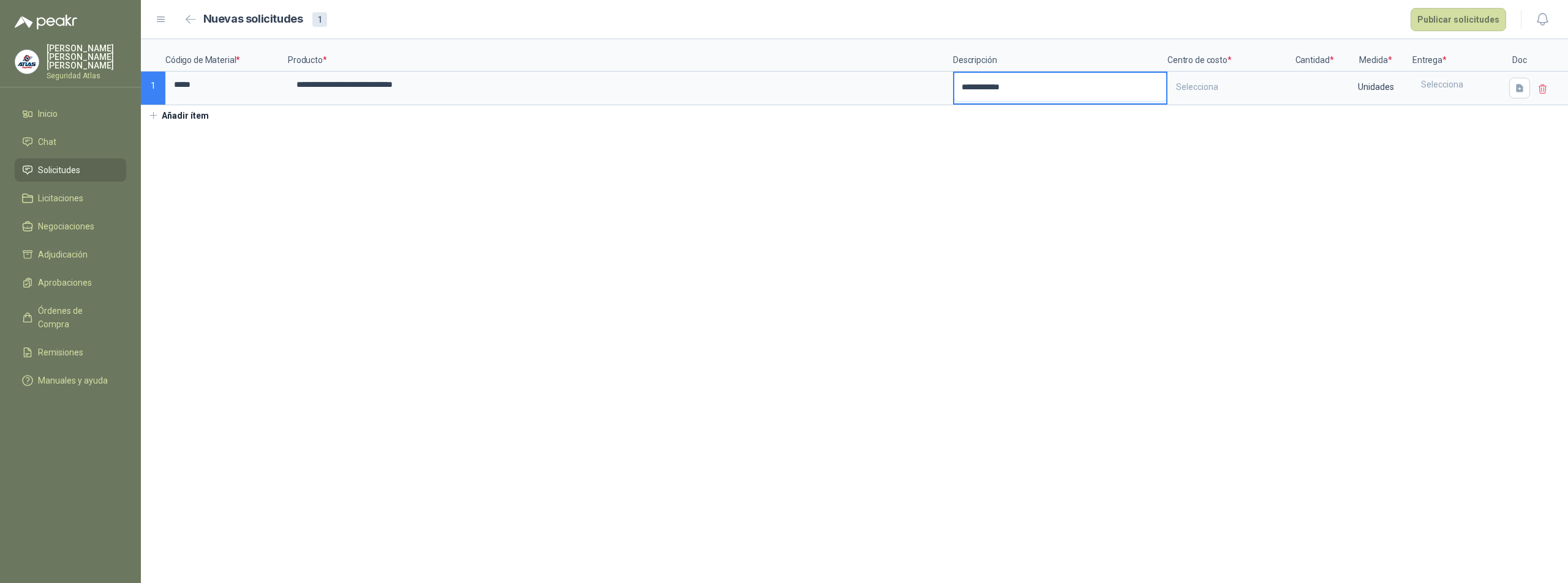
type textarea "**********"
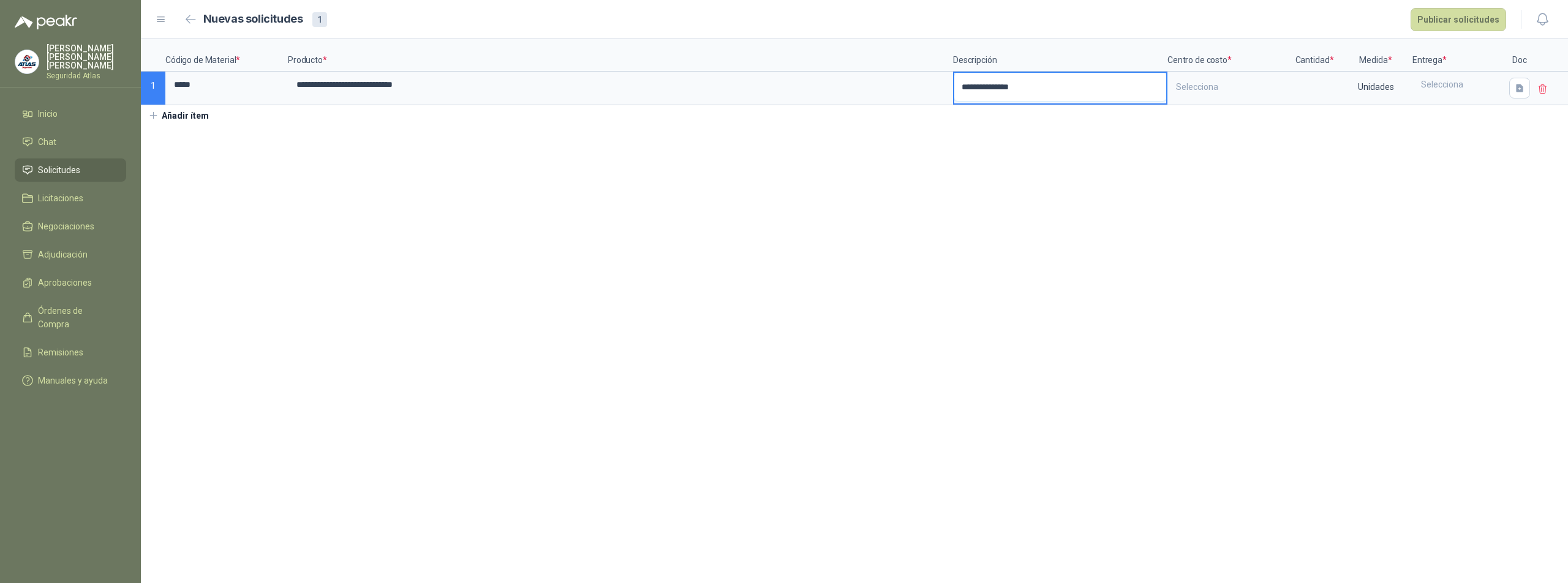
type textarea "**********"
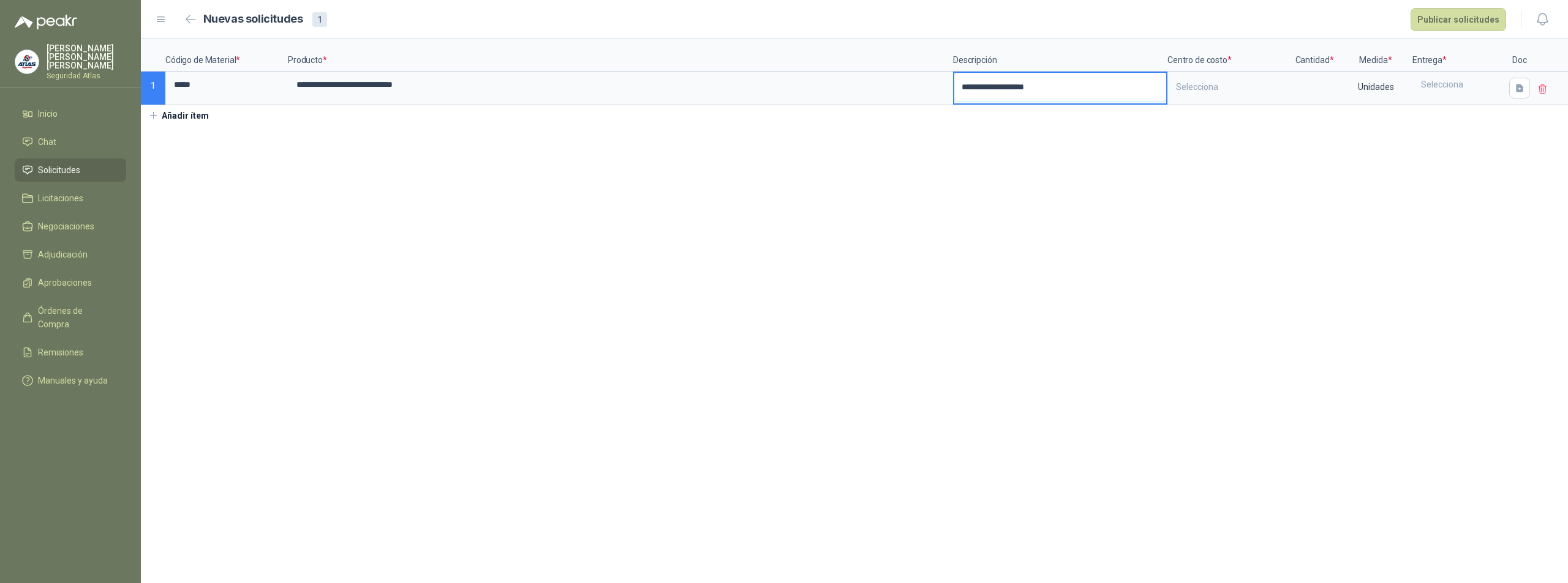
type textarea "**********"
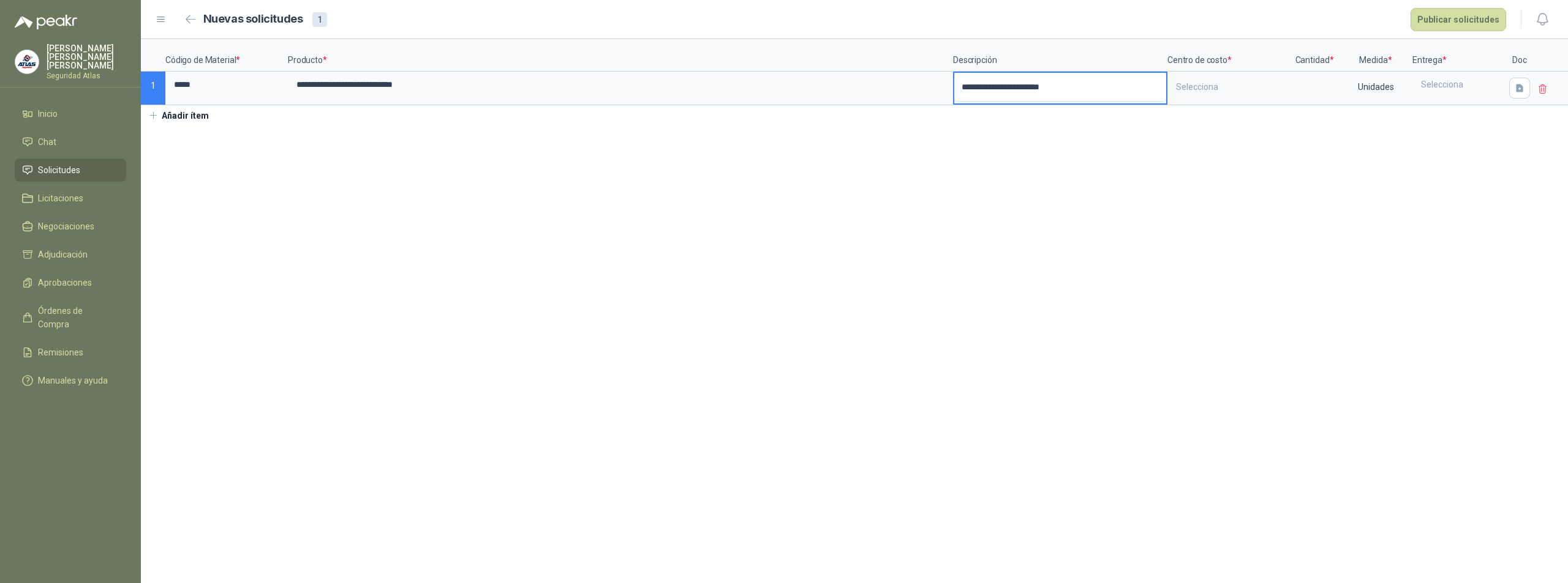
type textarea "**********"
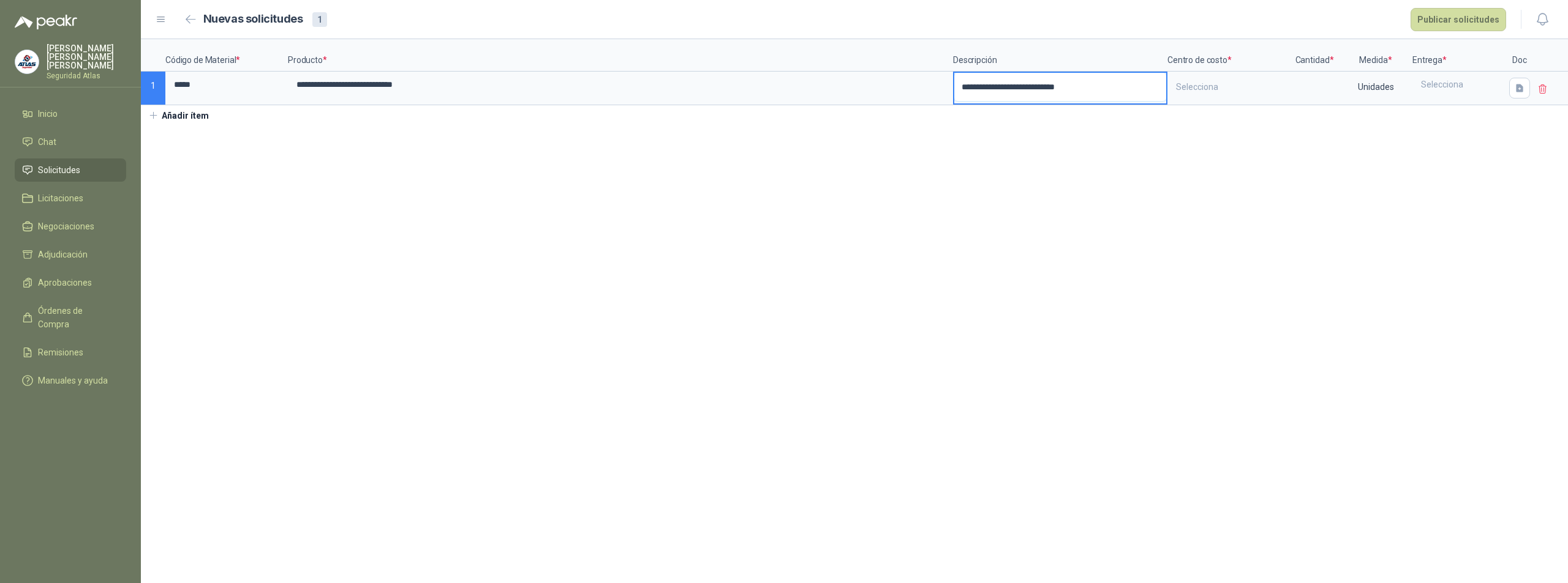
type textarea "**********"
click at [1204, 74] on div "Selecciona" at bounding box center [1228, 87] width 120 height 28
click at [1210, 143] on div "STOCK COMPRAS" at bounding box center [1211, 141] width 62 height 9
click at [1317, 90] on input at bounding box center [1314, 84] width 46 height 23
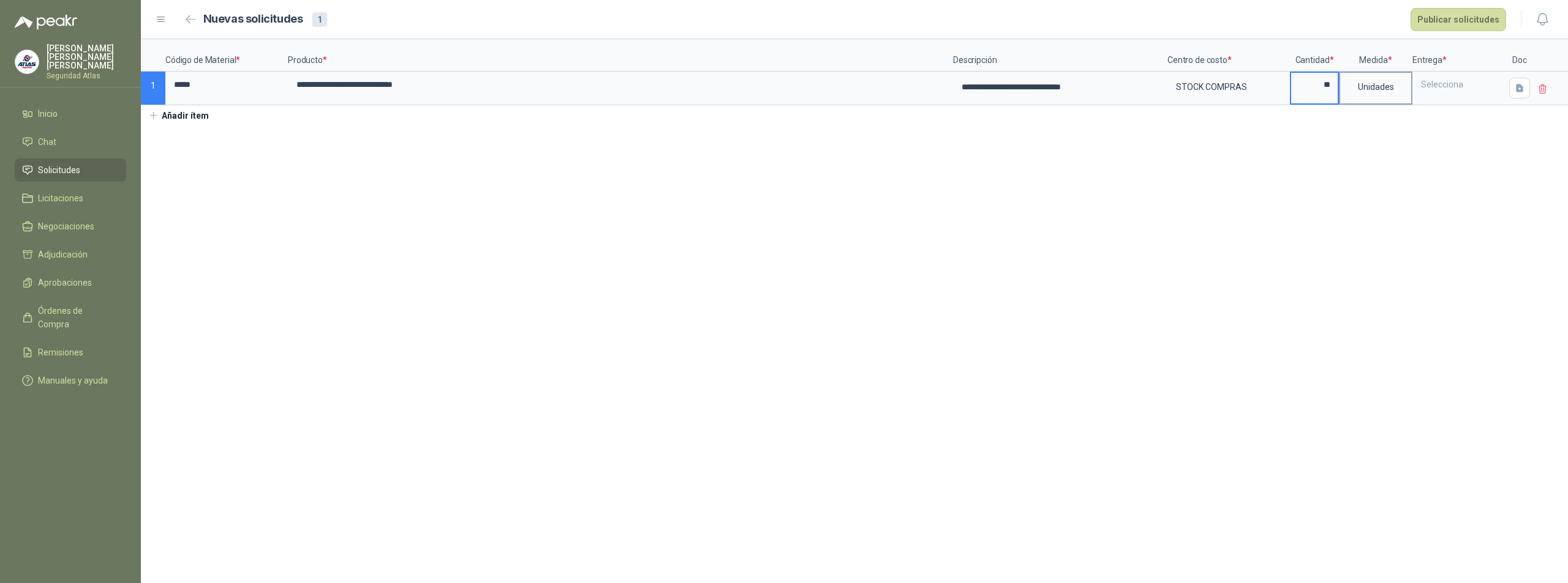
type input "**"
click at [1390, 88] on div "Unidades" at bounding box center [1376, 87] width 71 height 28
click at [1430, 89] on div "Selecciona" at bounding box center [1459, 84] width 89 height 23
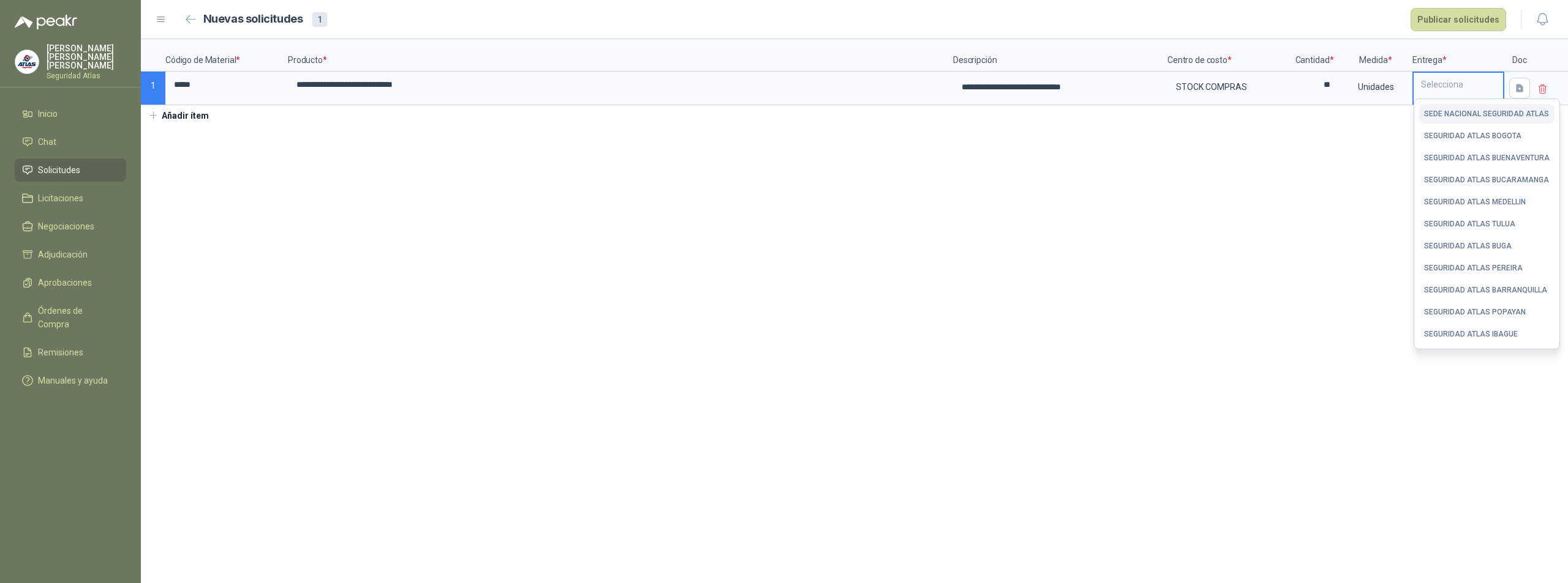
click at [1463, 115] on div "SEDE NACIONAL SEGURIDAD ATLAS" at bounding box center [1487, 113] width 125 height 9
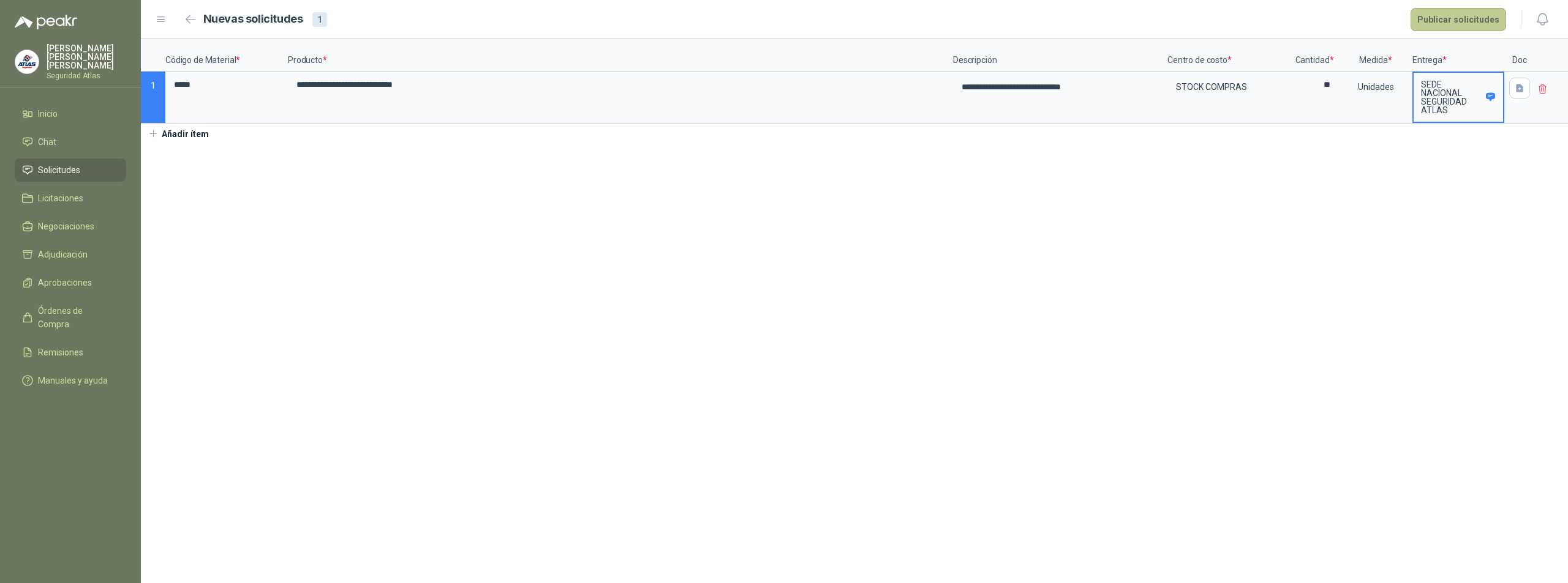
click at [1472, 21] on button "Publicar solicitudes" at bounding box center [1459, 19] width 96 height 23
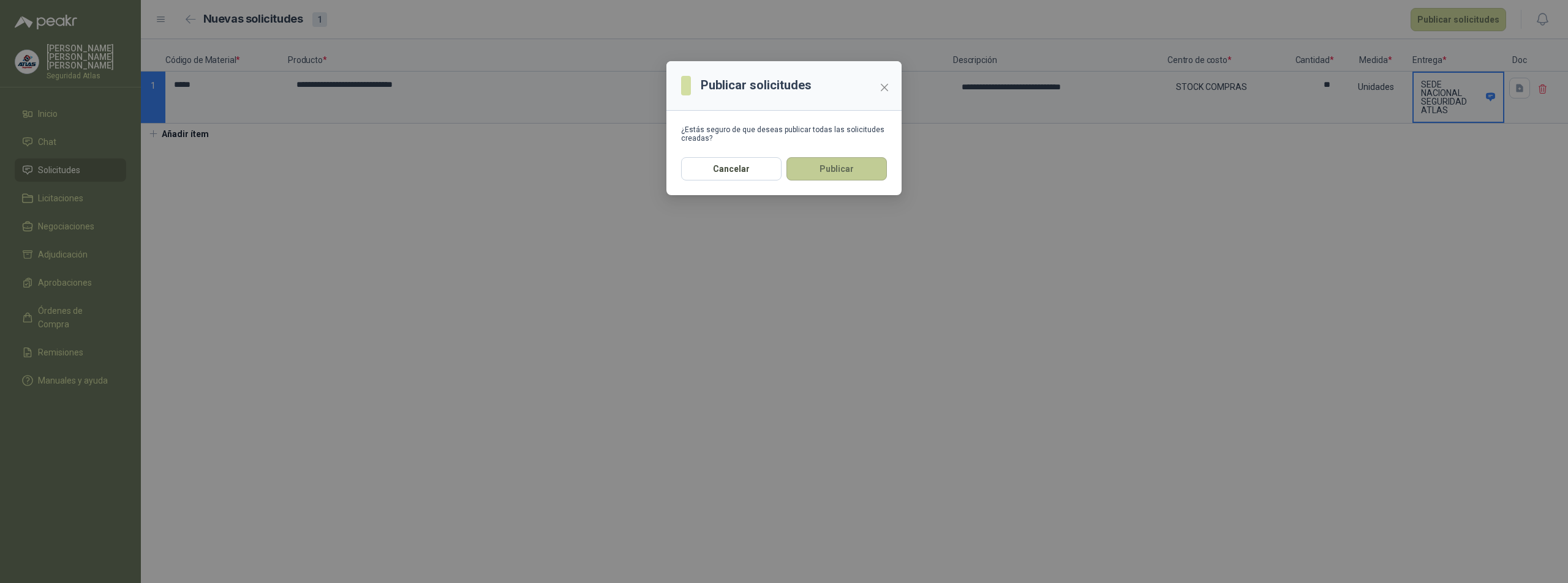
click at [830, 174] on button "Publicar" at bounding box center [837, 168] width 100 height 23
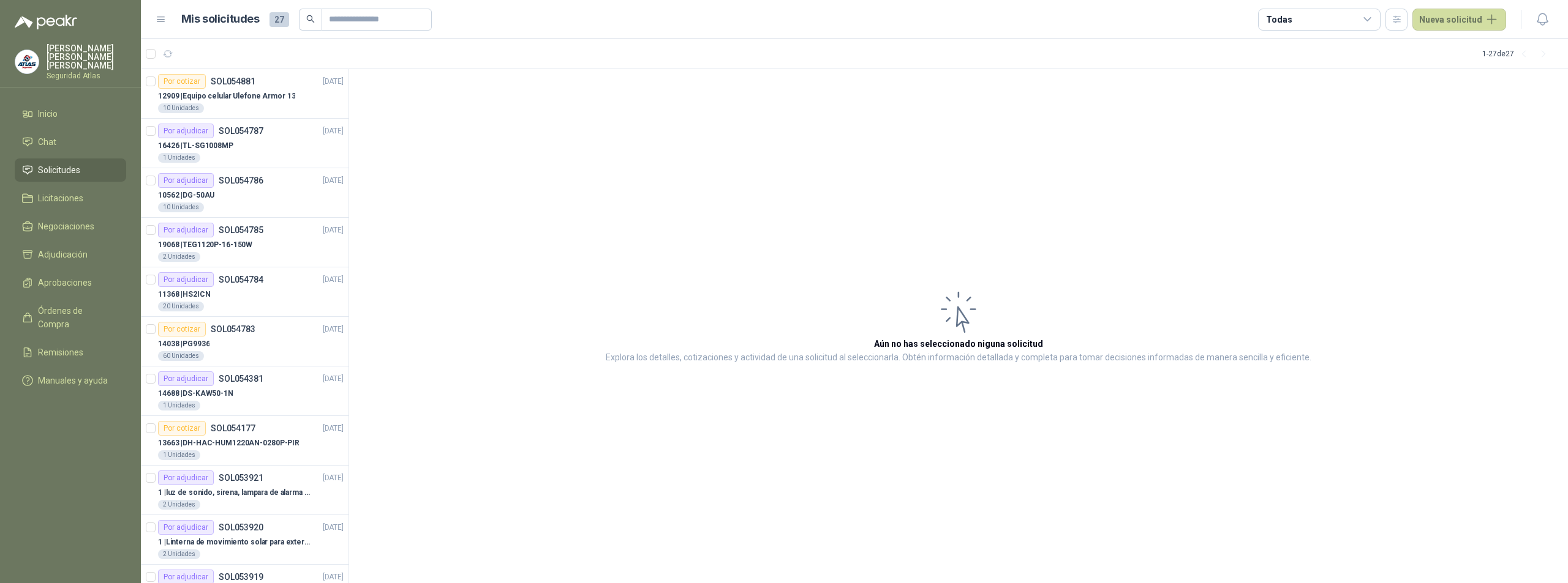
click at [592, 160] on article "Aún no has seleccionado niguna solicitud Explora los detalles, cotizaciones y a…" at bounding box center [959, 326] width 1219 height 515
